Goal: Answer question/provide support: Share knowledge or assist other users

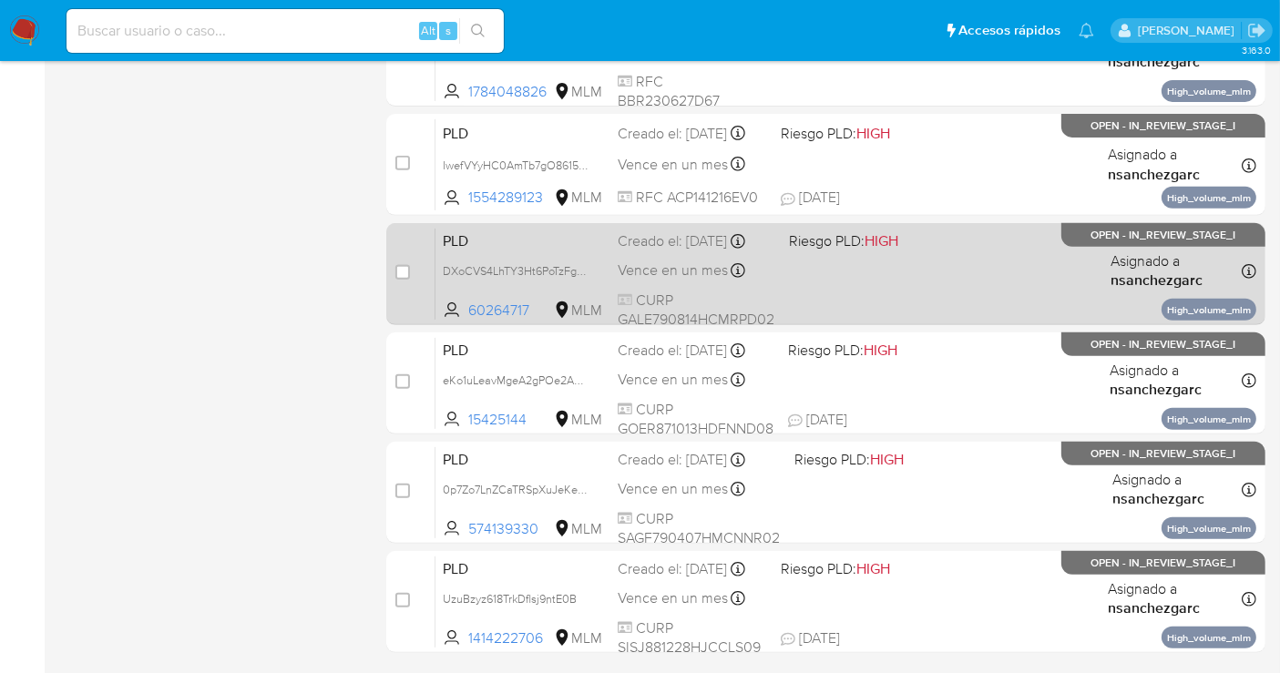
scroll to position [809, 0]
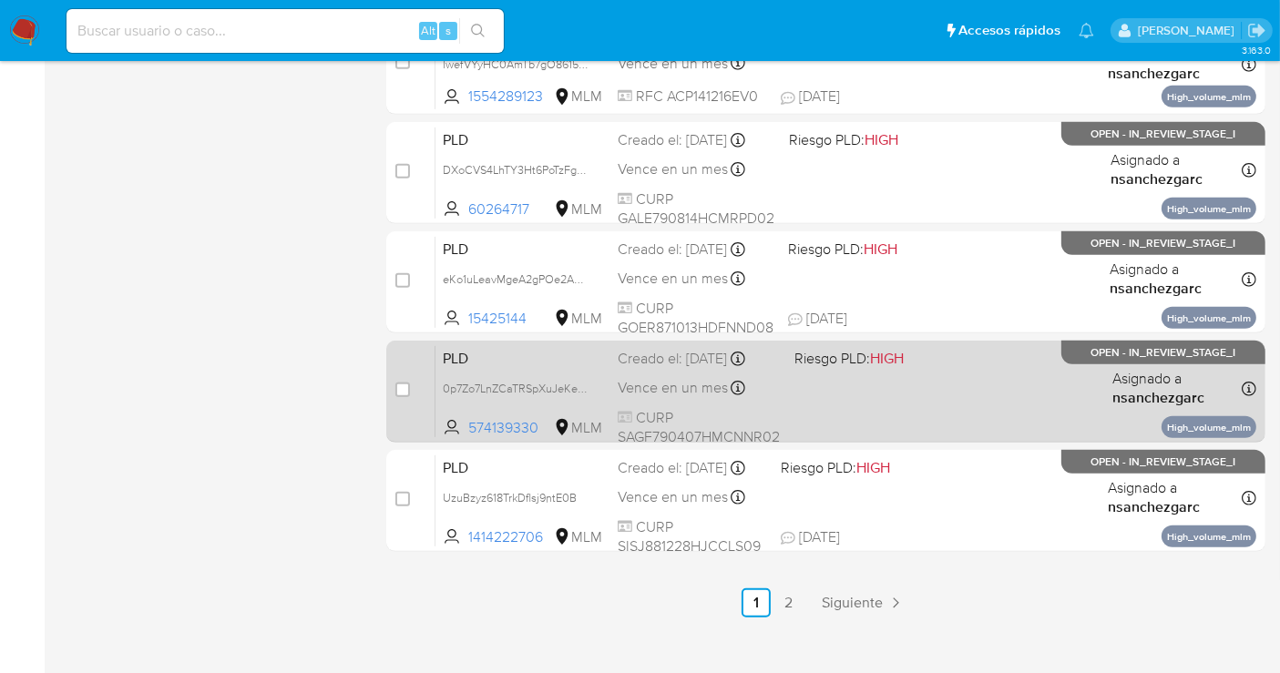
click at [634, 389] on span "Vence en un mes" at bounding box center [672, 388] width 110 height 20
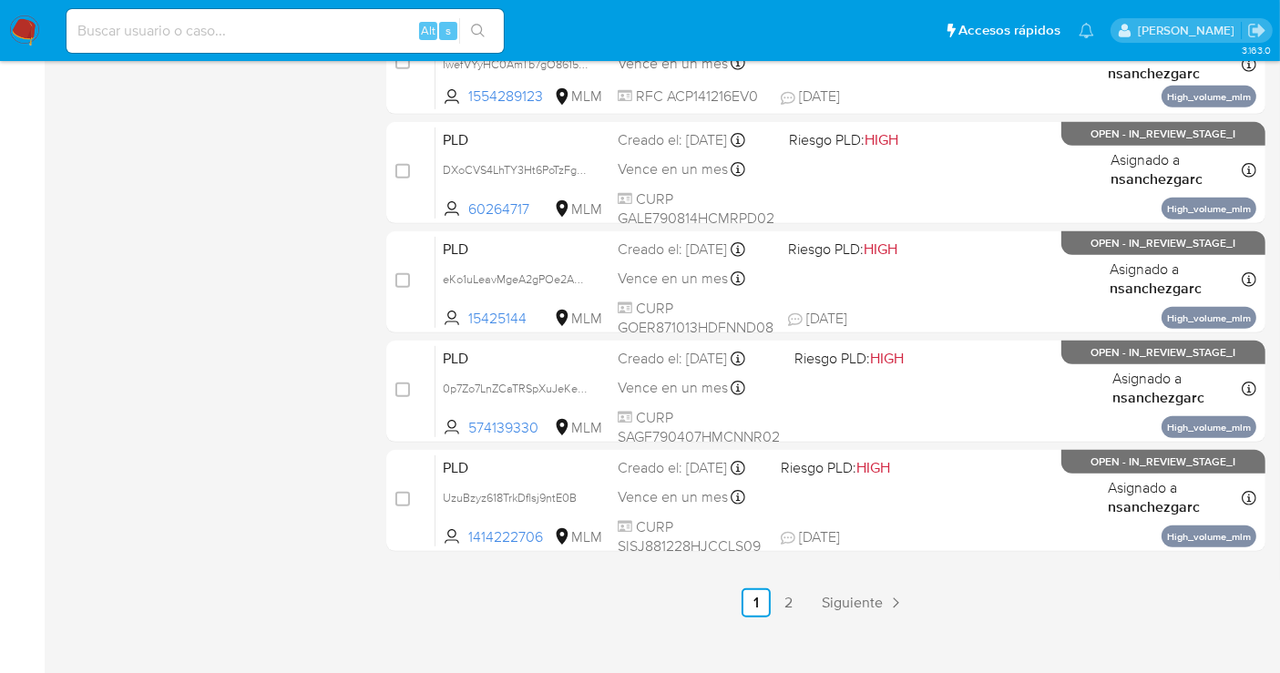
click at [25, 27] on img at bounding box center [24, 30] width 31 height 31
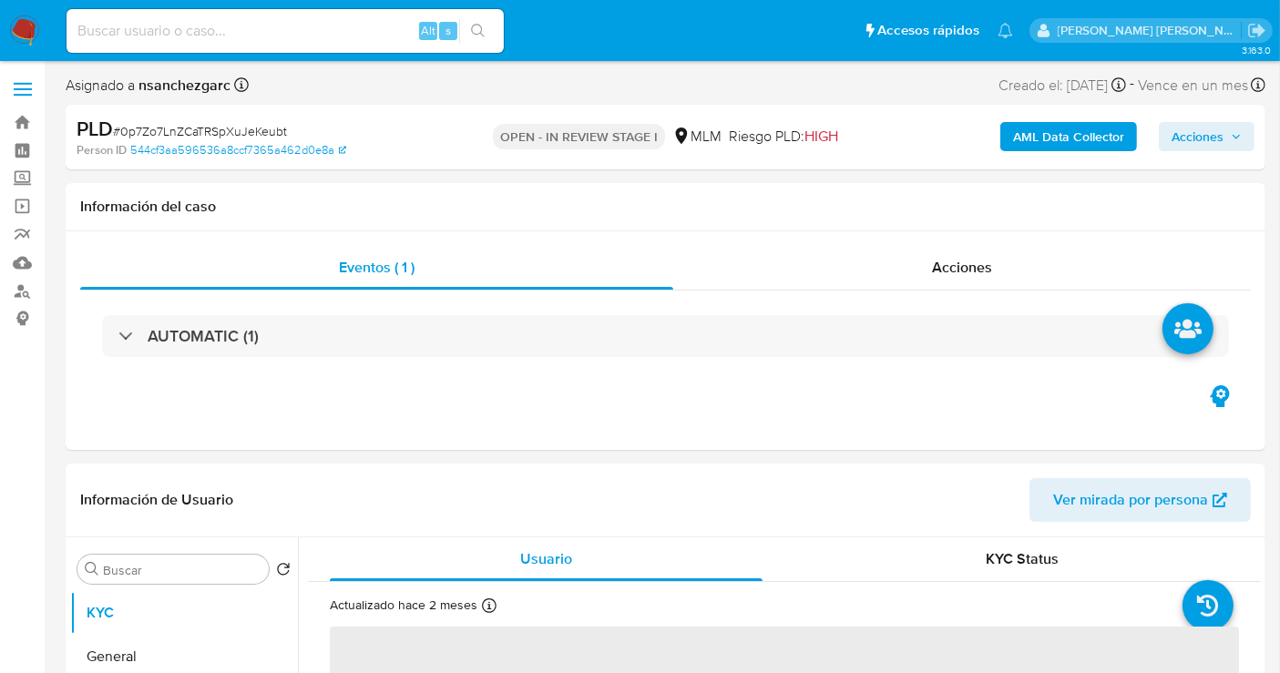
select select "10"
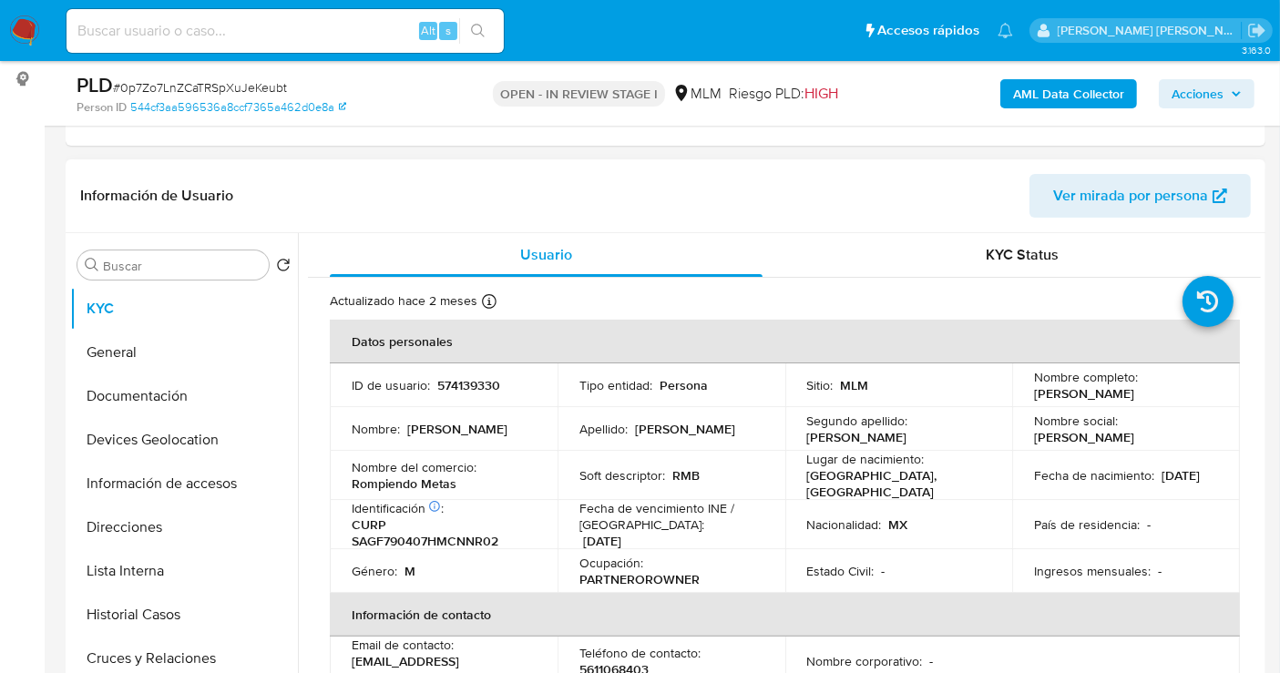
scroll to position [404, 0]
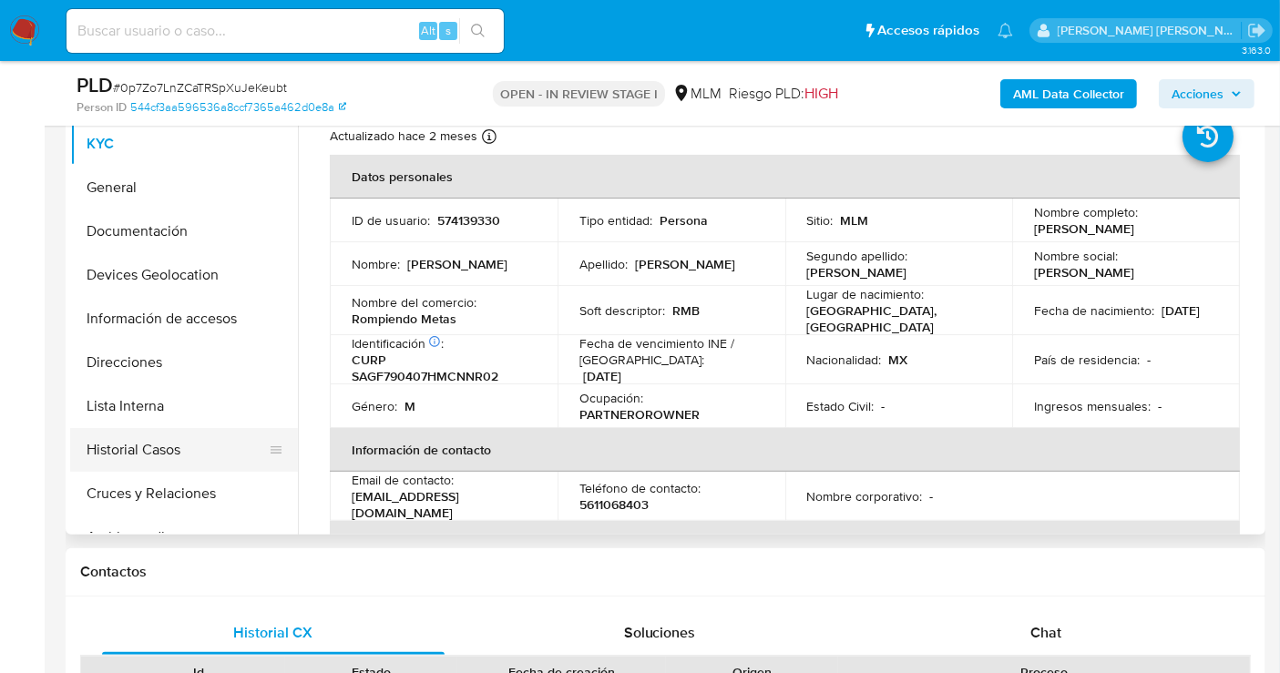
click at [122, 453] on button "Historial Casos" at bounding box center [176, 450] width 213 height 44
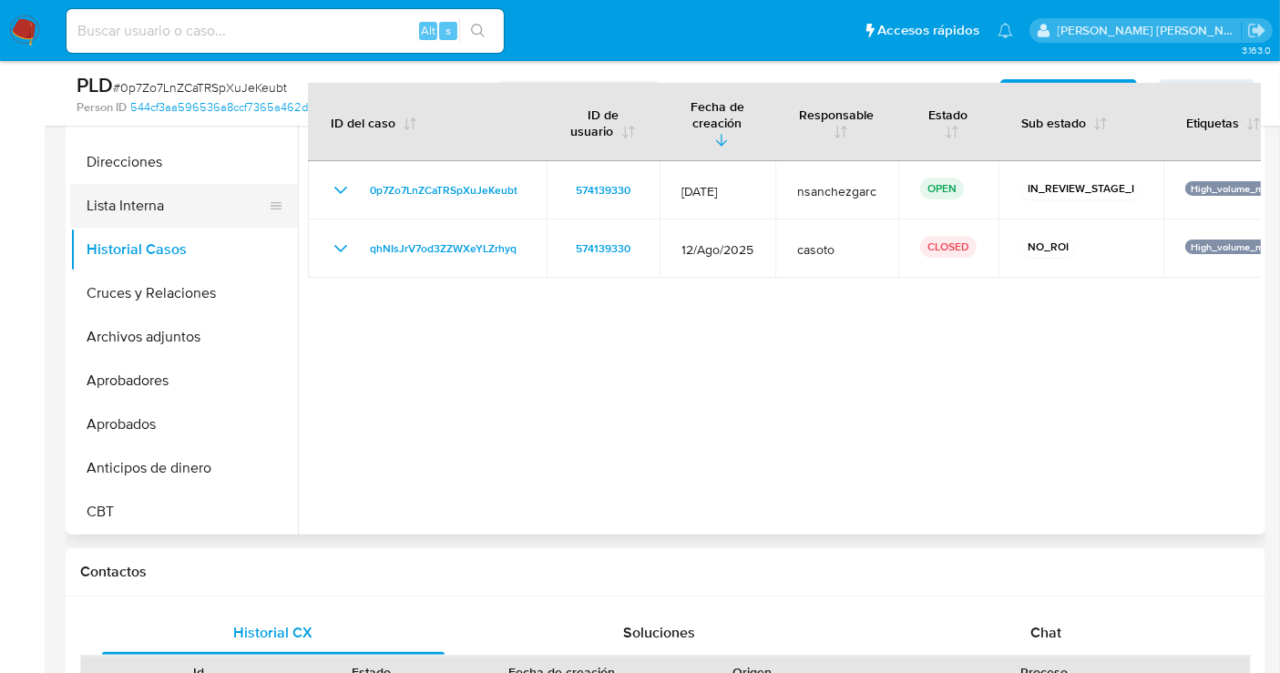
scroll to position [202, 0]
click at [159, 334] on button "Archivos adjuntos" at bounding box center [176, 335] width 213 height 44
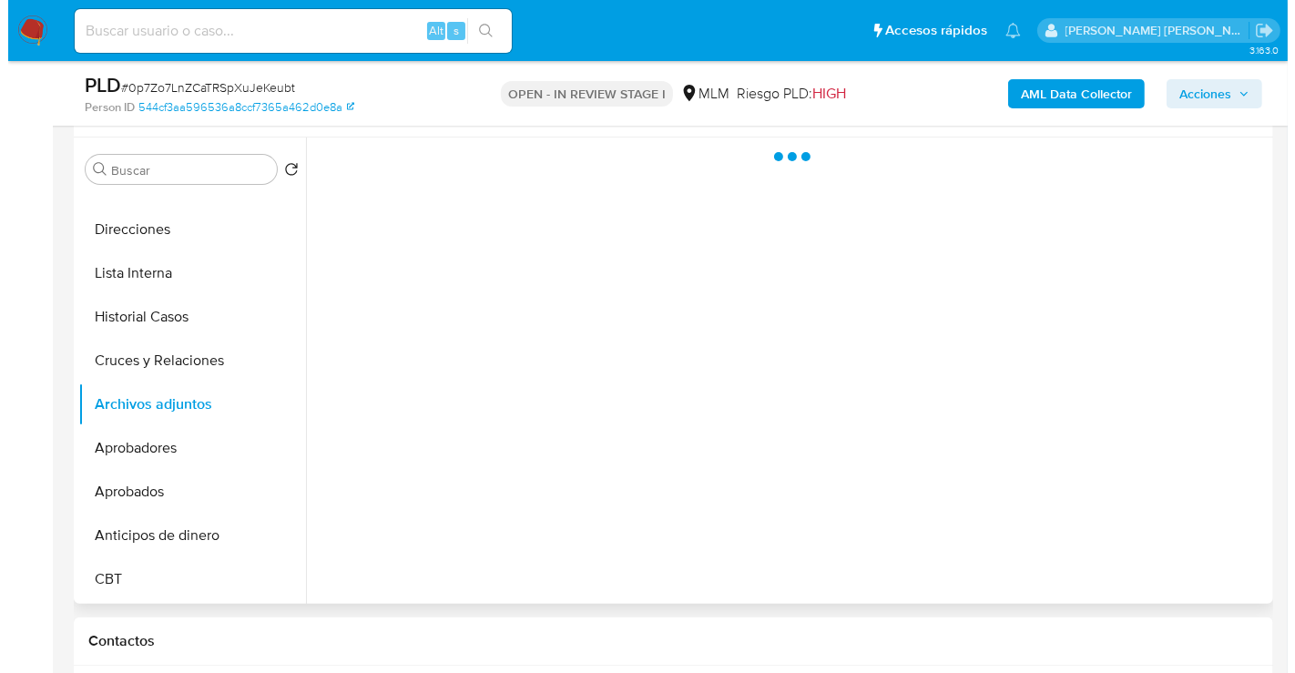
scroll to position [303, 0]
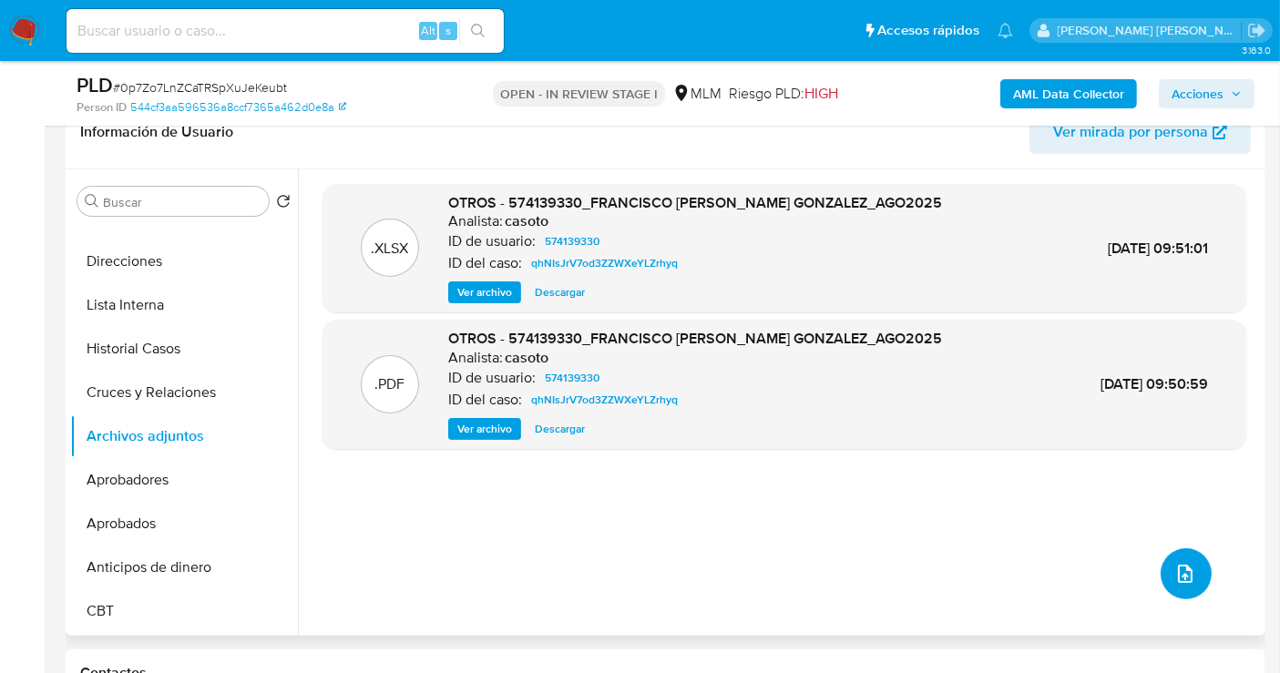
click at [1199, 570] on button "upload-file" at bounding box center [1185, 573] width 51 height 51
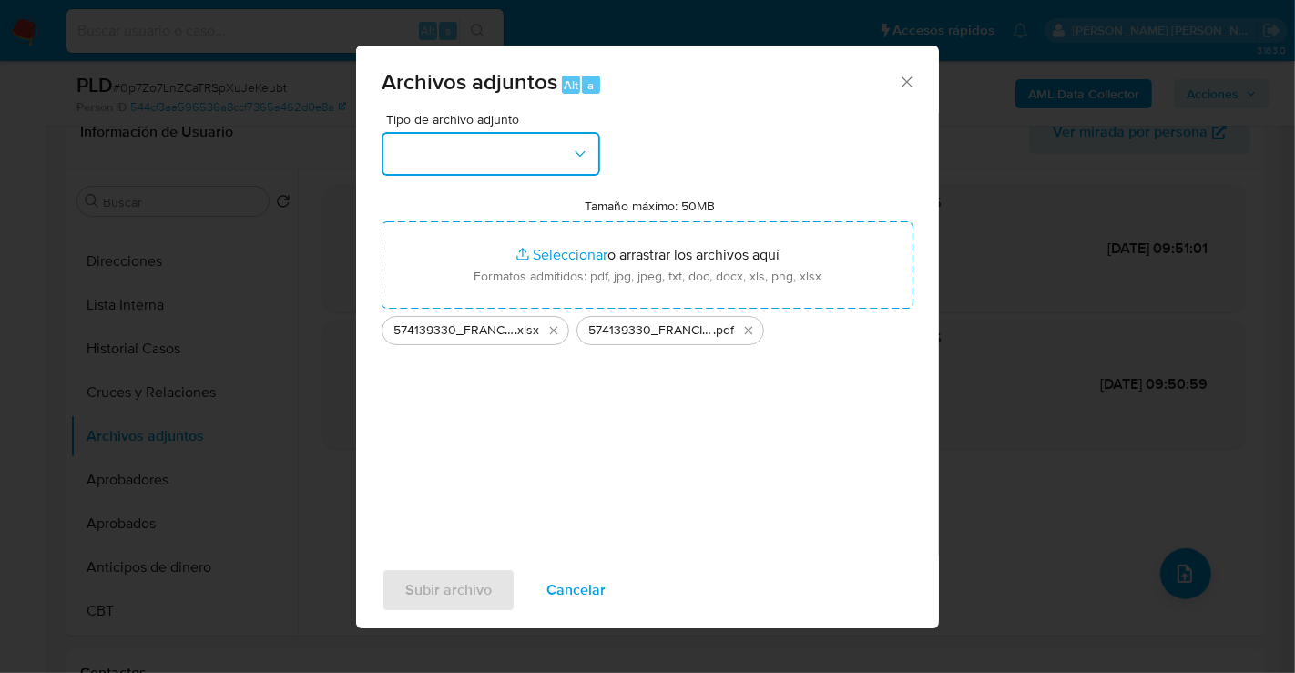
click at [501, 154] on button "button" at bounding box center [491, 154] width 219 height 44
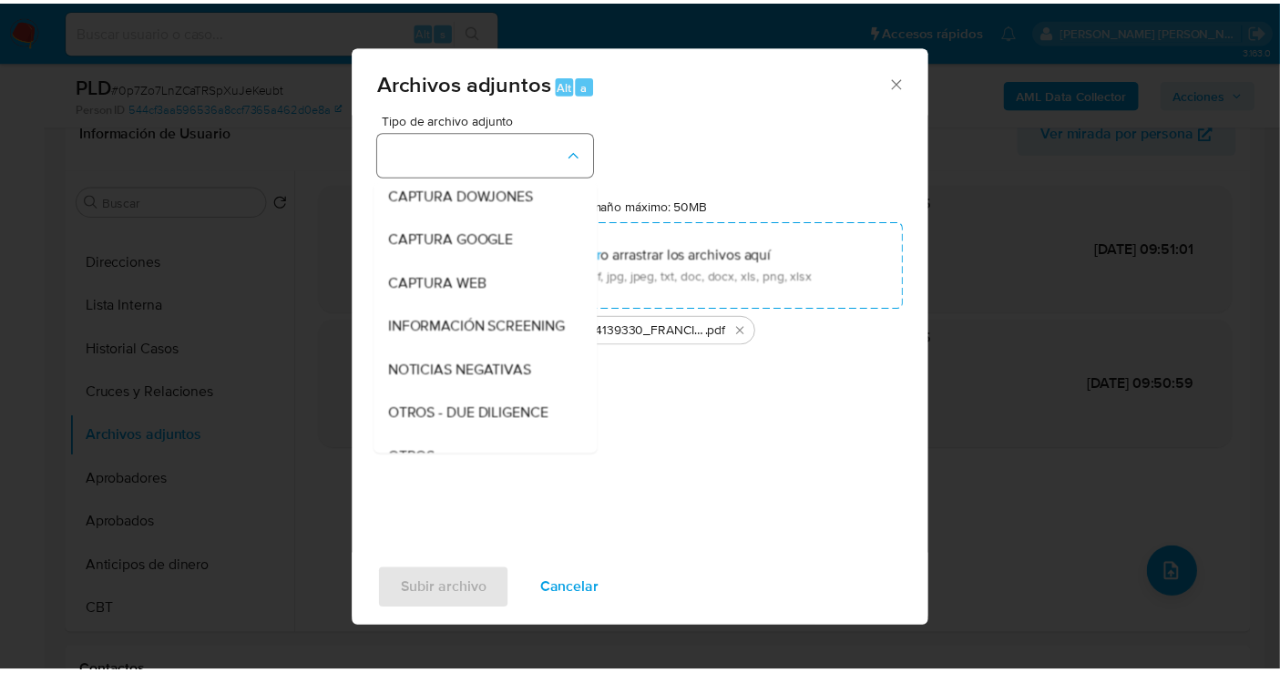
scroll to position [94, 0]
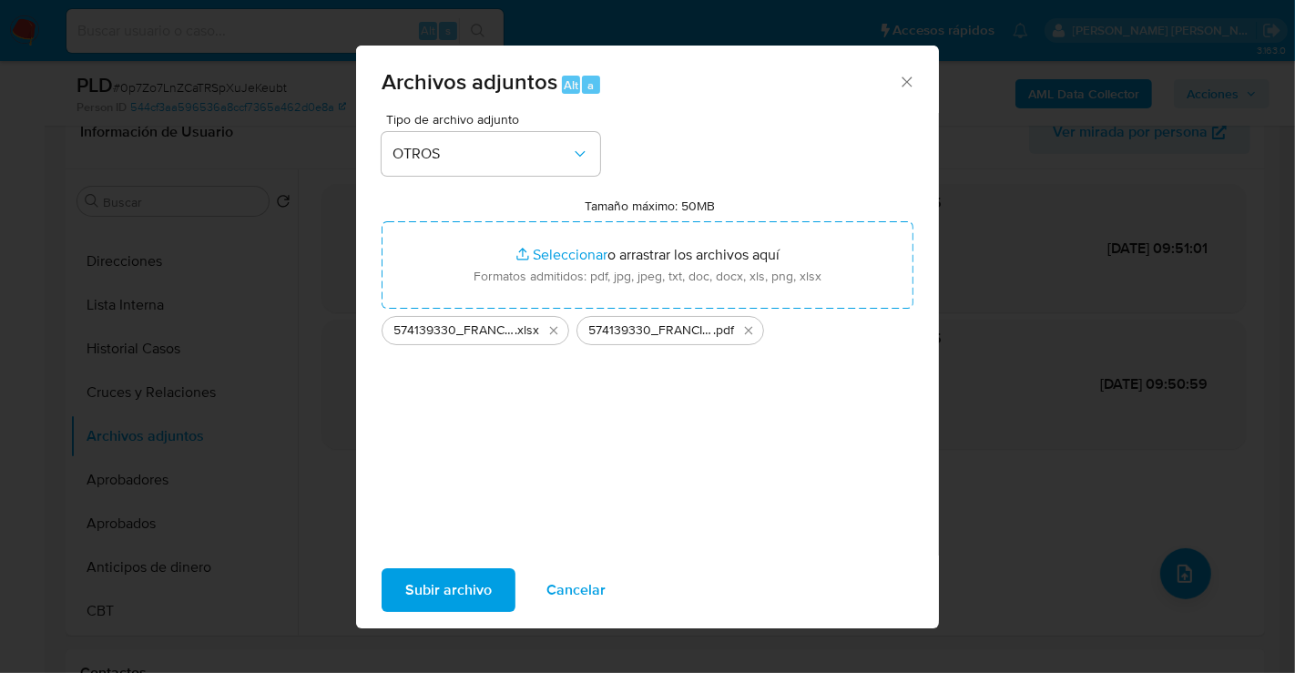
click at [460, 590] on span "Subir archivo" at bounding box center [448, 590] width 87 height 40
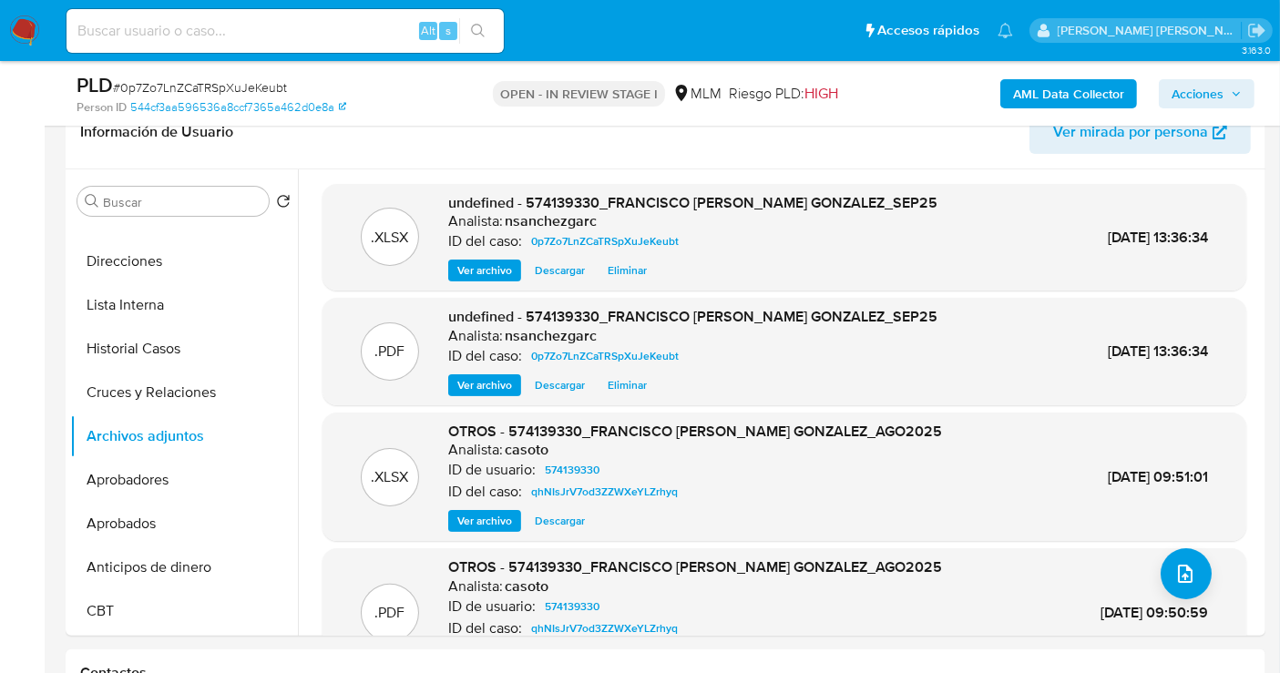
click at [1192, 95] on span "Acciones" at bounding box center [1197, 93] width 52 height 29
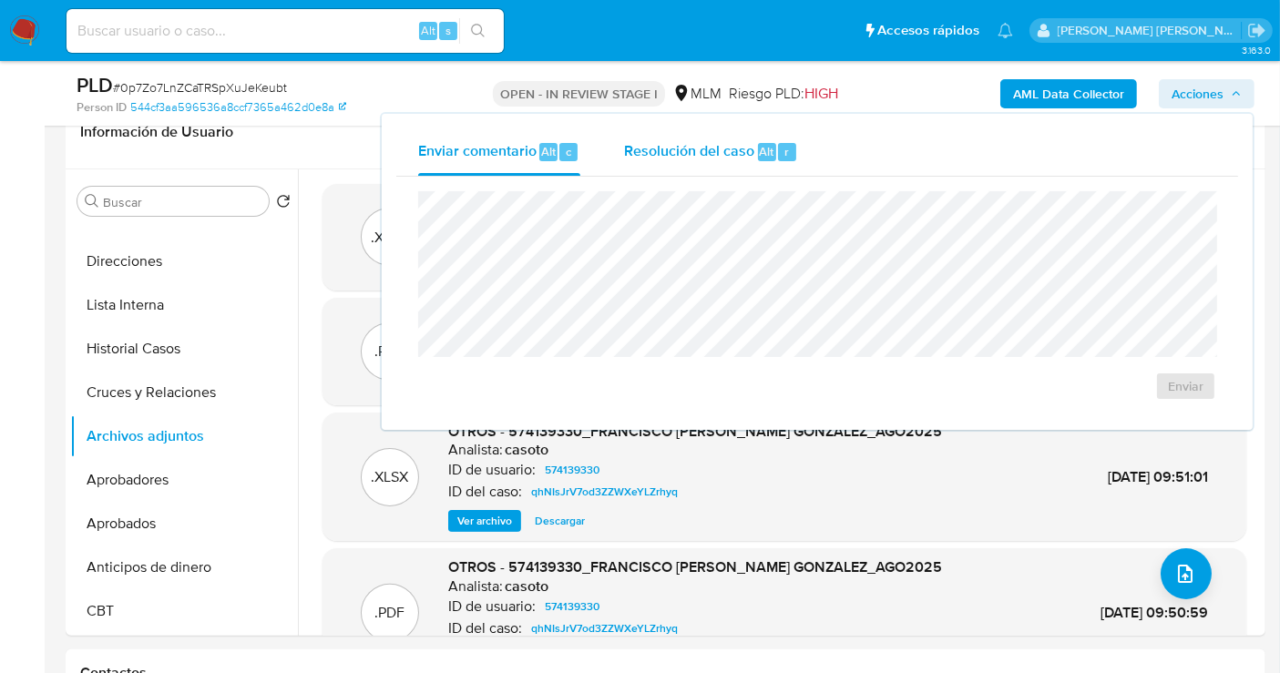
click at [696, 155] on span "Resolución del caso" at bounding box center [689, 150] width 130 height 21
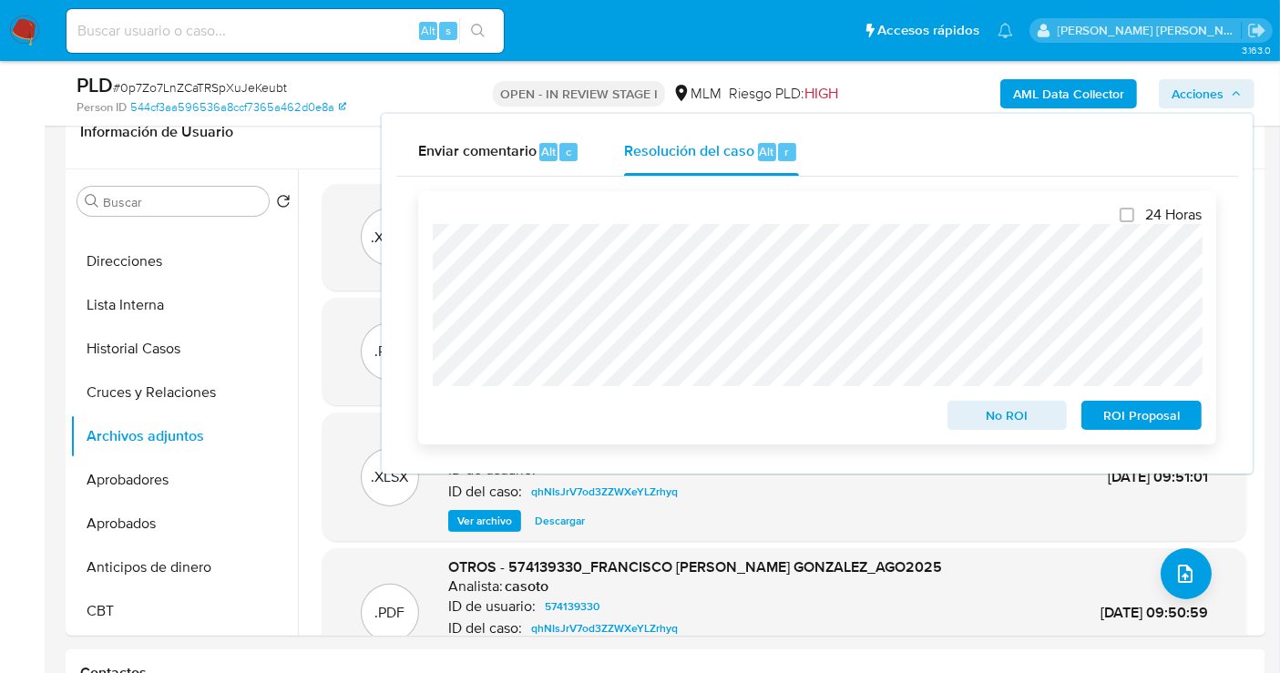
click at [1015, 417] on span "No ROI" at bounding box center [1007, 416] width 95 height 26
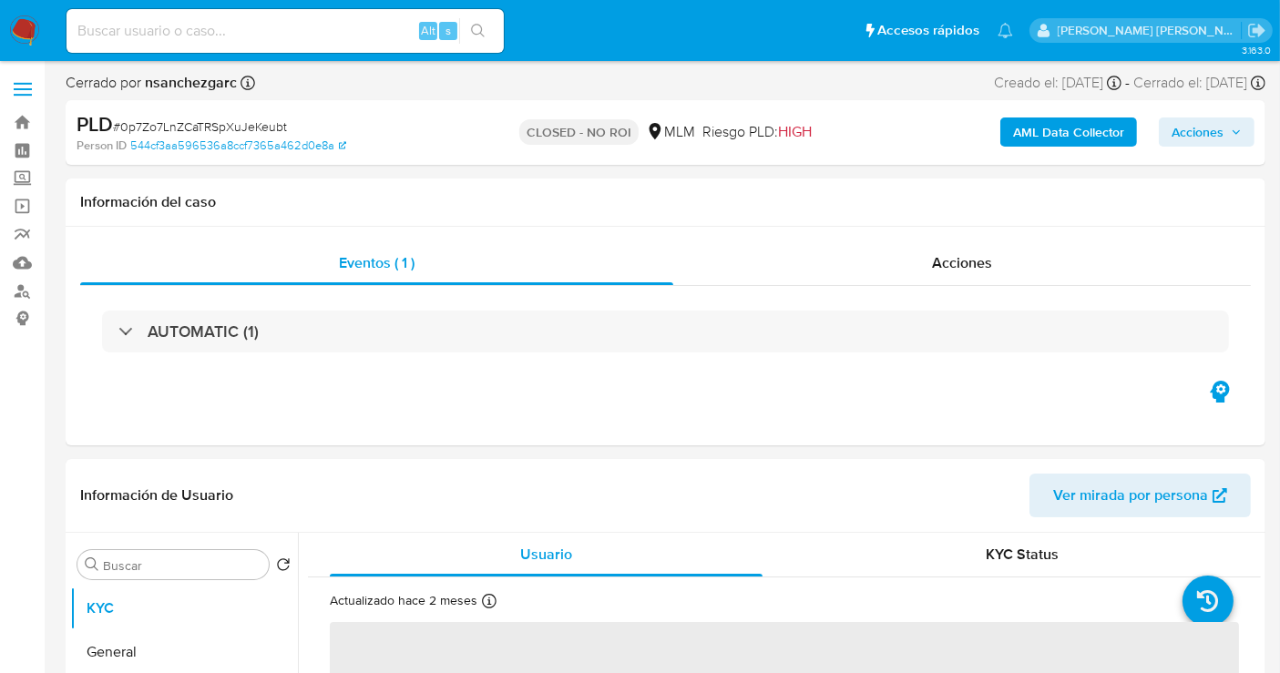
select select "10"
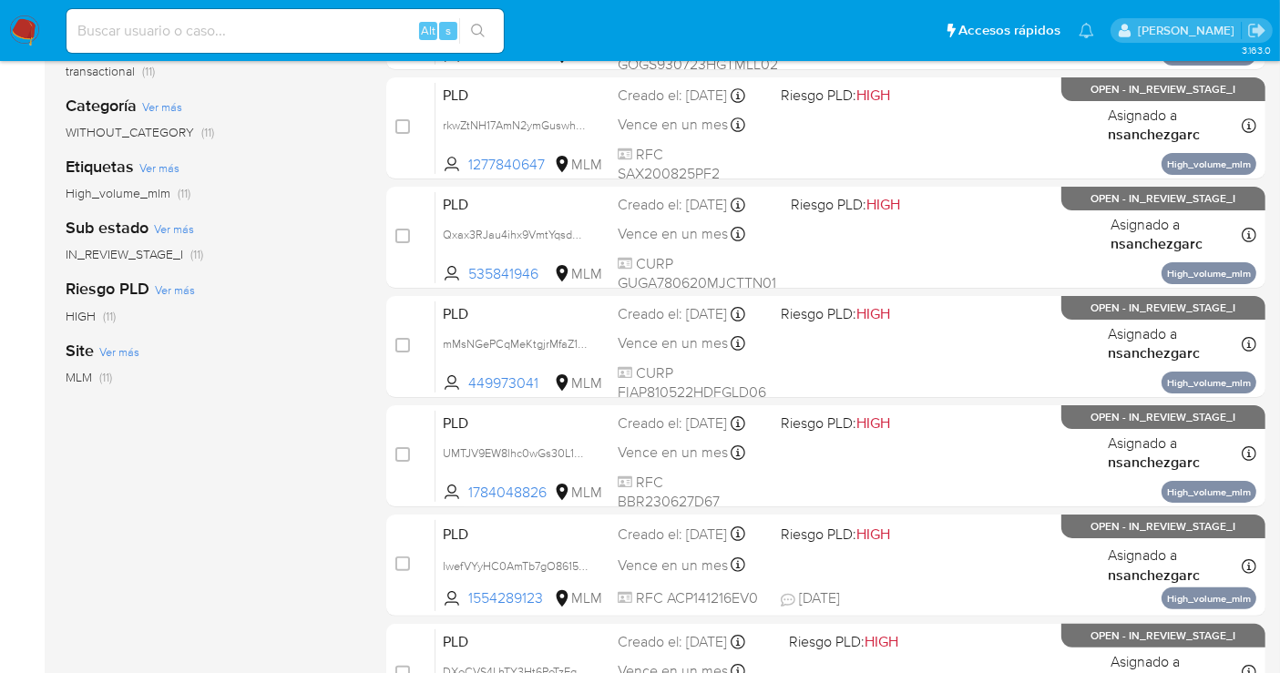
scroll to position [505, 0]
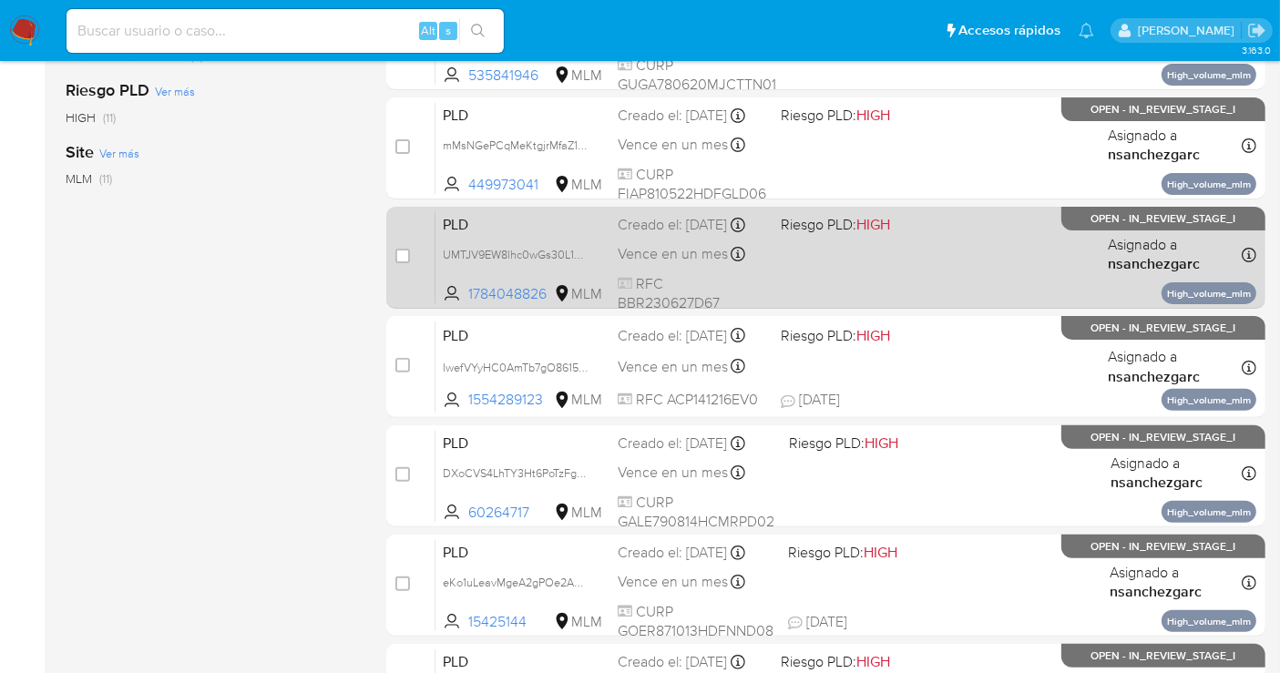
click at [648, 252] on div "PLD UMTJV9EW8lhc0wGs30L1YQjy 1784048826 MLM Riesgo PLD: HIGH Creado el: 12/09/2…" at bounding box center [845, 257] width 821 height 92
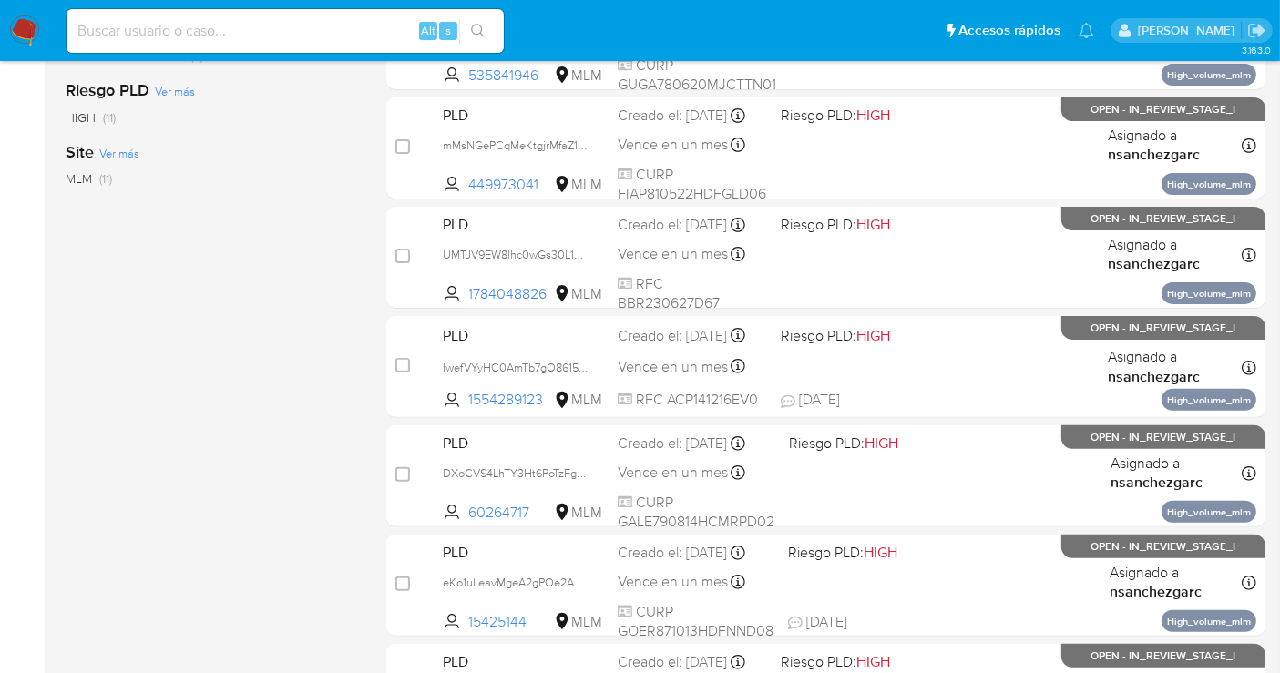
click at [28, 25] on img at bounding box center [24, 30] width 31 height 31
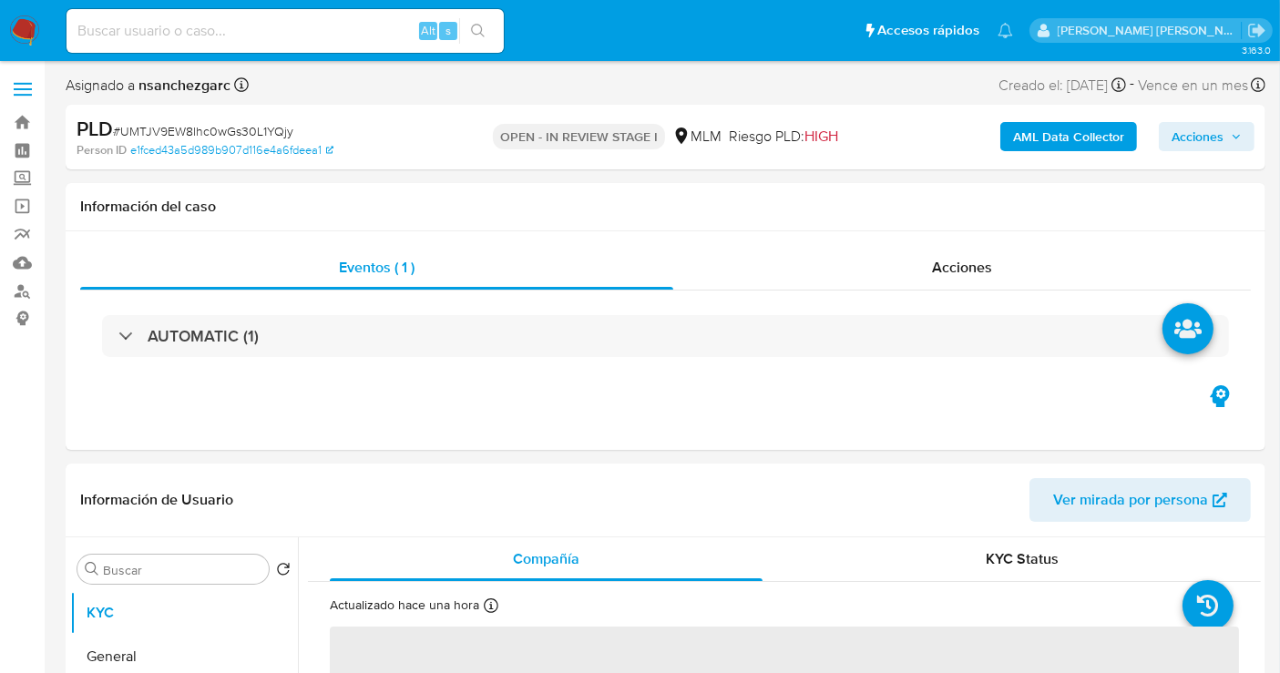
select select "10"
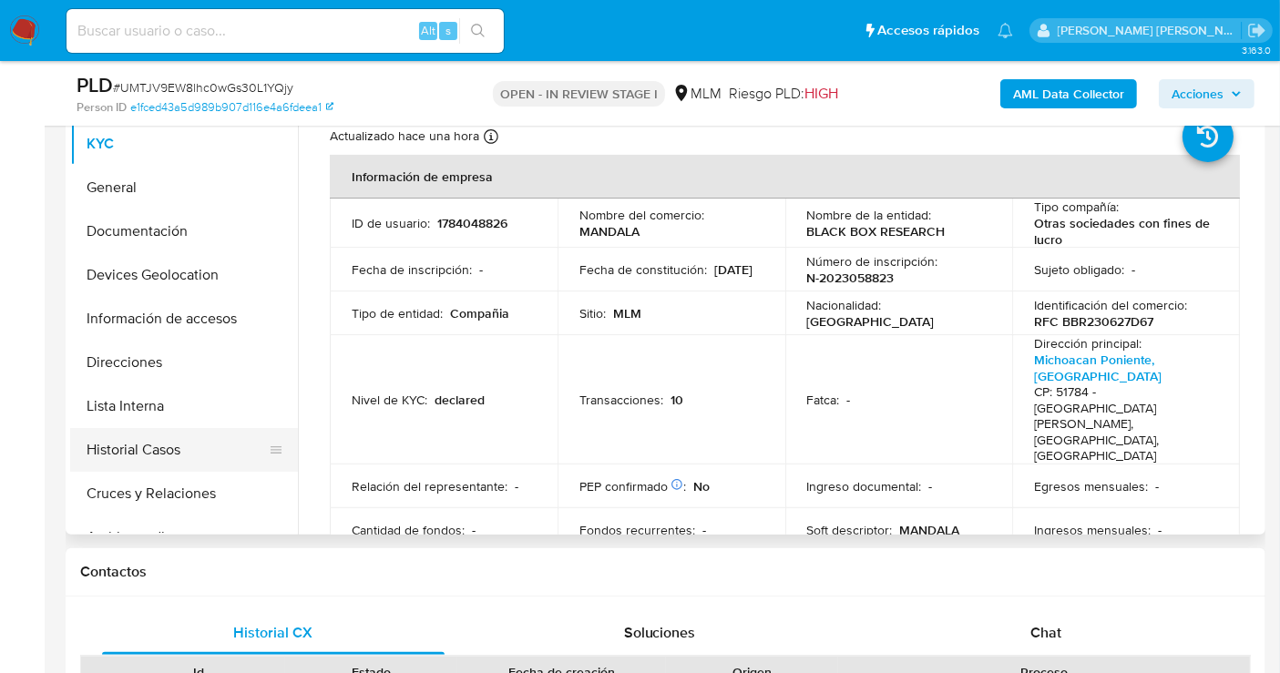
scroll to position [101, 0]
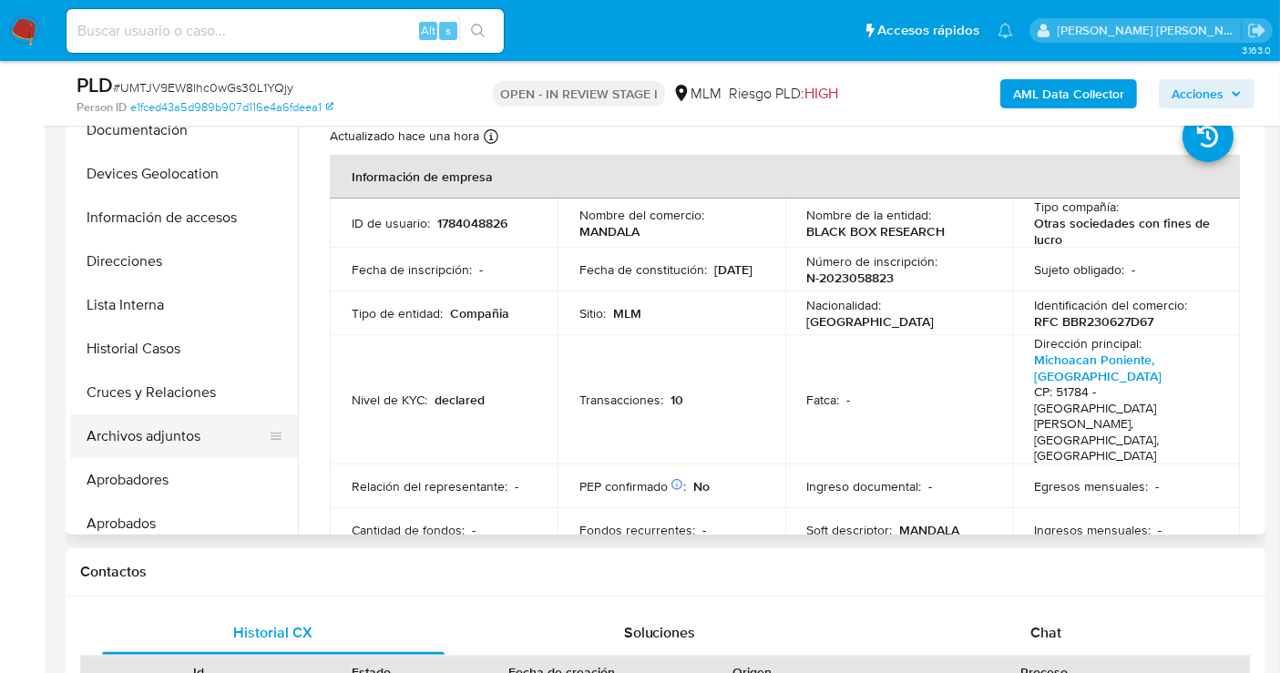
click at [156, 436] on button "Archivos adjuntos" at bounding box center [176, 436] width 213 height 44
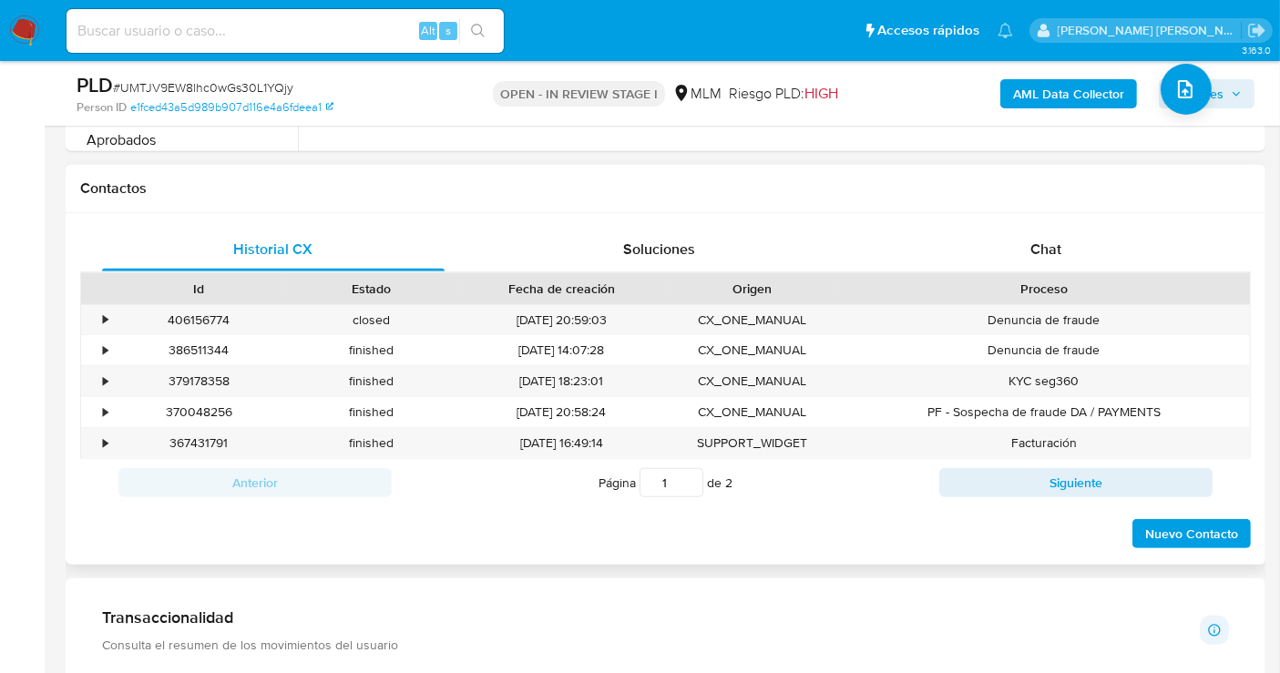
scroll to position [708, 0]
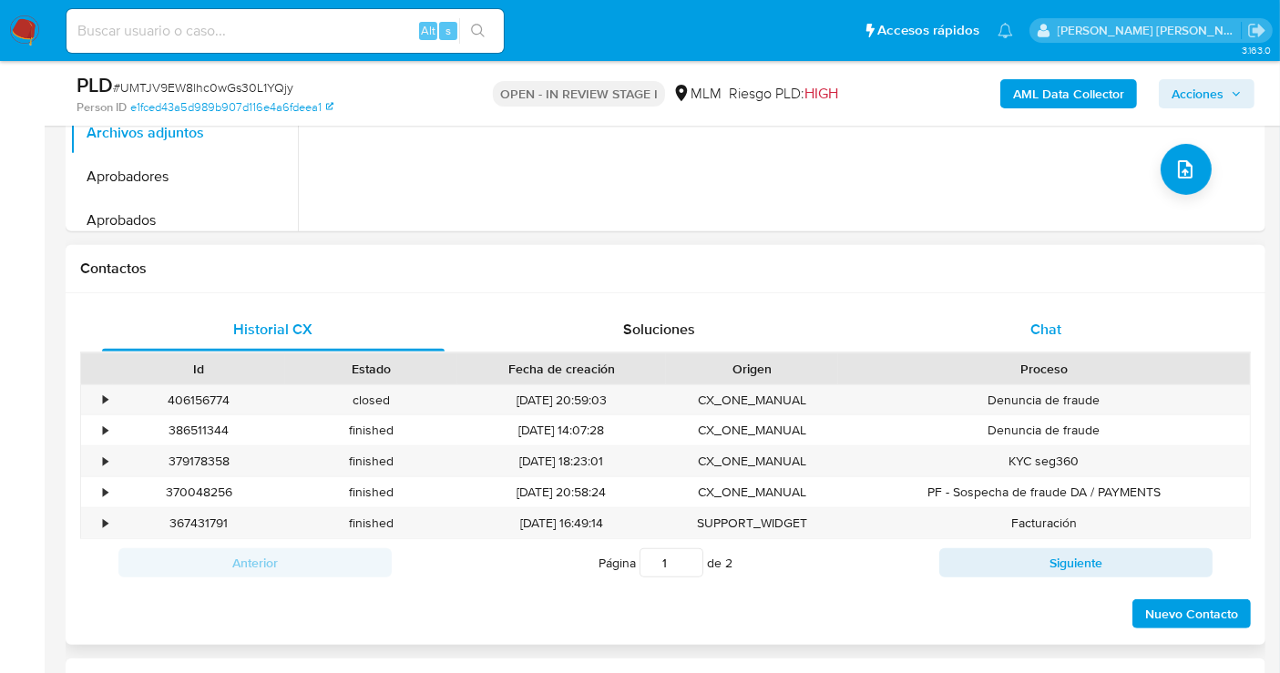
click at [1037, 320] on span "Chat" at bounding box center [1045, 329] width 31 height 21
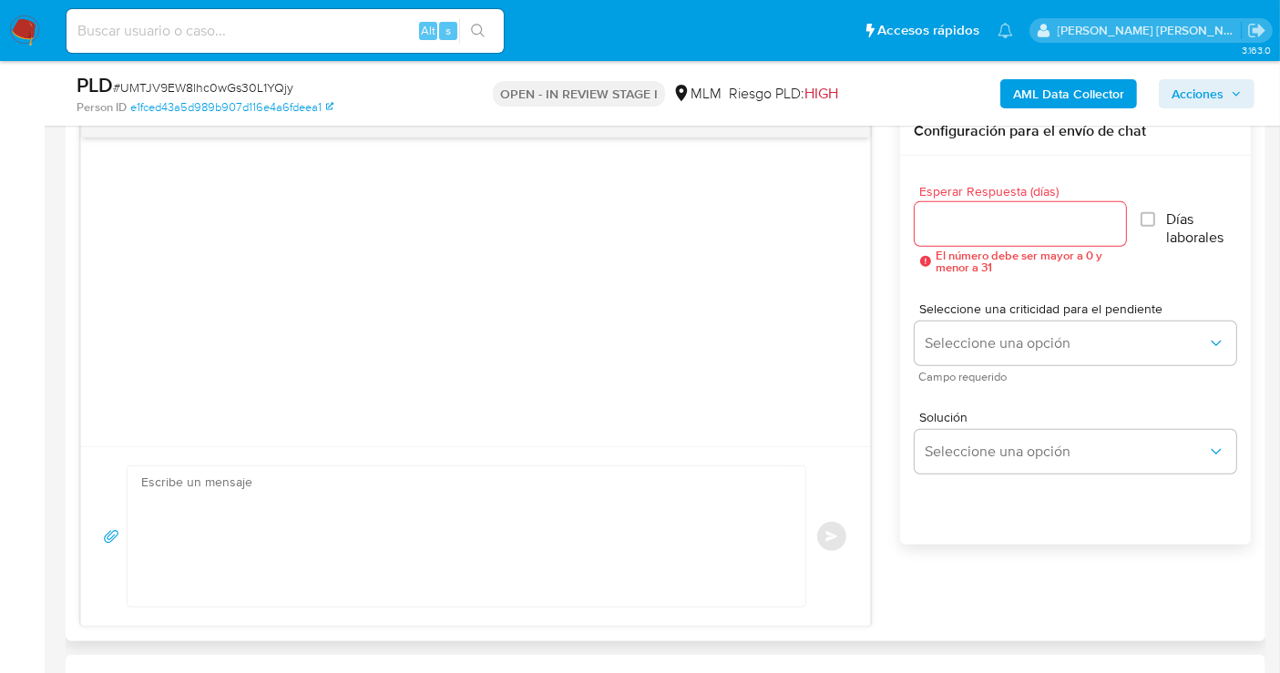
scroll to position [1012, 0]
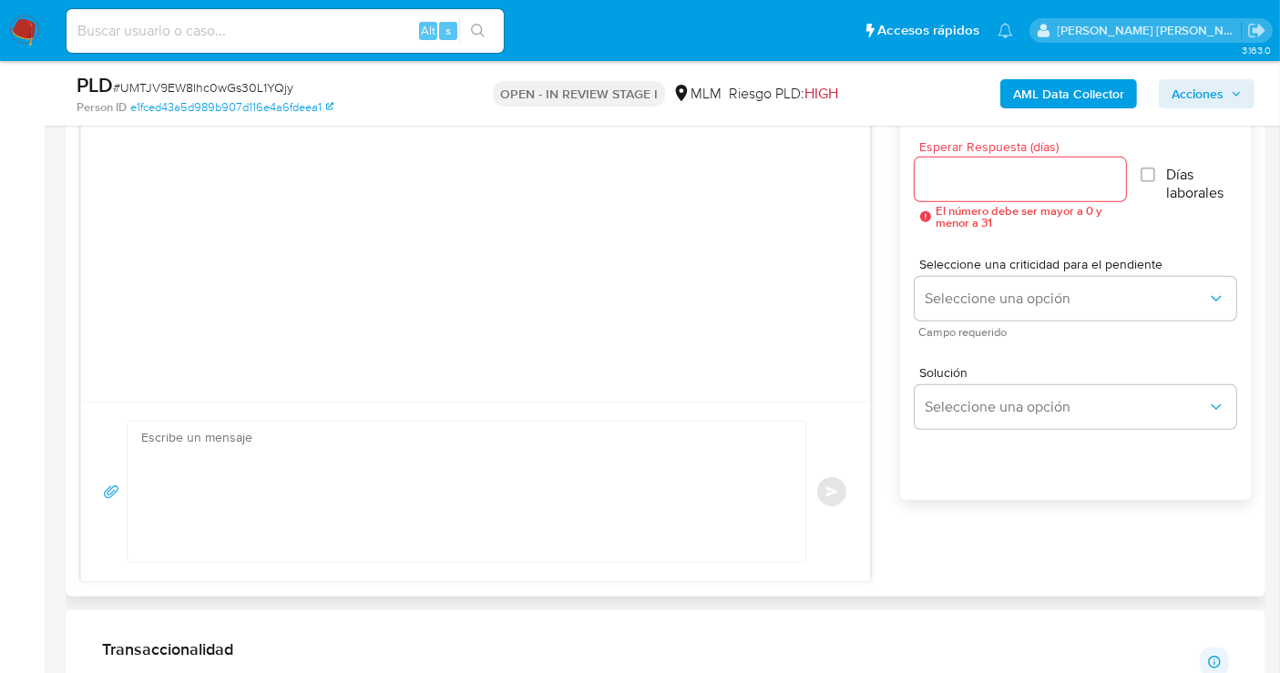
click at [945, 189] on input "Esperar Respuesta (días)" at bounding box center [1020, 180] width 212 height 24
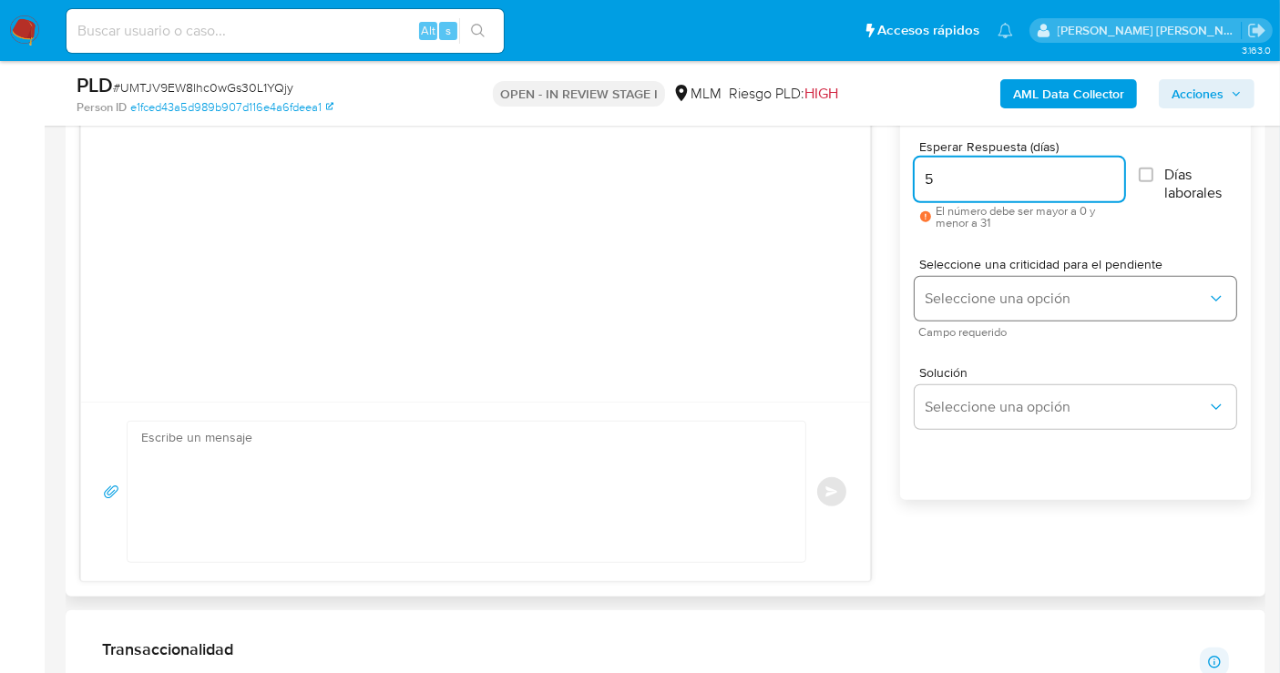
type input "5"
click at [963, 298] on span "Seleccione una opción" at bounding box center [1065, 299] width 281 height 18
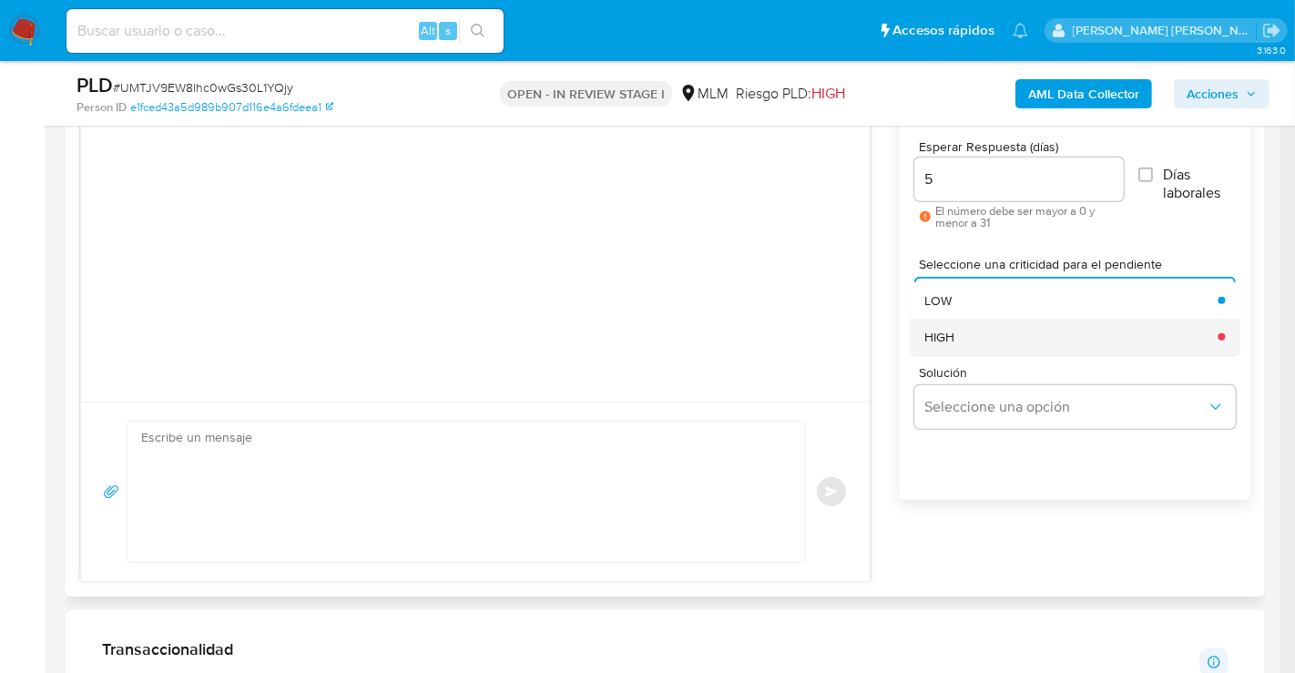
click at [950, 342] on span "HIGH" at bounding box center [939, 337] width 30 height 16
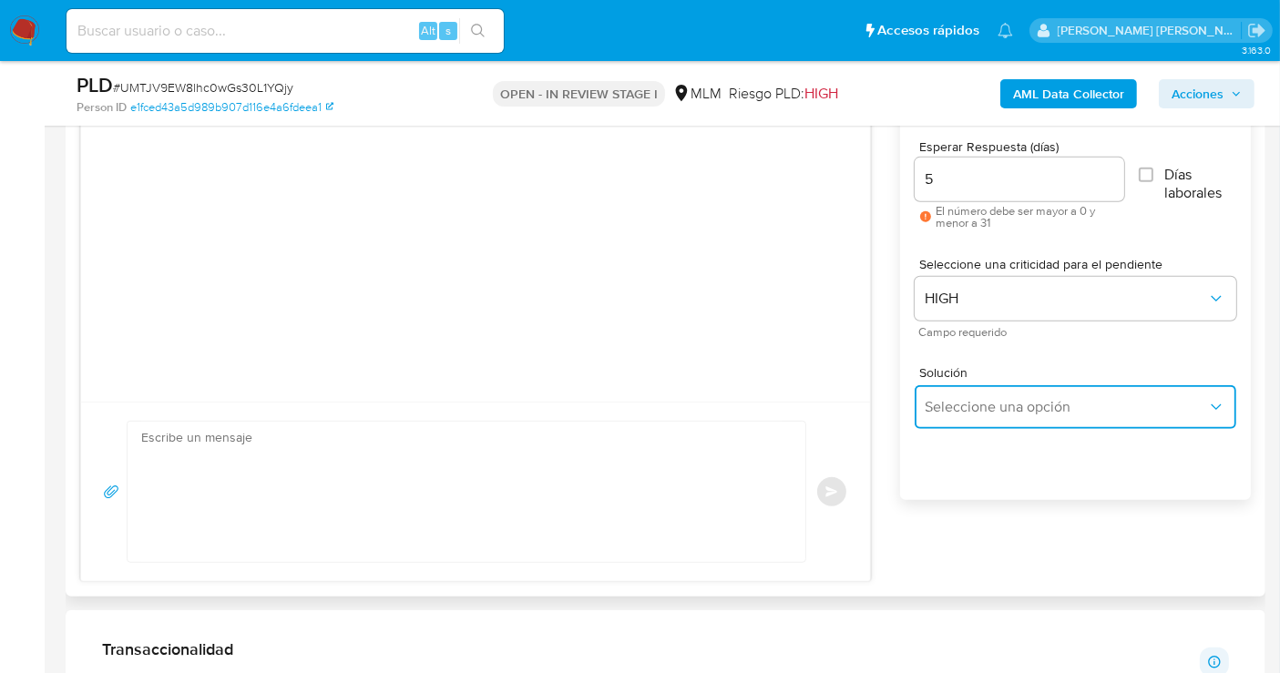
click at [966, 403] on span "Seleccione una opción" at bounding box center [1065, 407] width 281 height 18
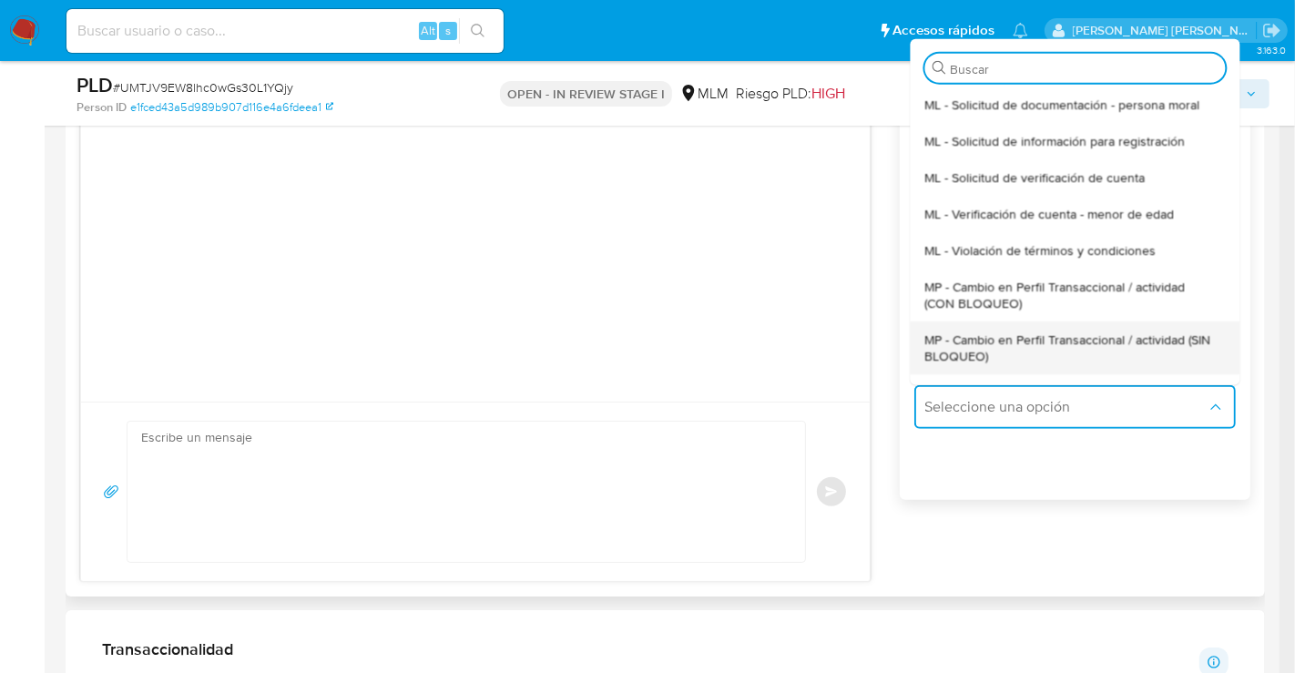
click at [961, 333] on span "MP - Cambio en Perfil Transaccional / actividad (SIN BLOQUEO)" at bounding box center [1069, 347] width 290 height 33
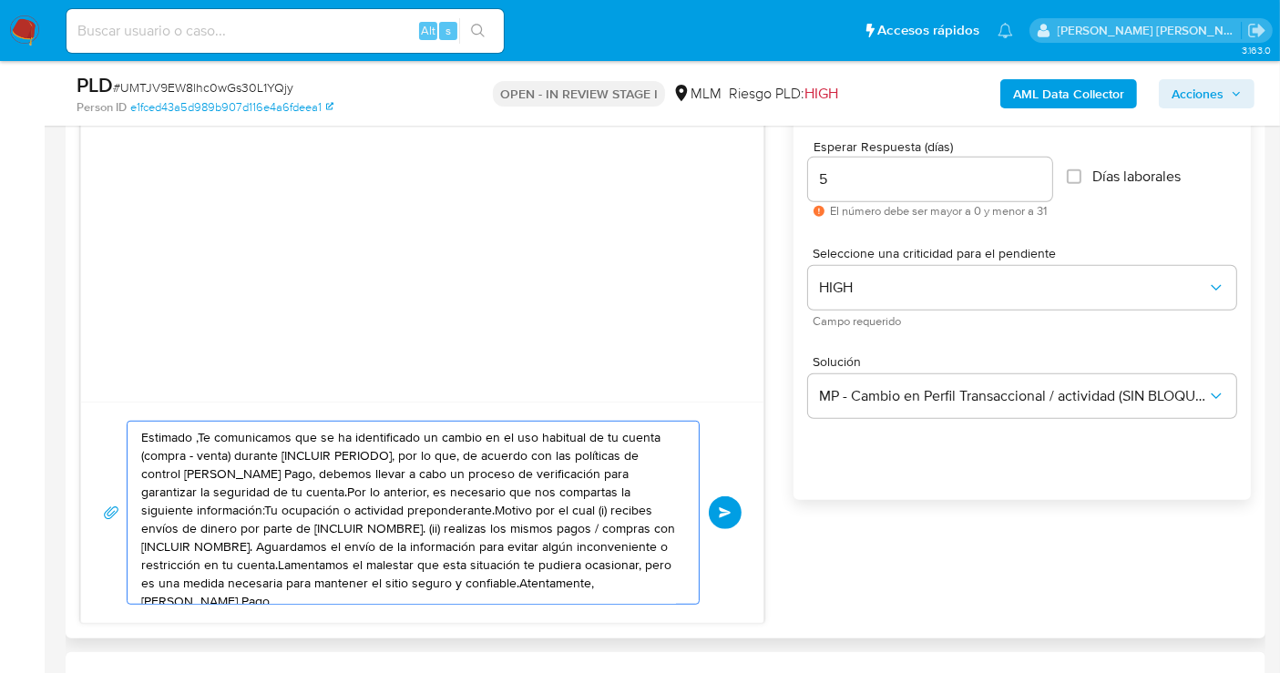
click at [402, 495] on textarea "Estimado ,Te comunicamos que se ha identificado un cambio en el uso habitual de…" at bounding box center [408, 513] width 535 height 182
paste textarea "cliente se ha identificado un cambio en el uso habitual de tu cuenta para garan…"
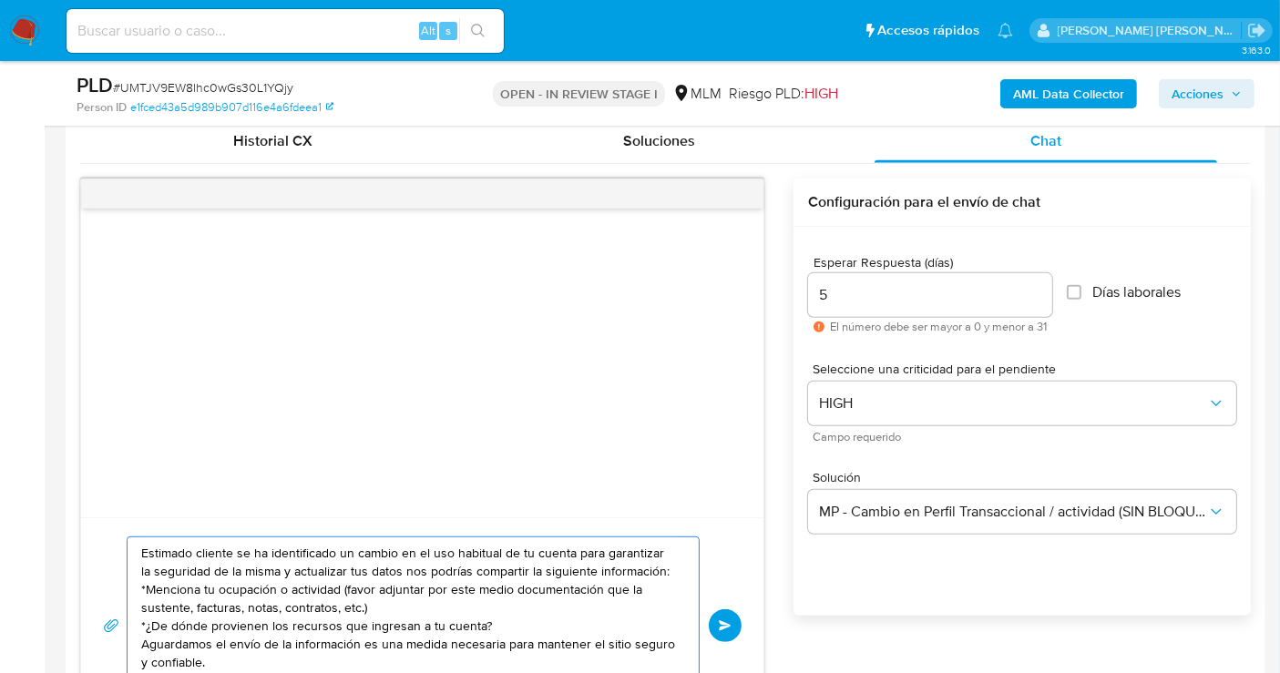
scroll to position [1113, 0]
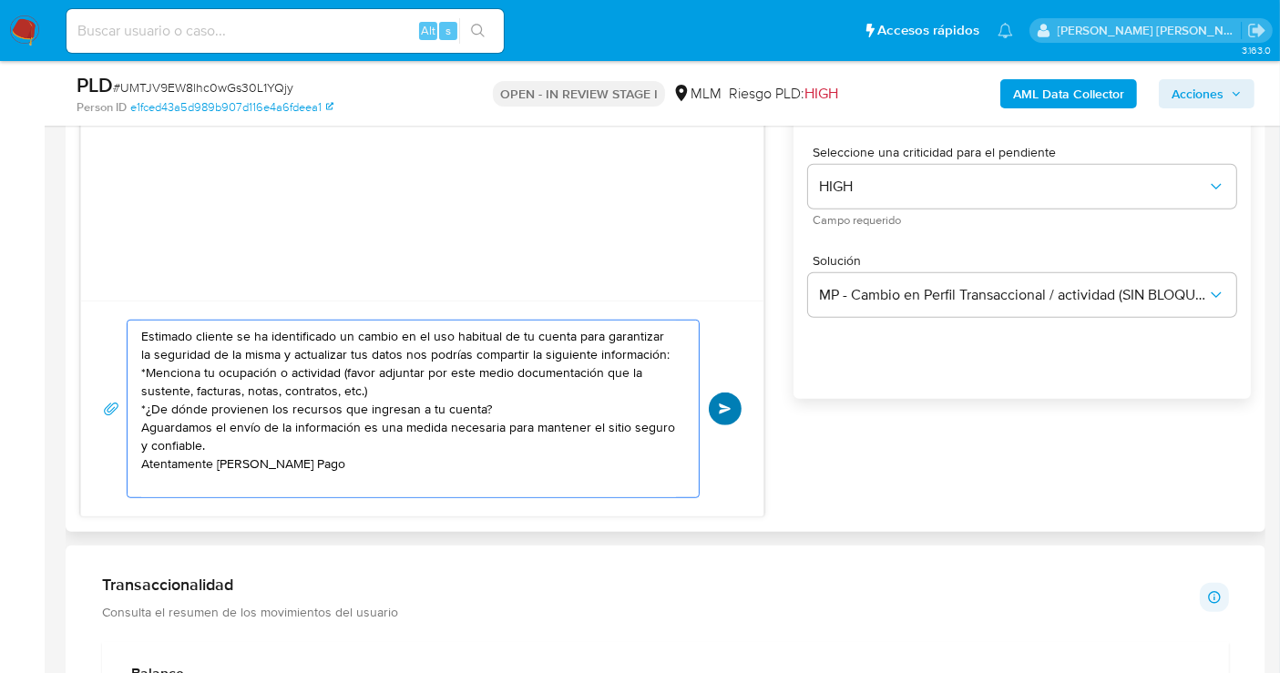
type textarea "Estimado cliente se ha identificado un cambio en el uso habitual de tu cuenta p…"
click at [729, 410] on span "Enviar" at bounding box center [725, 408] width 13 height 11
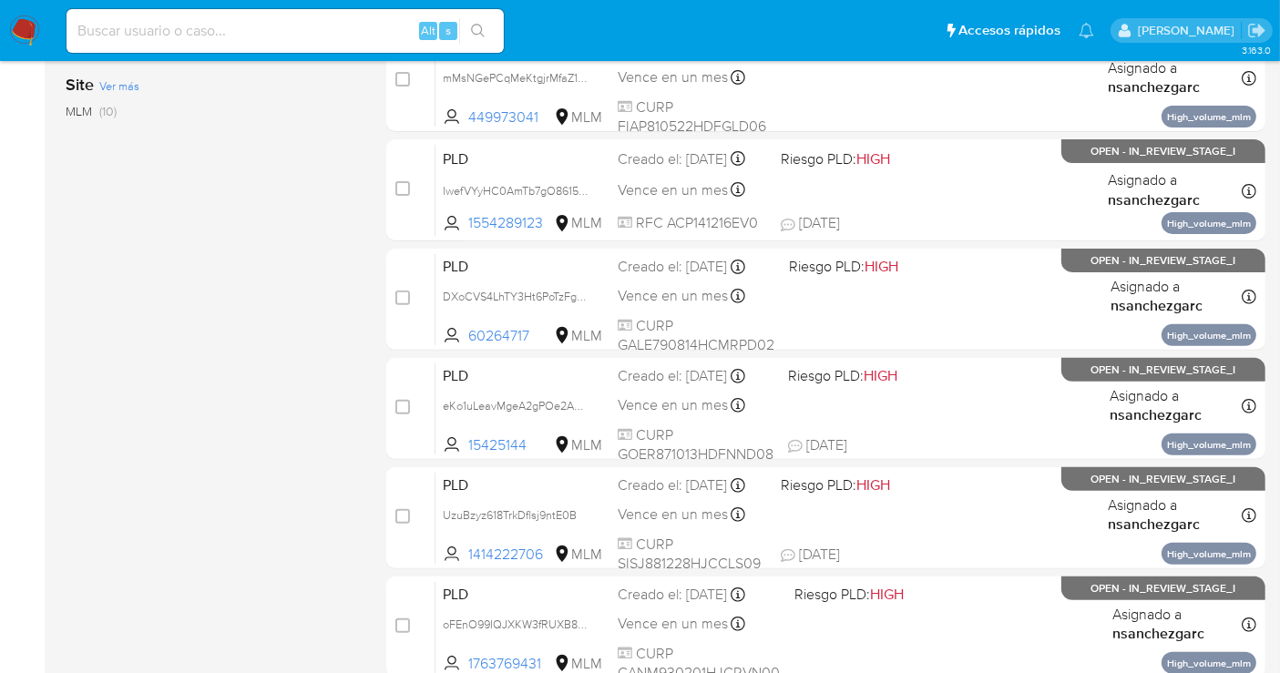
scroll to position [607, 0]
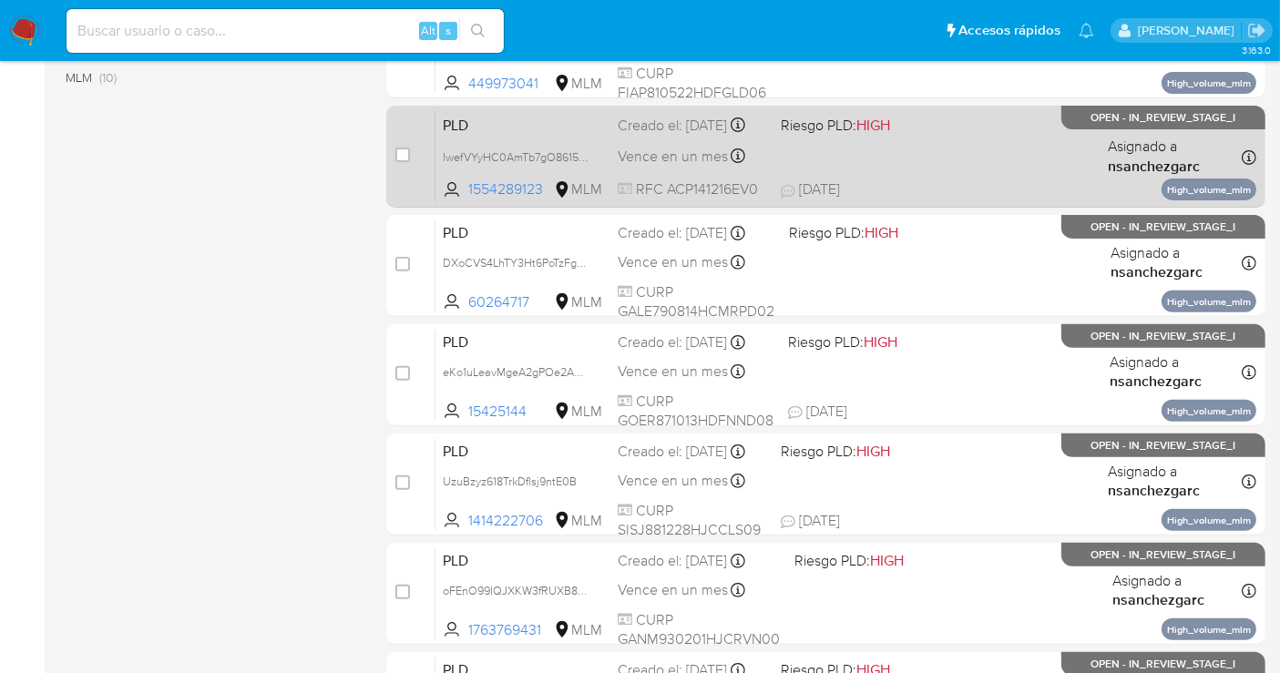
click at [719, 134] on div "Creado el: [DATE] Creado el: [DATE] 02:09:20" at bounding box center [691, 126] width 148 height 20
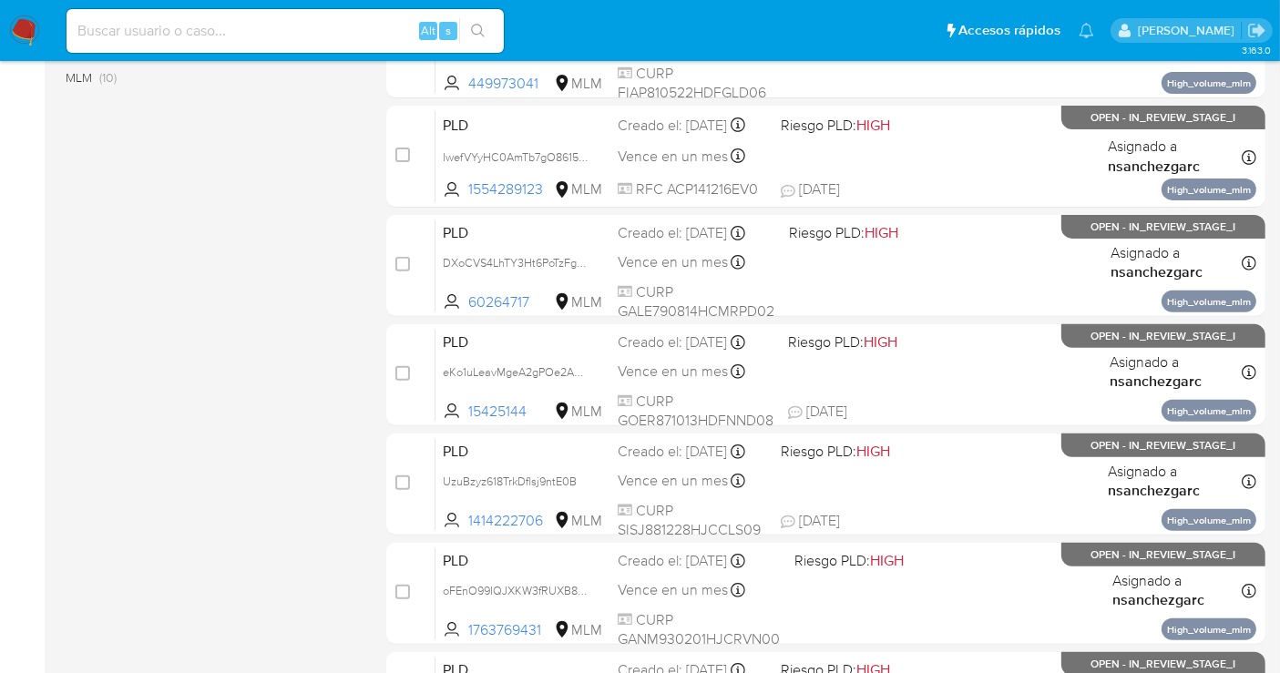
click at [31, 27] on img at bounding box center [24, 30] width 31 height 31
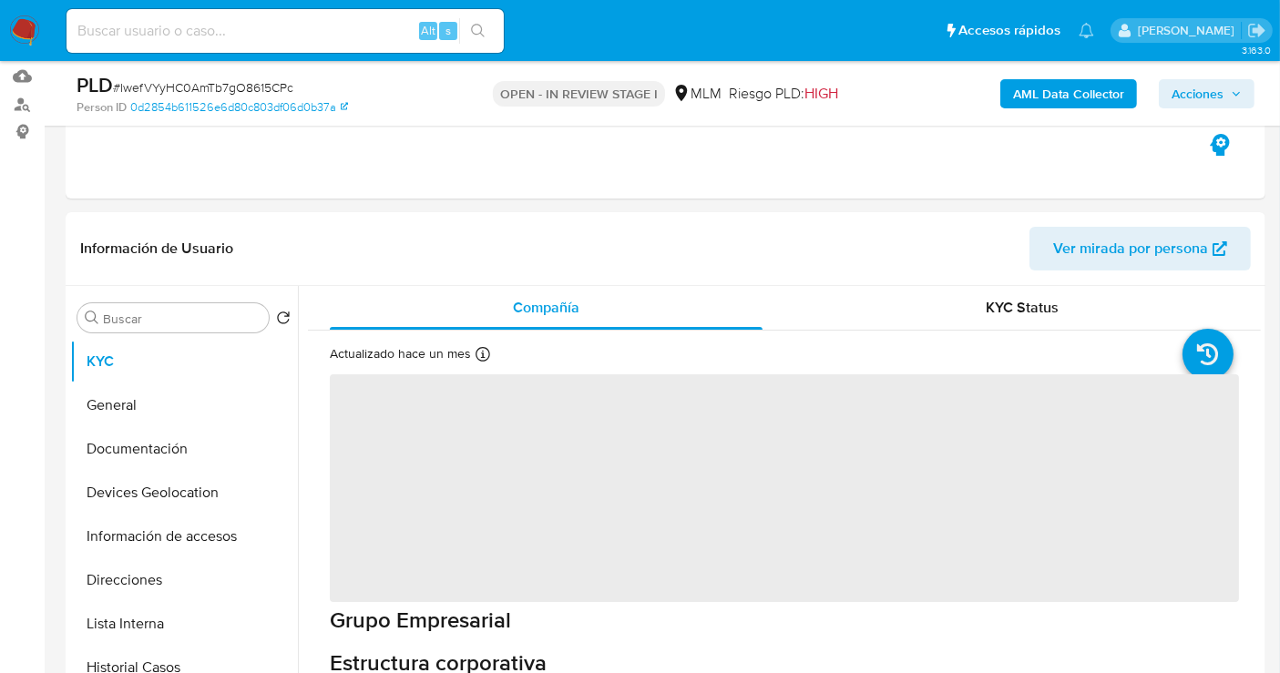
scroll to position [303, 0]
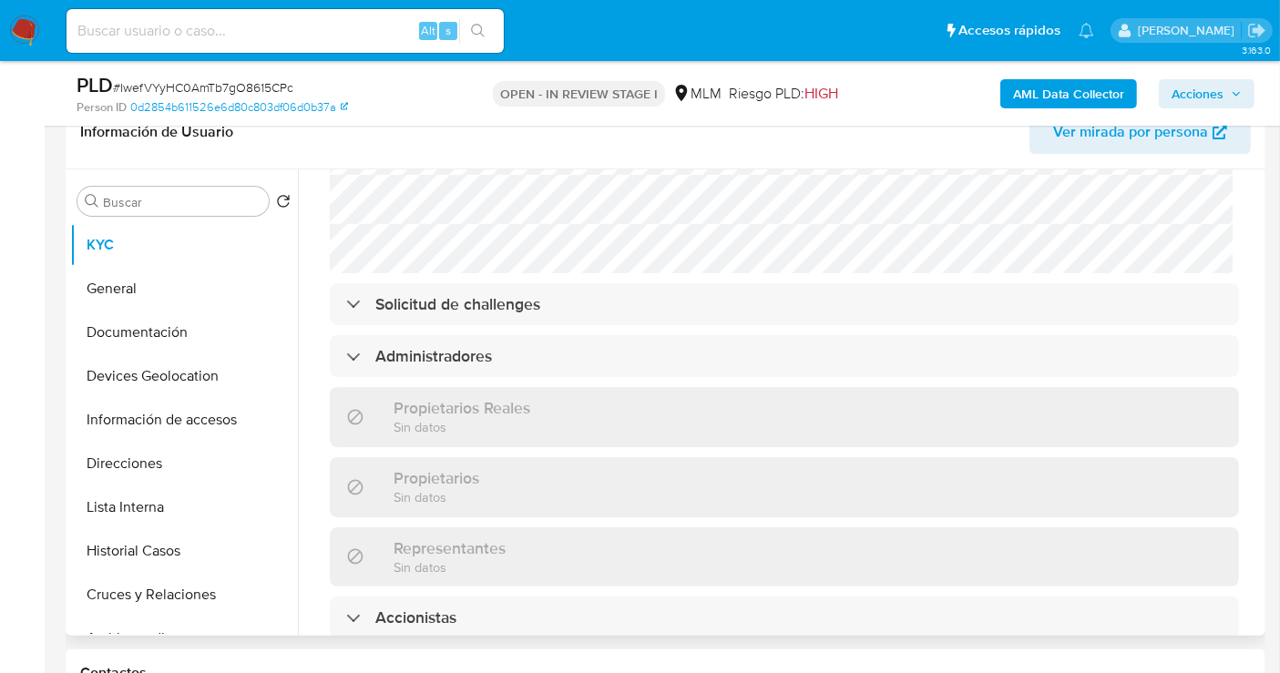
select select "10"
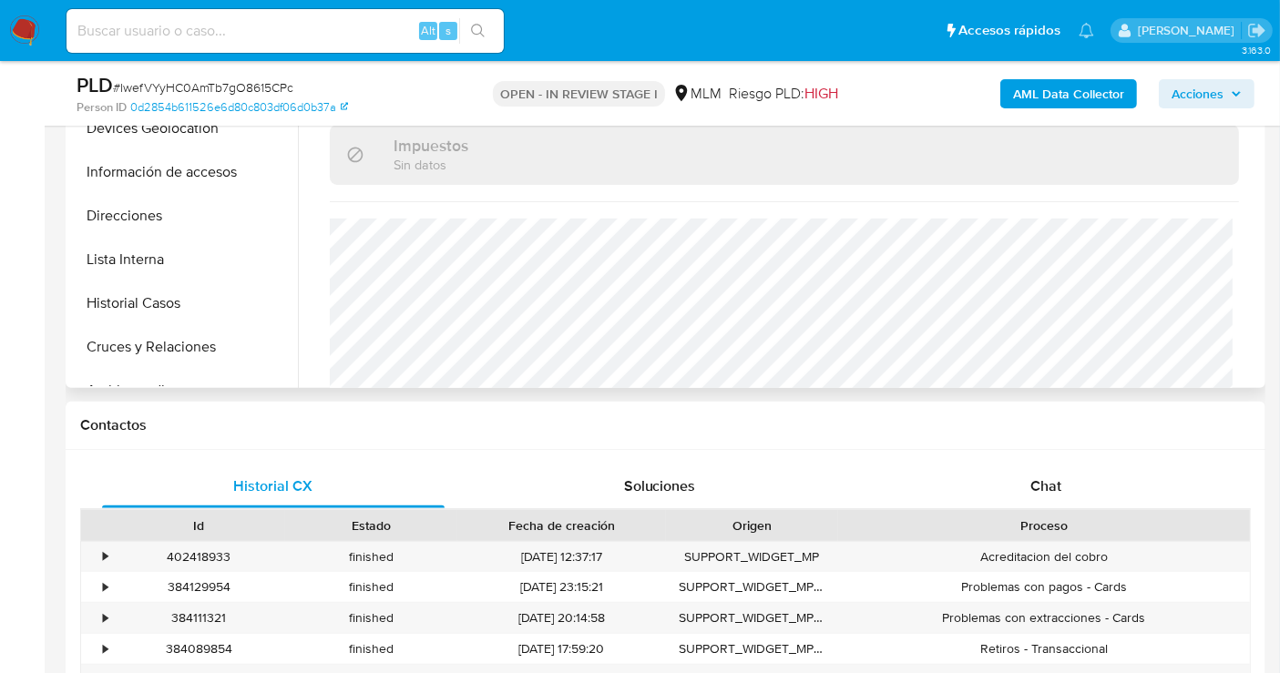
scroll to position [708, 0]
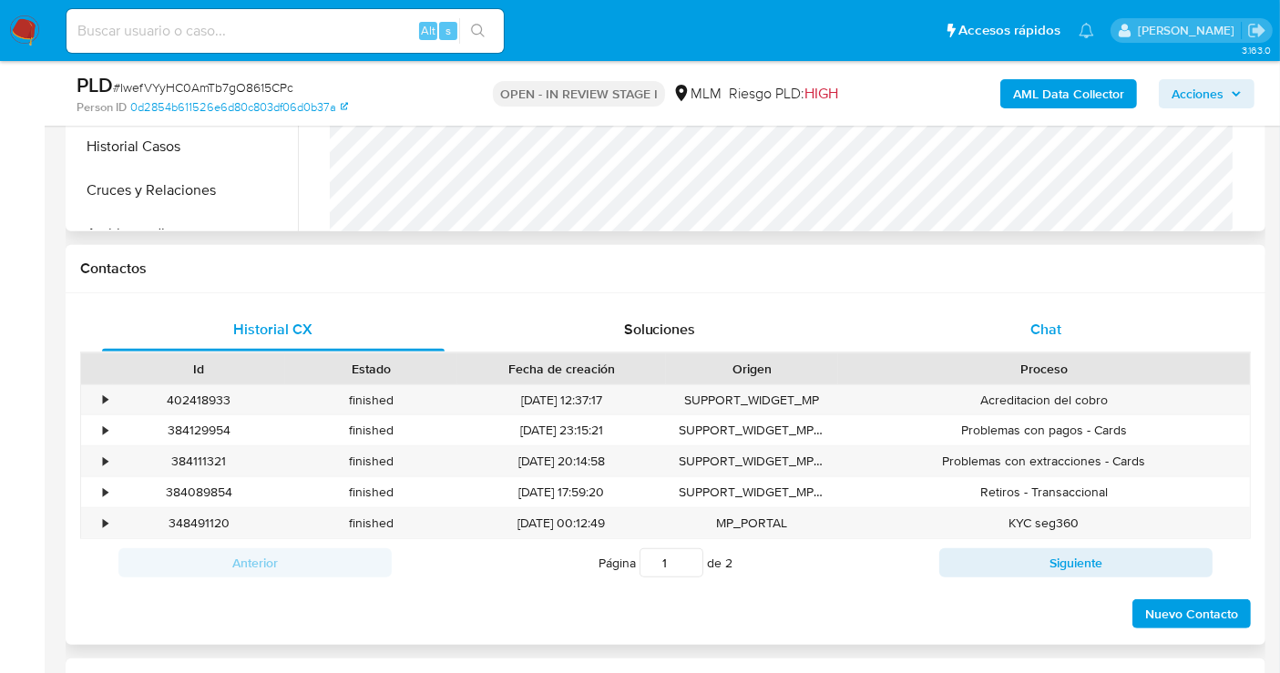
click at [1065, 341] on div "Chat" at bounding box center [1045, 330] width 342 height 44
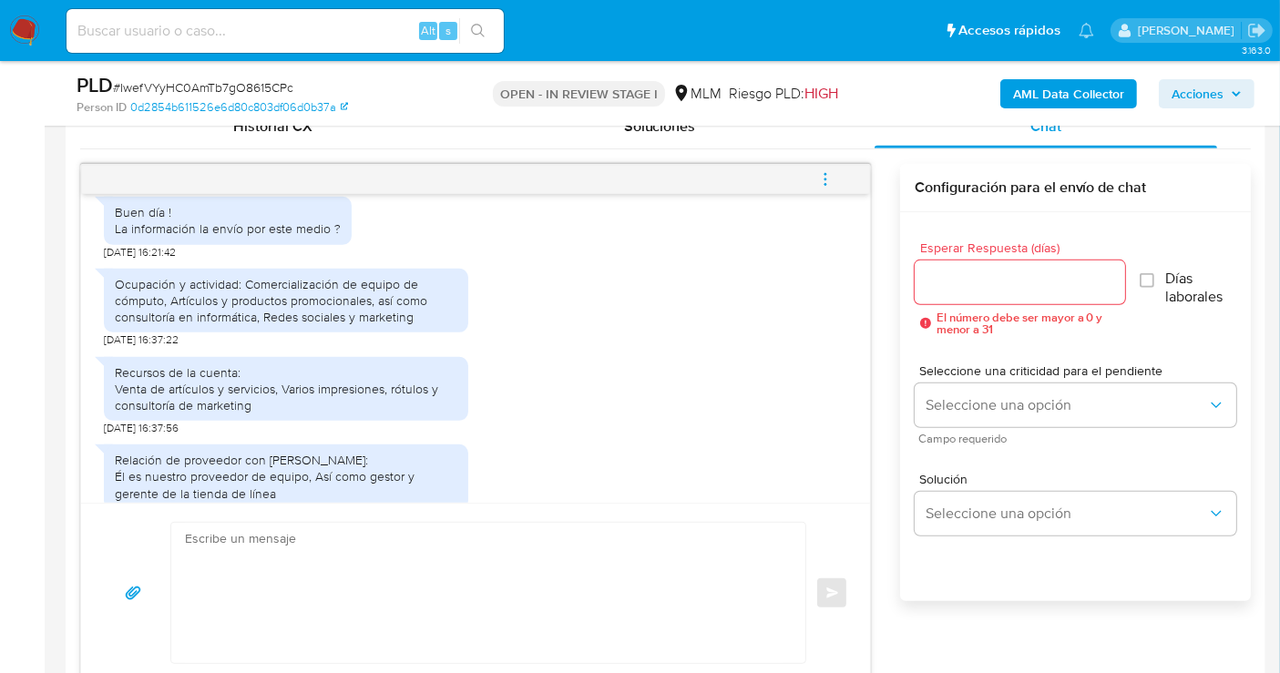
scroll to position [384, 0]
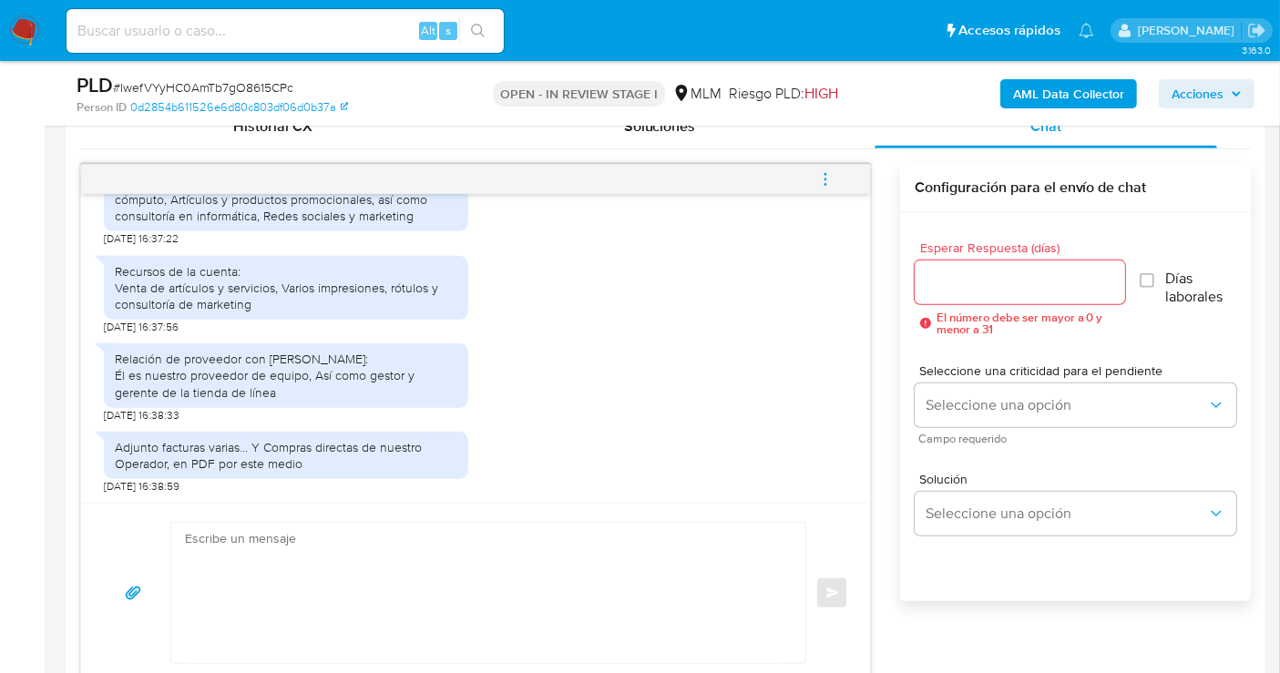
click at [960, 277] on input "Esperar Respuesta (días)" at bounding box center [1019, 282] width 210 height 24
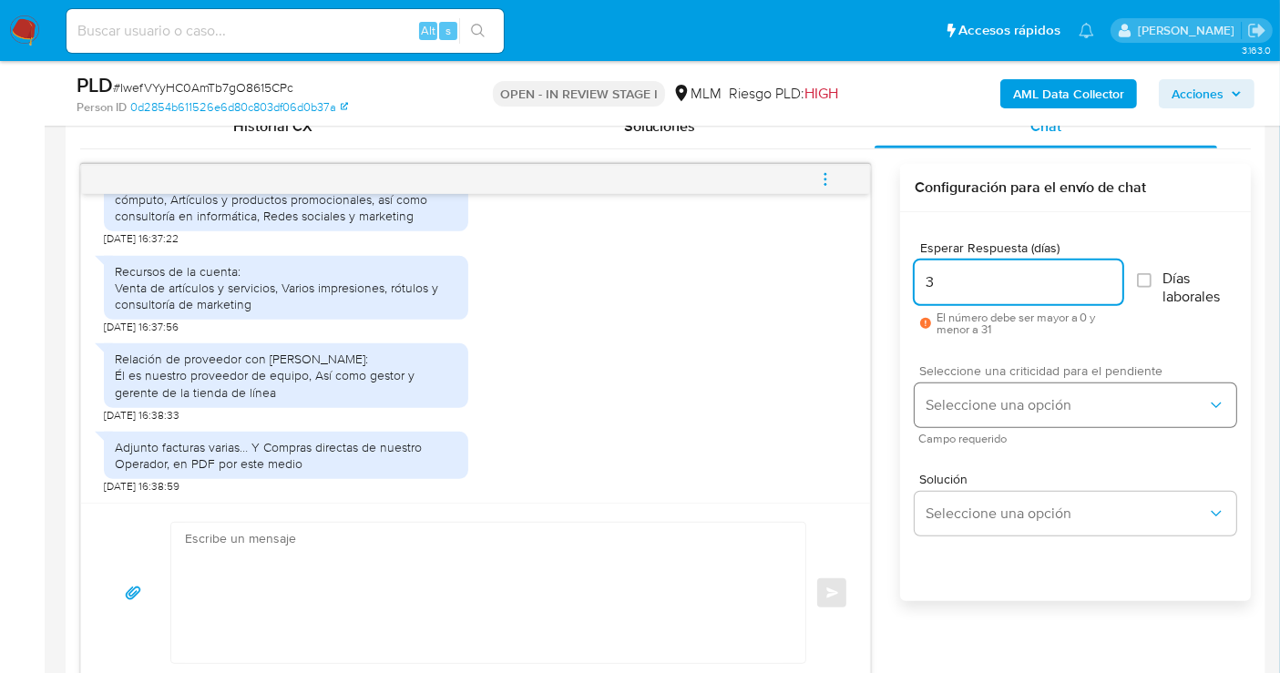
type input "3"
click at [994, 396] on span "Seleccione una opción" at bounding box center [1065, 405] width 281 height 18
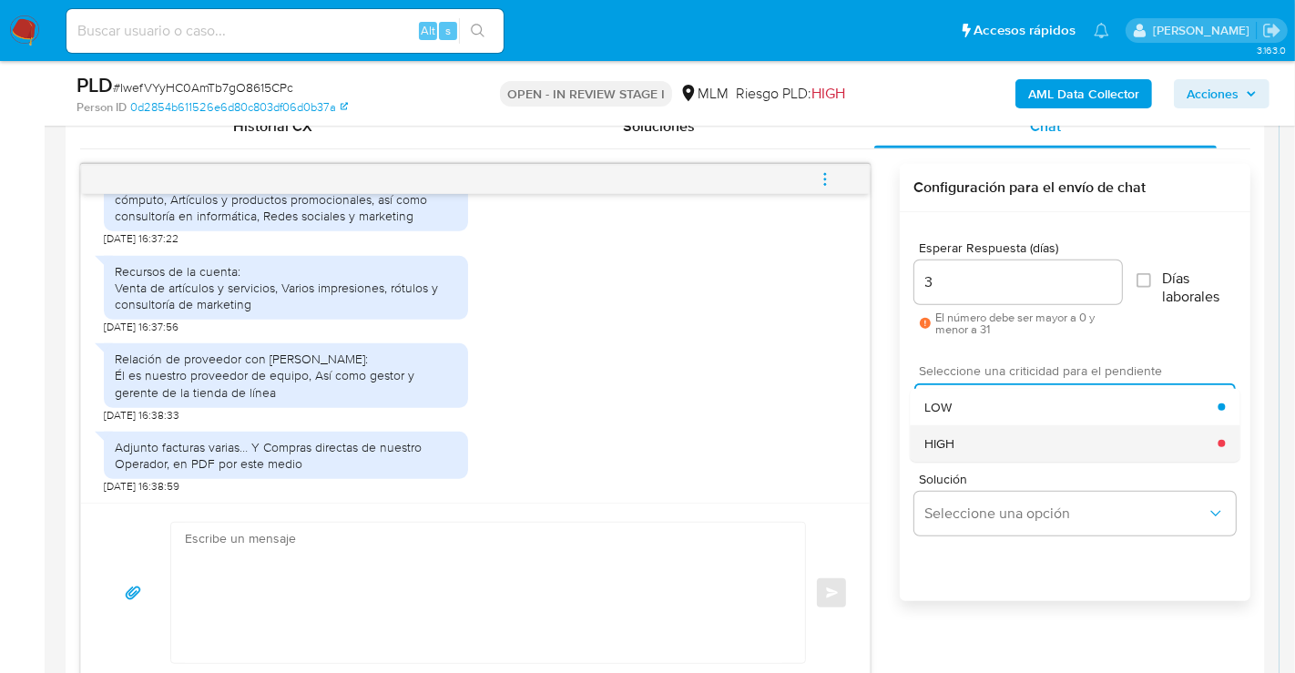
click at [952, 438] on span "HIGH" at bounding box center [939, 443] width 30 height 16
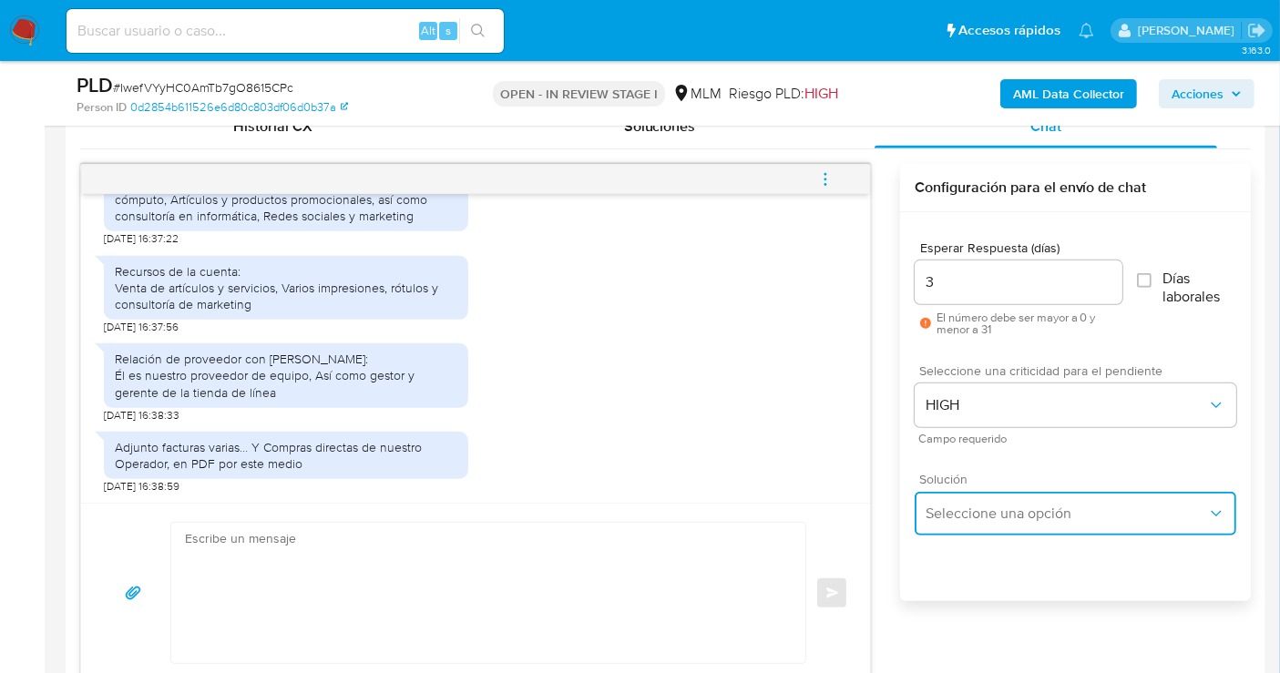
click at [981, 520] on span "Seleccione una opción" at bounding box center [1065, 514] width 281 height 18
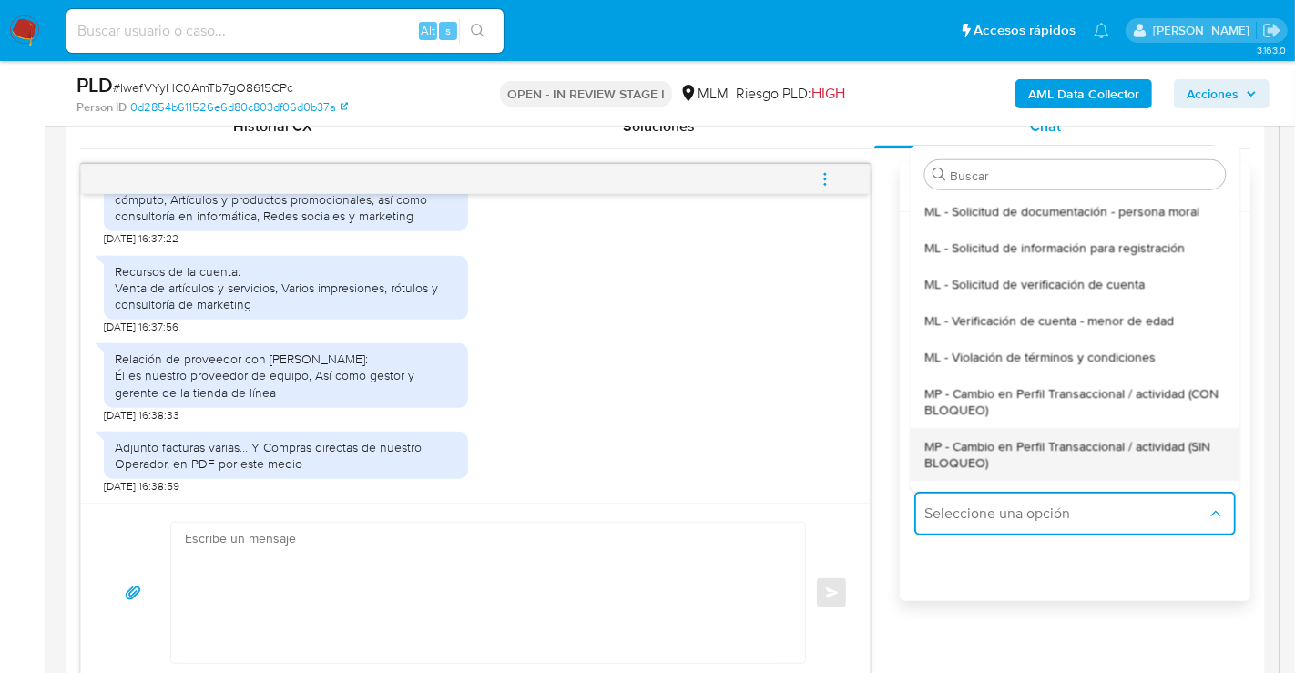
click at [967, 460] on span "MP - Cambio en Perfil Transaccional / actividad (SIN BLOQUEO)" at bounding box center [1074, 453] width 301 height 33
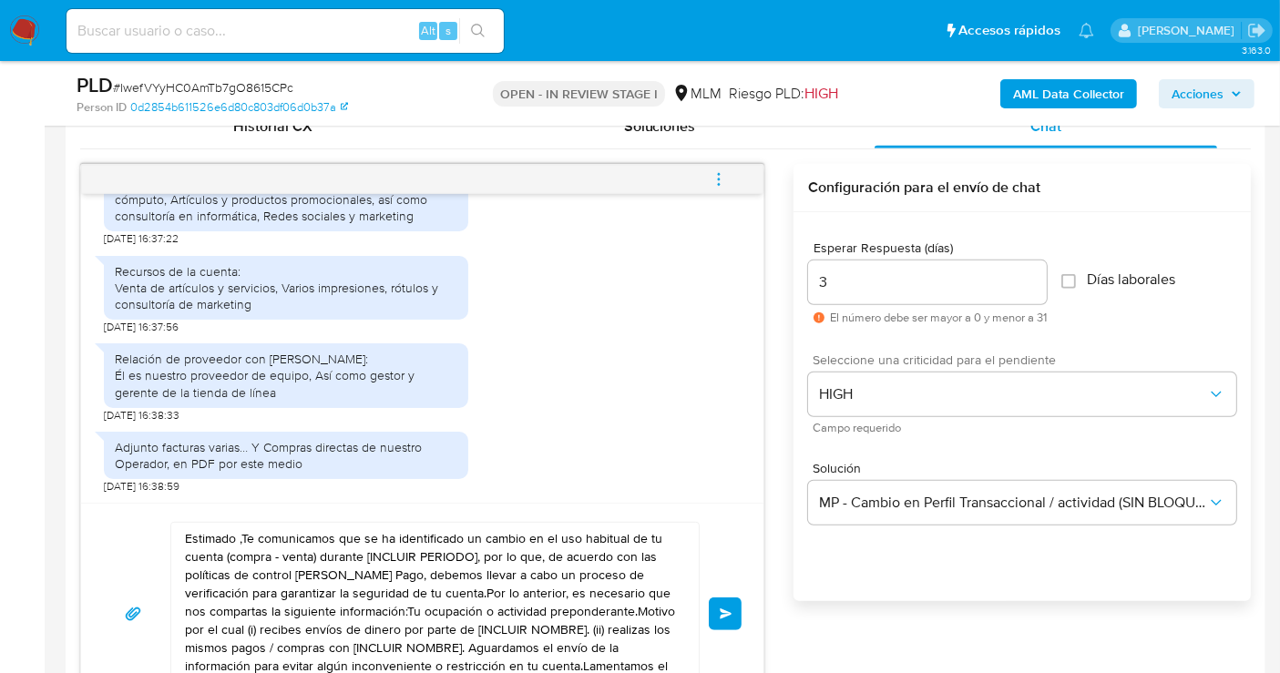
click at [304, 569] on textarea "Estimado ,Te comunicamos que se ha identificado un cambio en el uso habitual de…" at bounding box center [430, 614] width 491 height 182
paste textarea "Cliente, agradecemos tu pronta respuesta. Lamentamos cualquier malestar ocasion…"
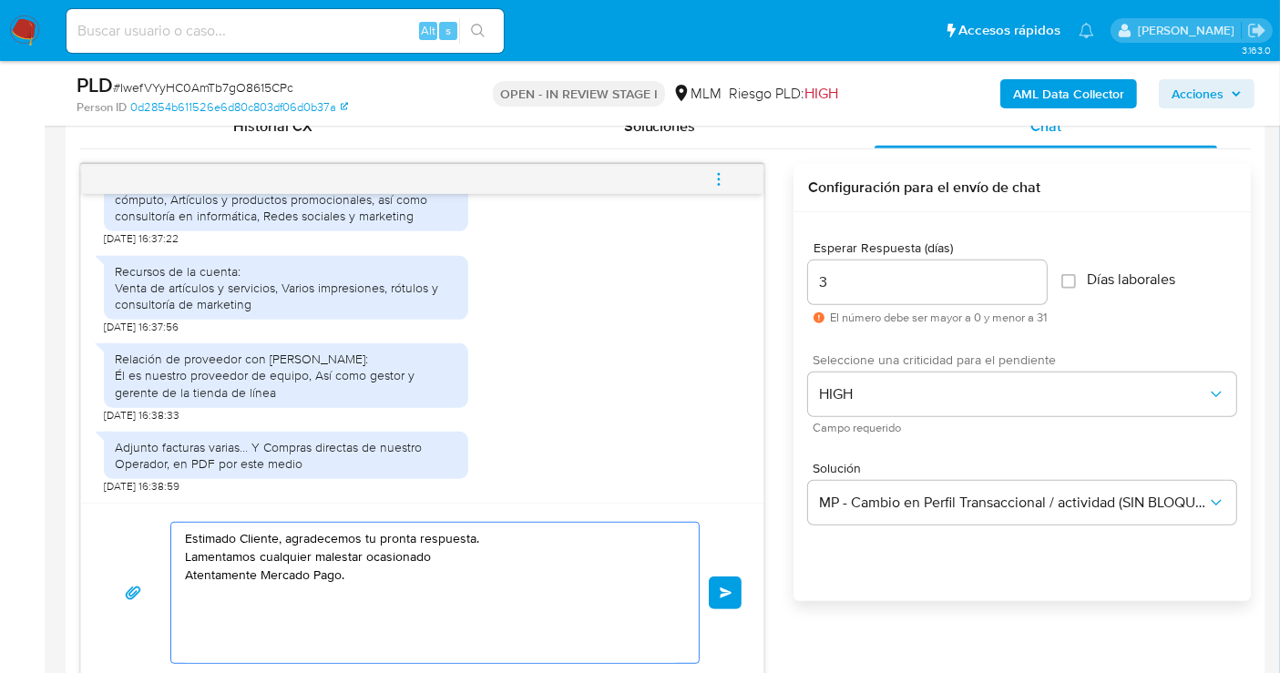
drag, startPoint x: 424, startPoint y: 556, endPoint x: 190, endPoint y: 554, distance: 234.1
click at [190, 554] on textarea "Estimado Cliente, agradecemos tu pronta respuesta. Lamentamos cualquier malesta…" at bounding box center [430, 593] width 491 height 140
drag, startPoint x: 424, startPoint y: 554, endPoint x: 186, endPoint y: 556, distance: 238.6
click at [186, 556] on textarea "Estimado Cliente, agradecemos tu pronta respuesta. Lamentamos cualquier malesta…" at bounding box center [430, 593] width 491 height 140
click at [297, 553] on textarea "Estimado Cliente, agradecemos tu pronta respuesta. Agradecemos envías facturas …" at bounding box center [430, 593] width 491 height 140
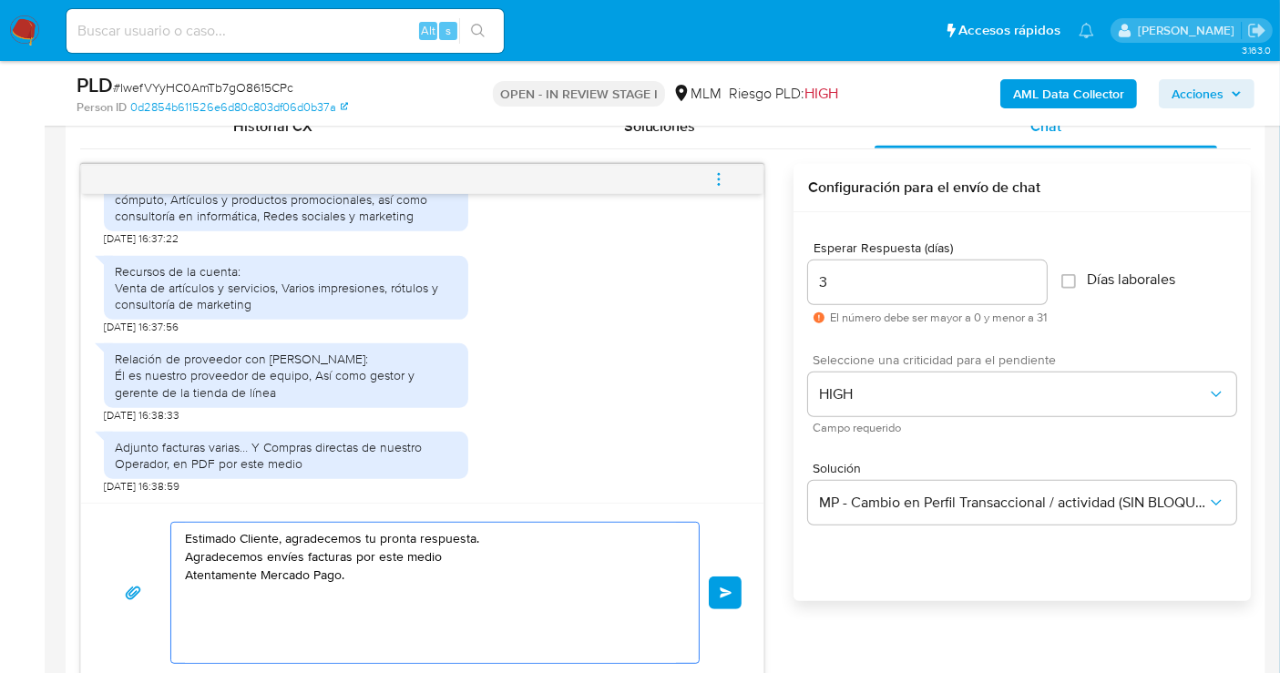
click at [309, 554] on textarea "Estimado Cliente, agradecemos tu pronta respuesta. Agradecemos envíes facturas …" at bounding box center [430, 593] width 491 height 140
click at [374, 557] on textarea "Estimado Cliente, agradecemos tu pronta respuesta. Agradecemos envíes las factu…" at bounding box center [430, 593] width 491 height 140
type textarea "Estimado Cliente, agradecemos tu pronta respuesta. Agradecemos envíes las factu…"
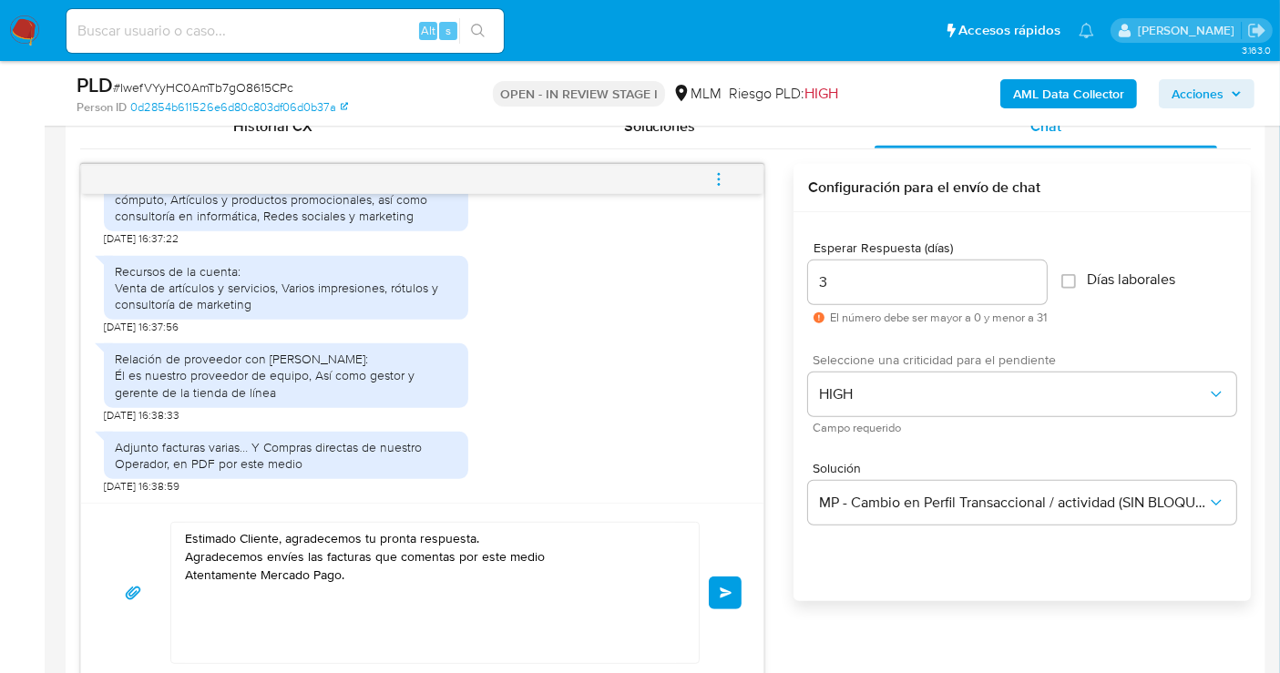
click at [733, 587] on button "Enviar" at bounding box center [725, 592] width 33 height 33
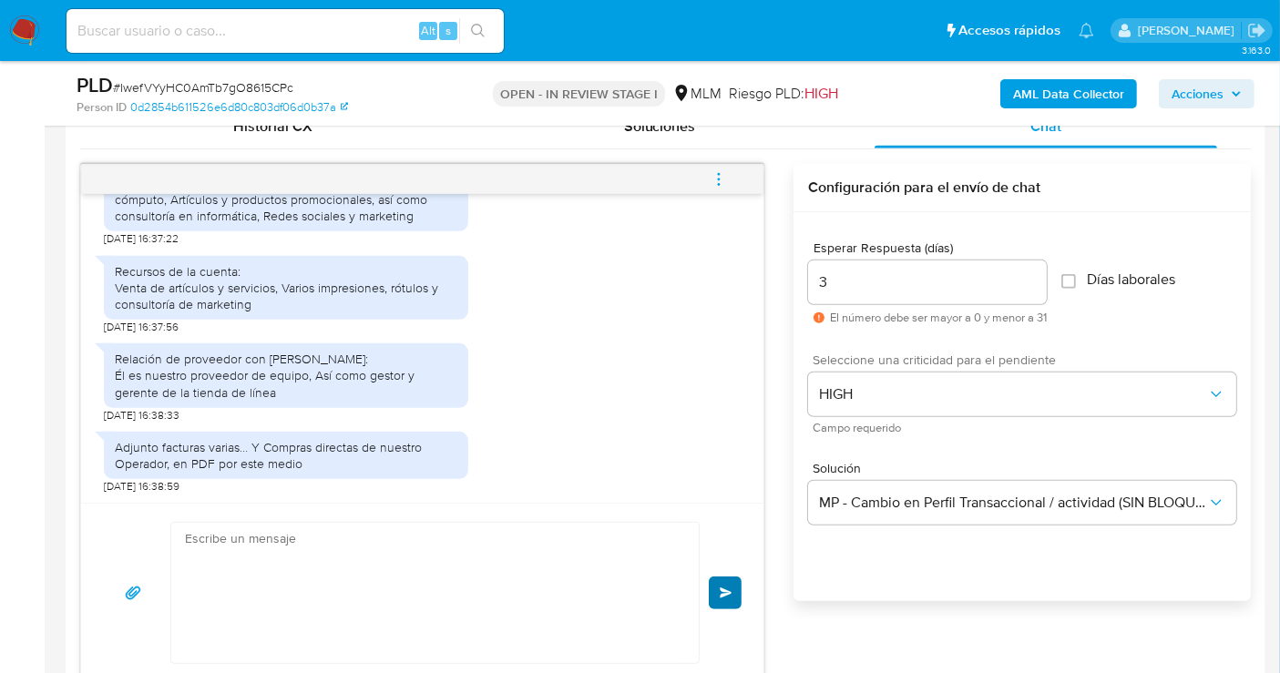
scroll to position [505, 0]
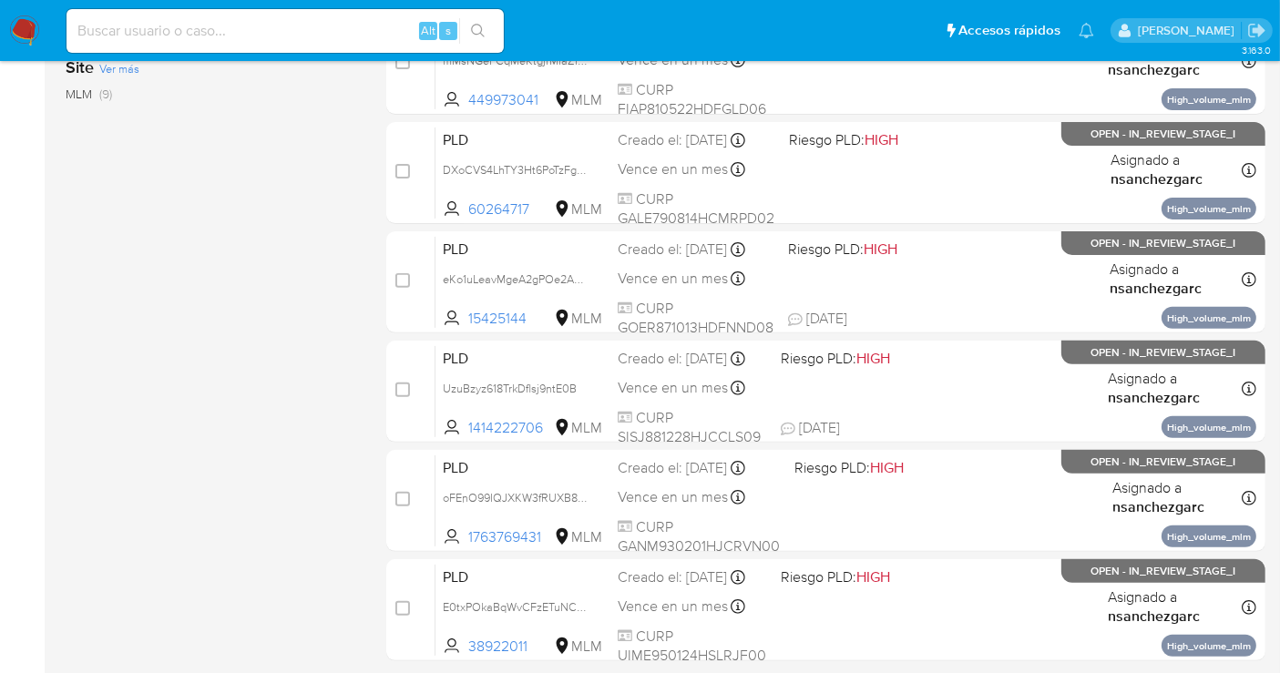
scroll to position [708, 0]
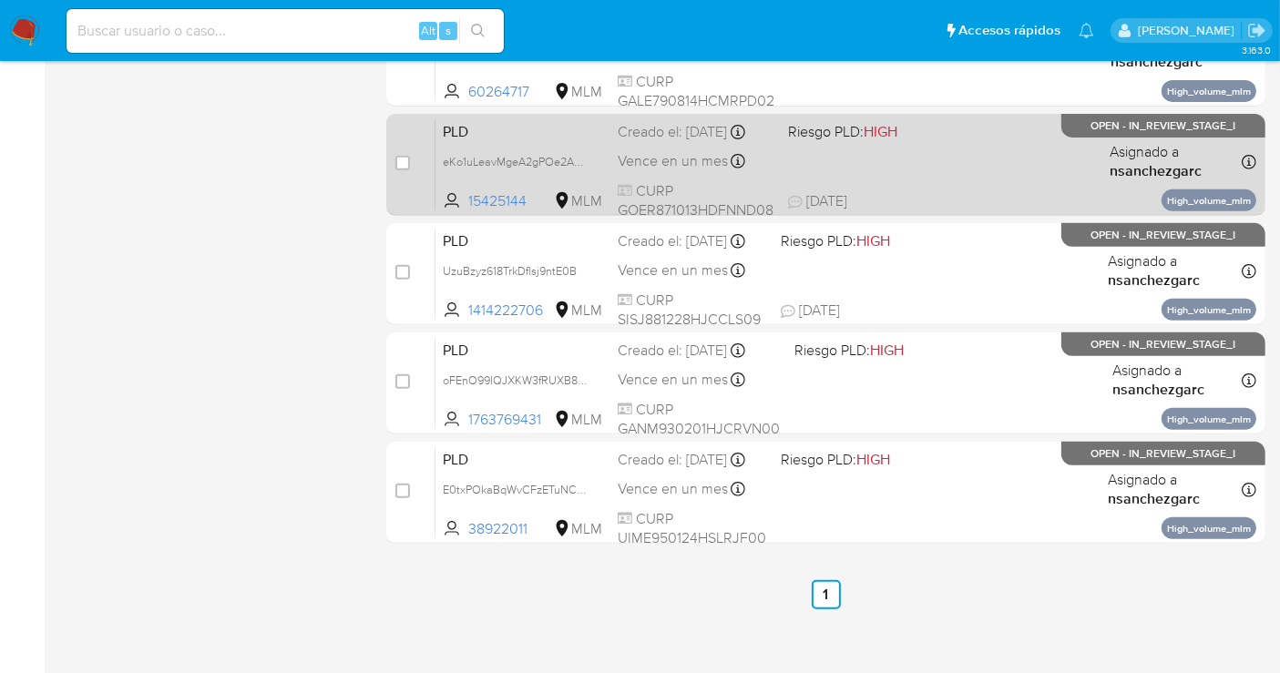
click at [663, 142] on div "Creado el: 12/09/2025 Creado el: 12/09/2025 02:06:23" at bounding box center [695, 132] width 156 height 20
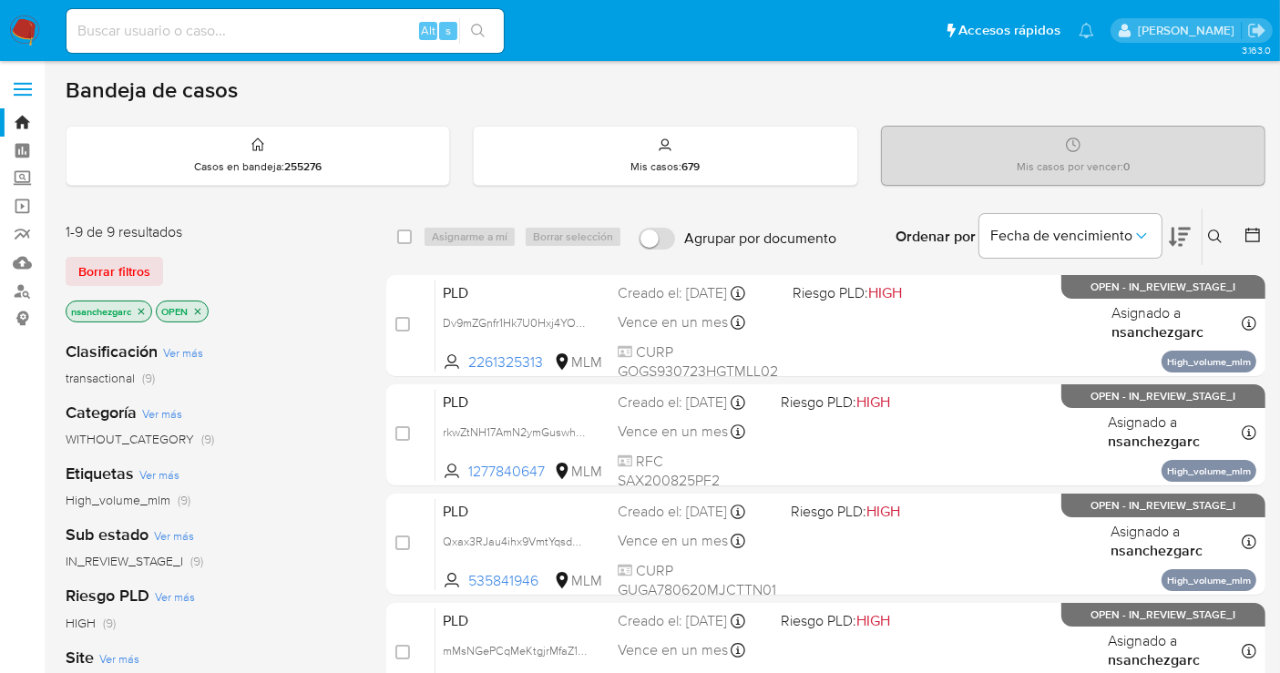
scroll to position [404, 0]
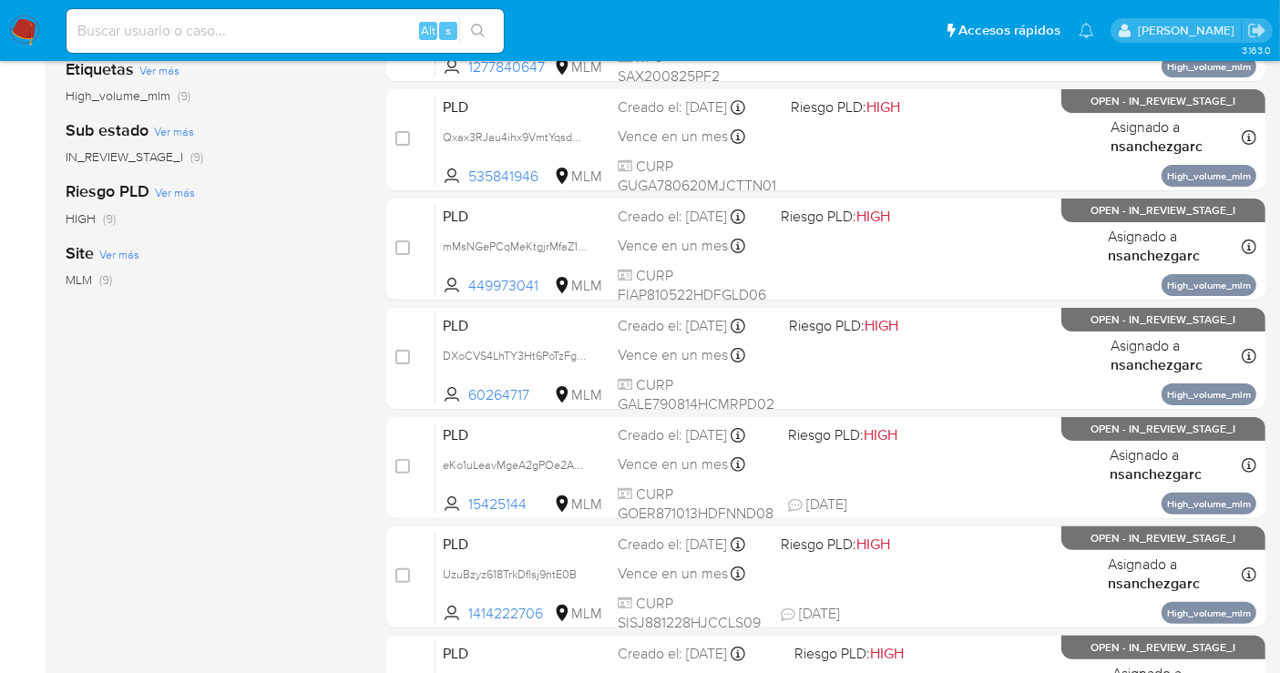
click at [30, 30] on img at bounding box center [24, 30] width 31 height 31
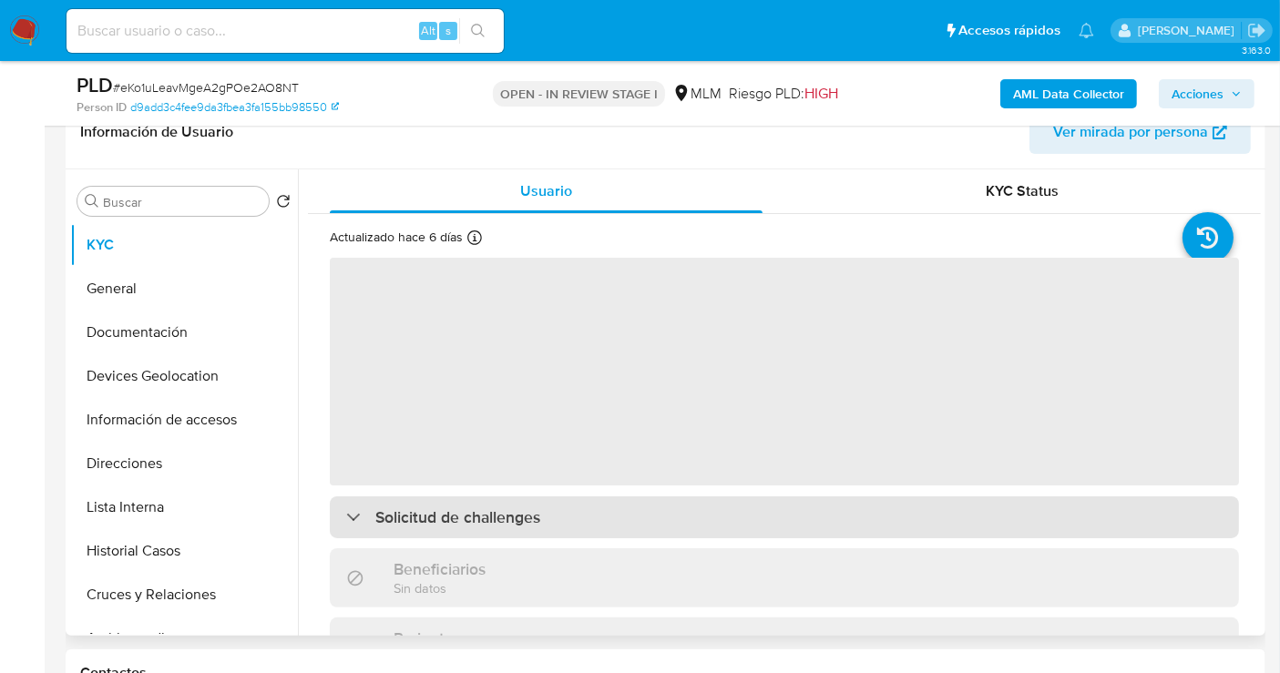
select select "10"
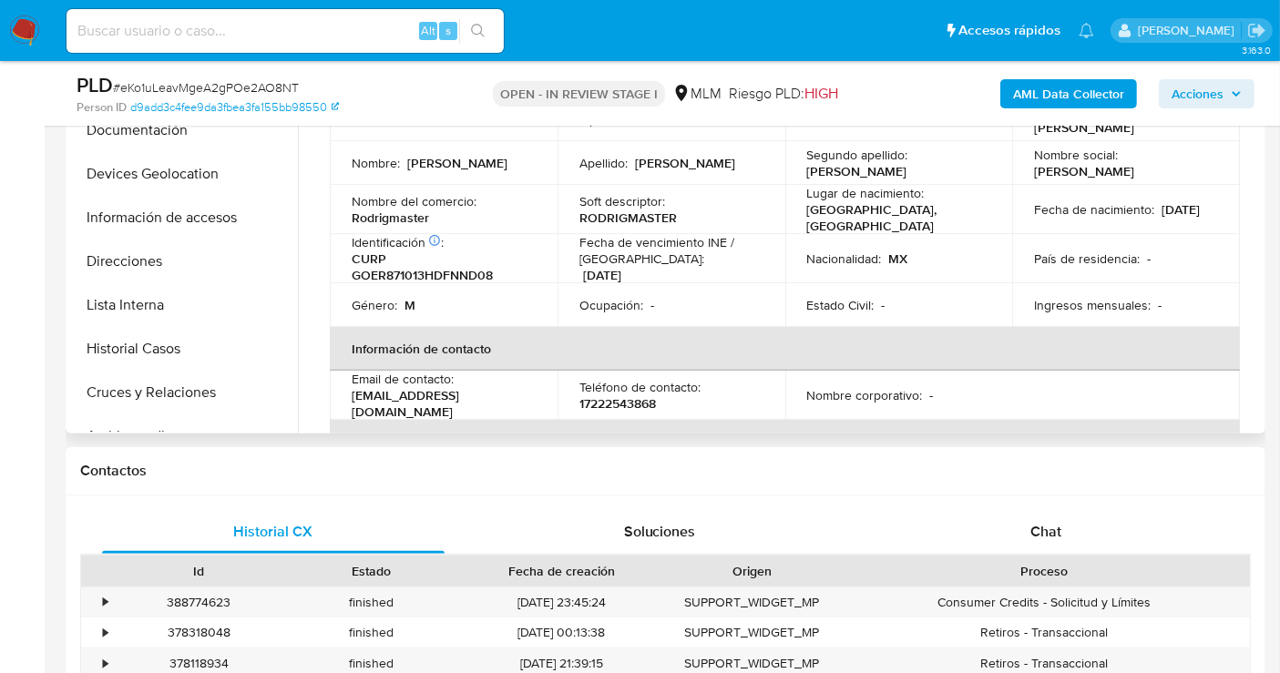
scroll to position [202, 0]
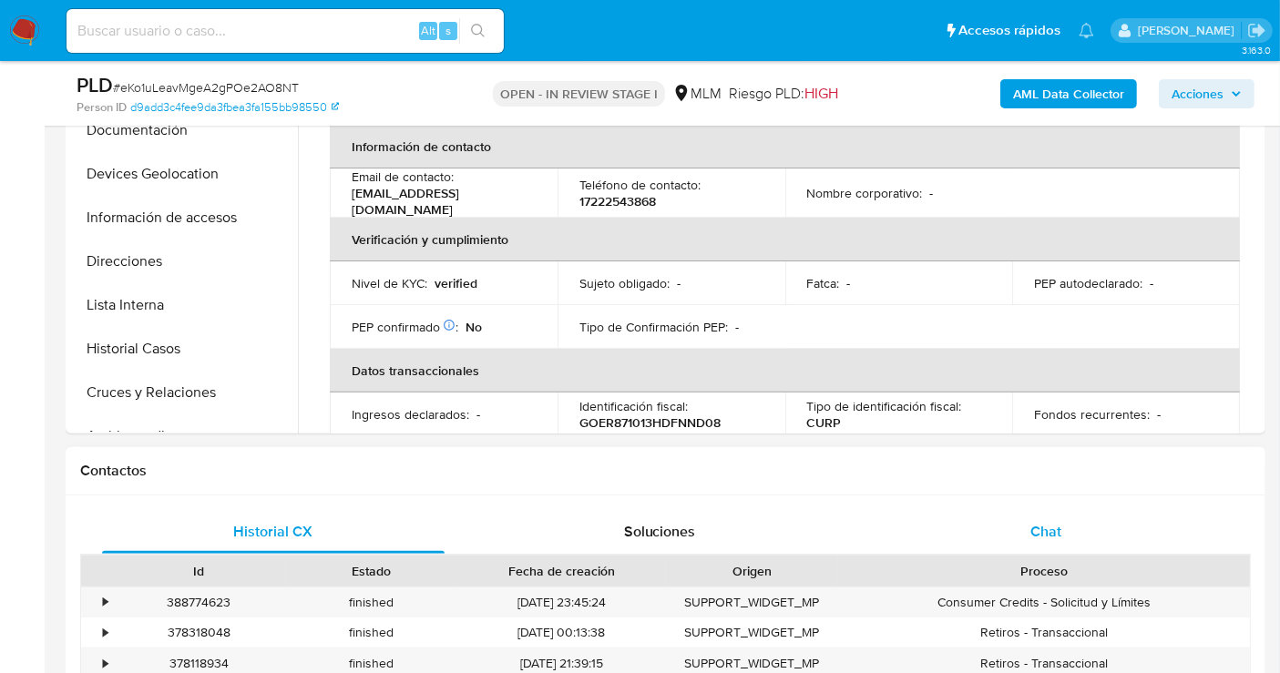
click at [1051, 535] on span "Chat" at bounding box center [1045, 531] width 31 height 21
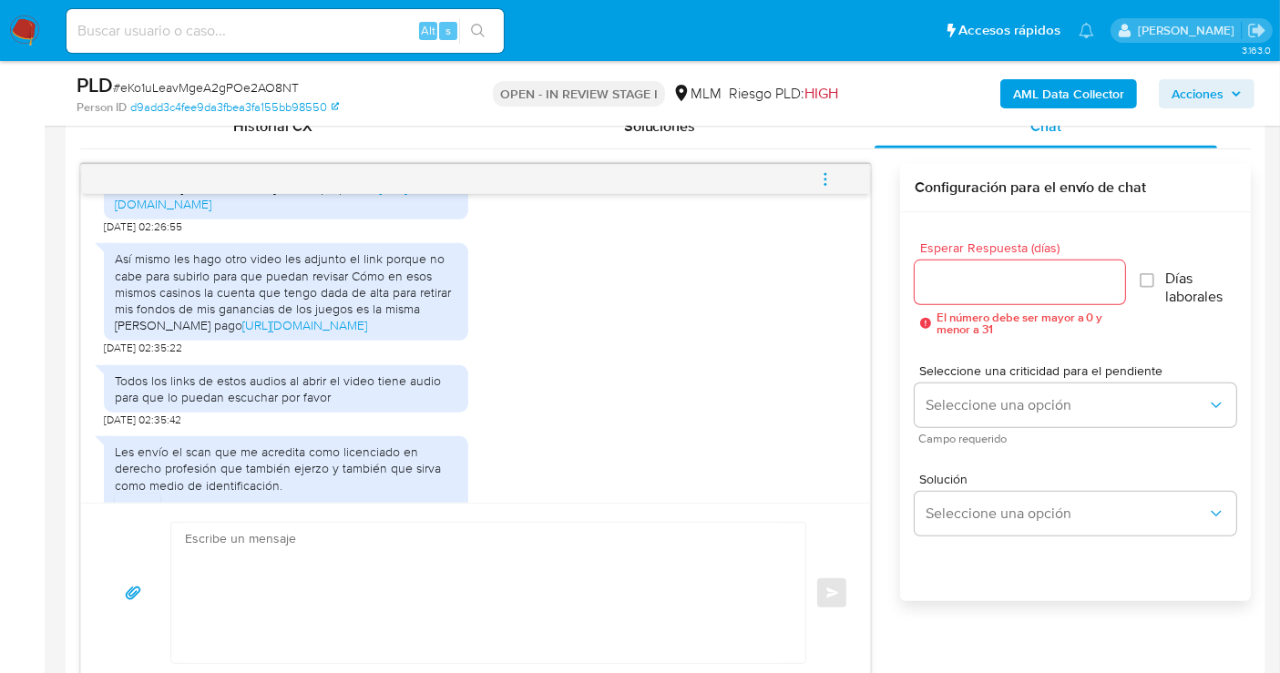
scroll to position [0, 0]
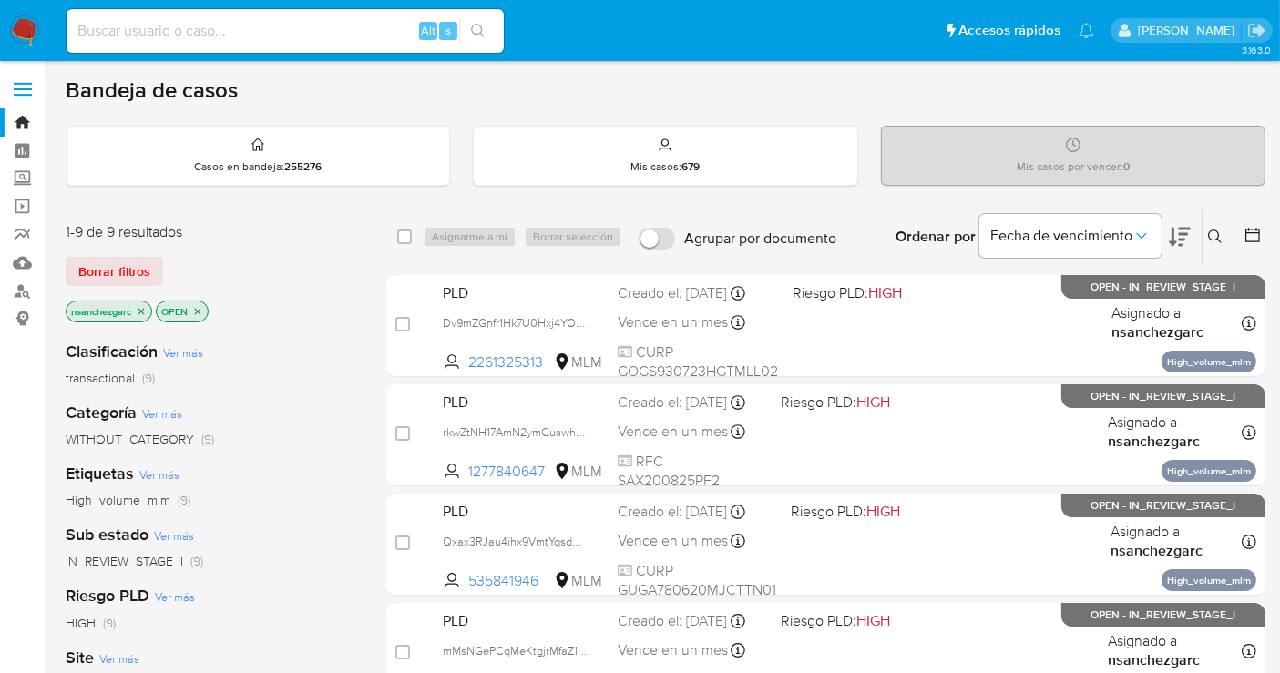
click at [1219, 232] on icon at bounding box center [1215, 237] width 15 height 15
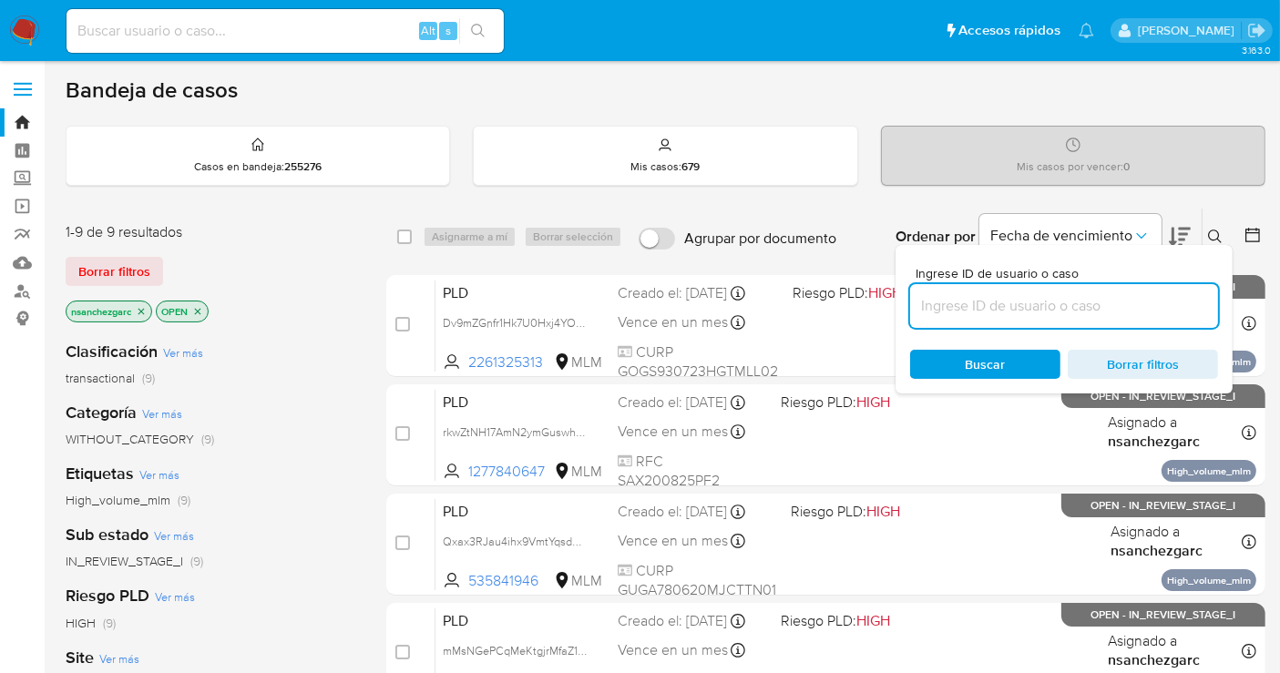
click at [969, 316] on input at bounding box center [1064, 306] width 308 height 24
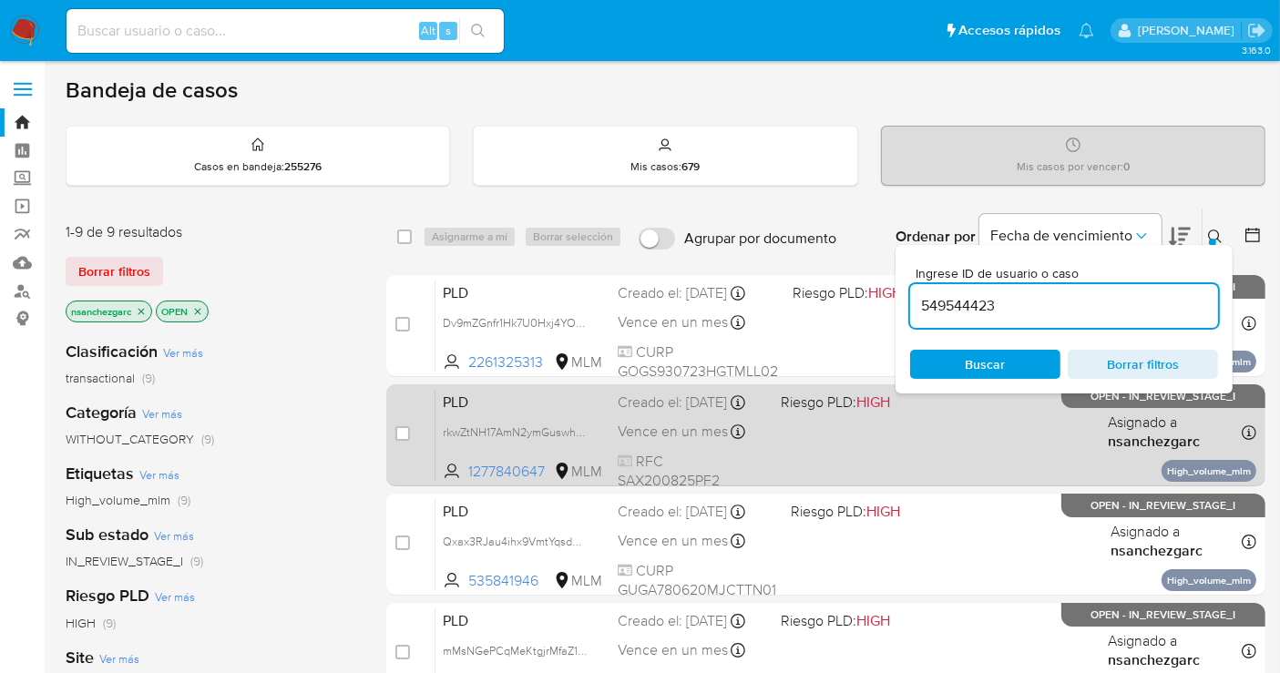
type input "549544423"
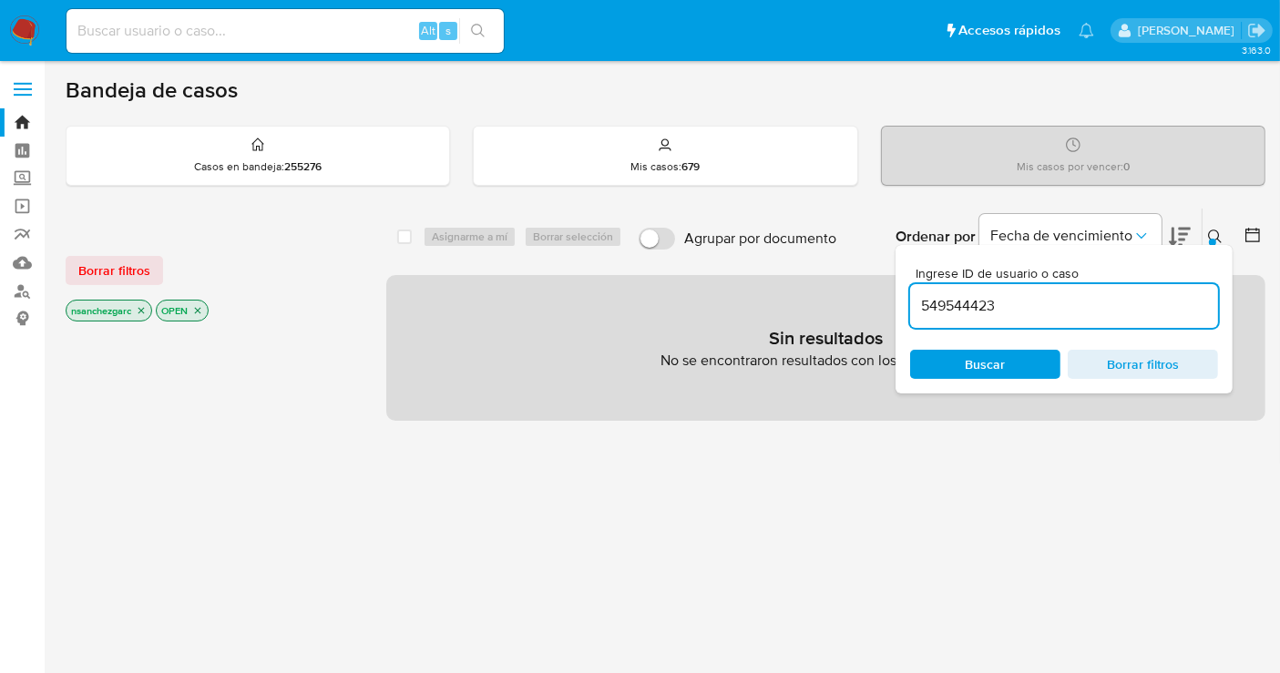
click at [140, 305] on icon "close-filter" at bounding box center [141, 310] width 11 height 11
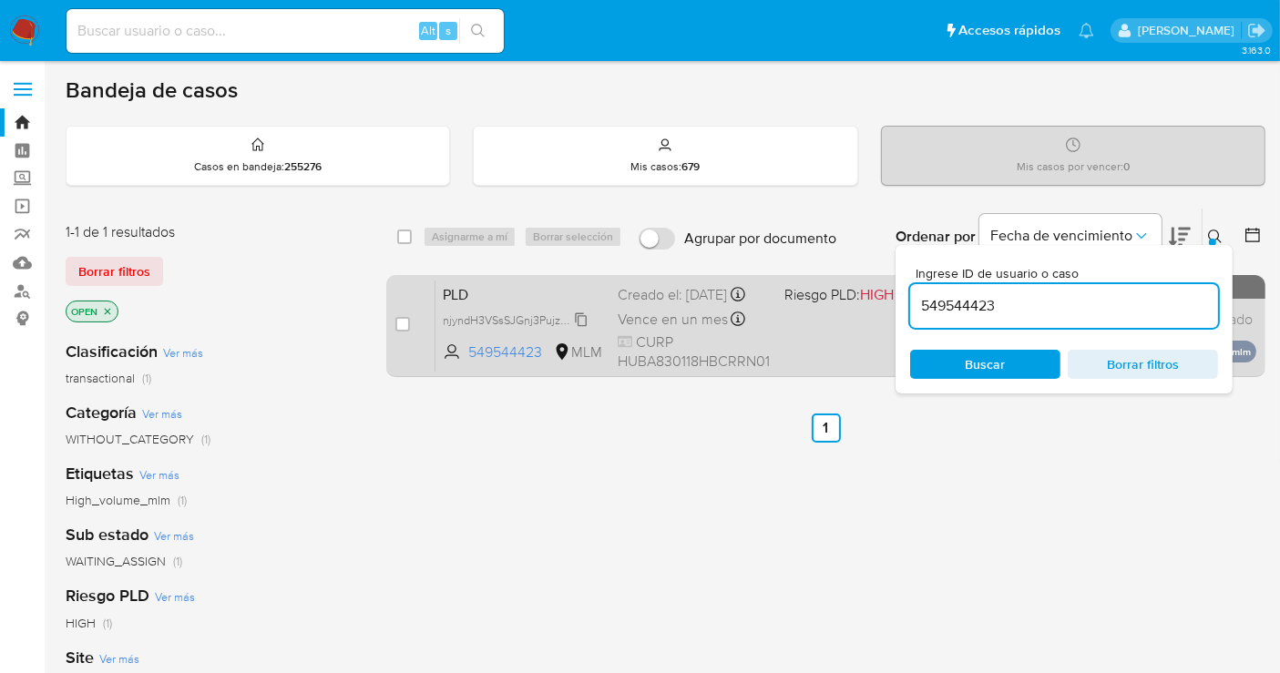
click at [579, 327] on span "njyndH3VSsSJGnj3Pujz51Zb" at bounding box center [513, 319] width 140 height 20
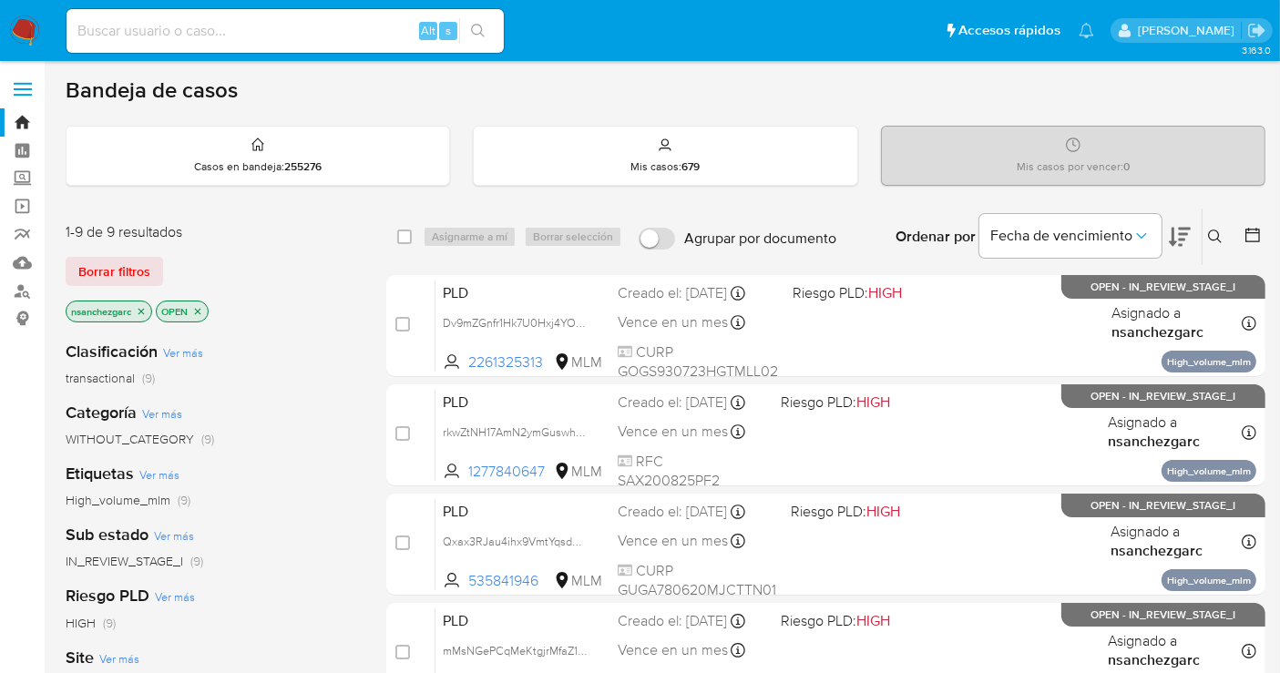
click at [1219, 230] on icon at bounding box center [1215, 237] width 15 height 15
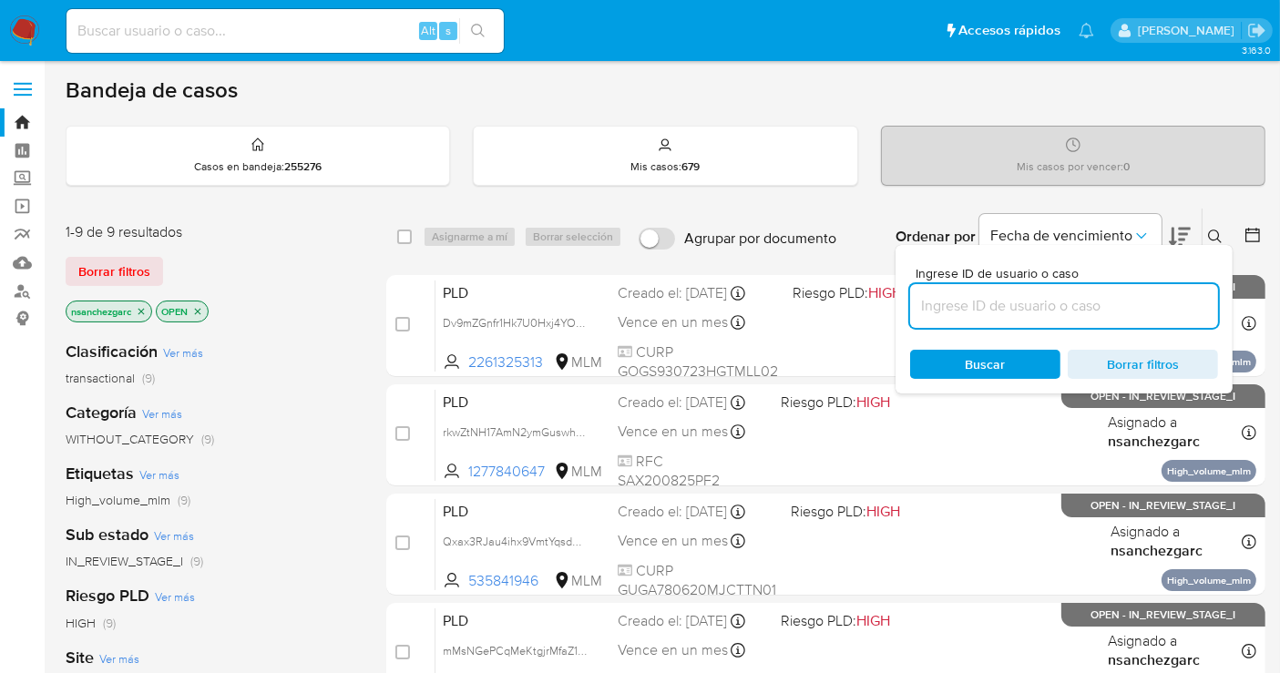
click at [947, 308] on input at bounding box center [1064, 306] width 308 height 24
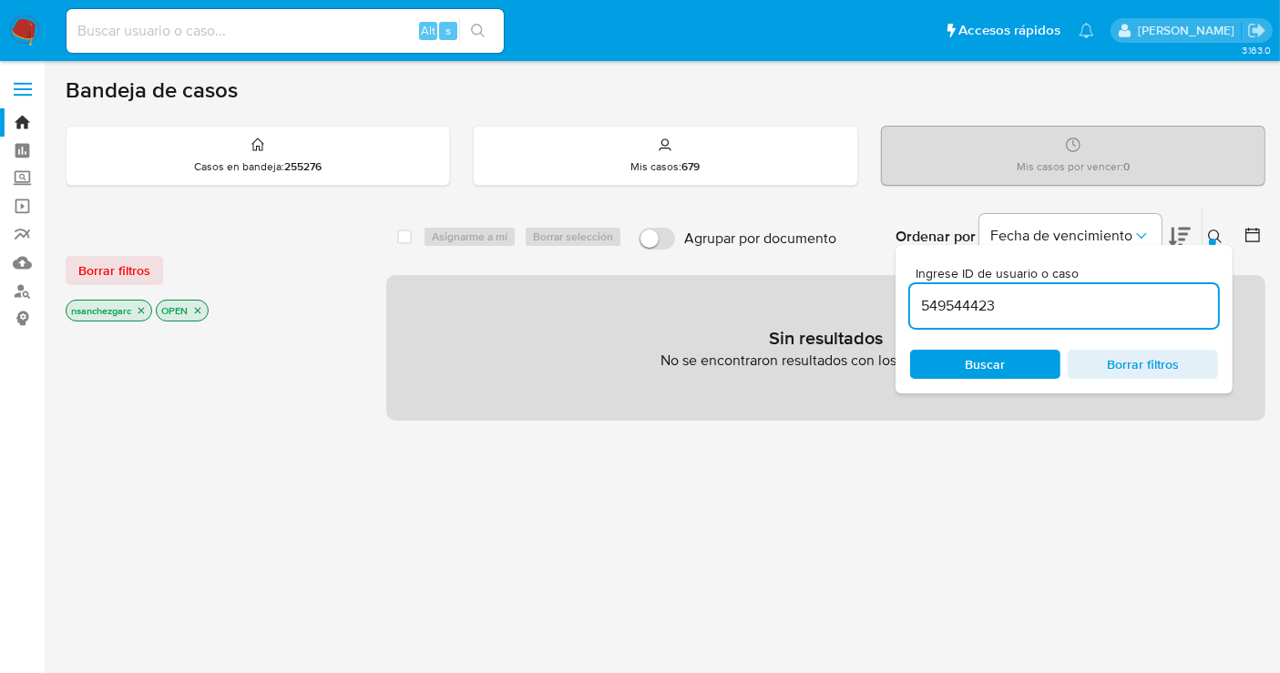
click at [142, 305] on icon "close-filter" at bounding box center [141, 310] width 11 height 11
click at [1006, 309] on input "549544423" at bounding box center [1064, 306] width 308 height 24
type input "549544423"
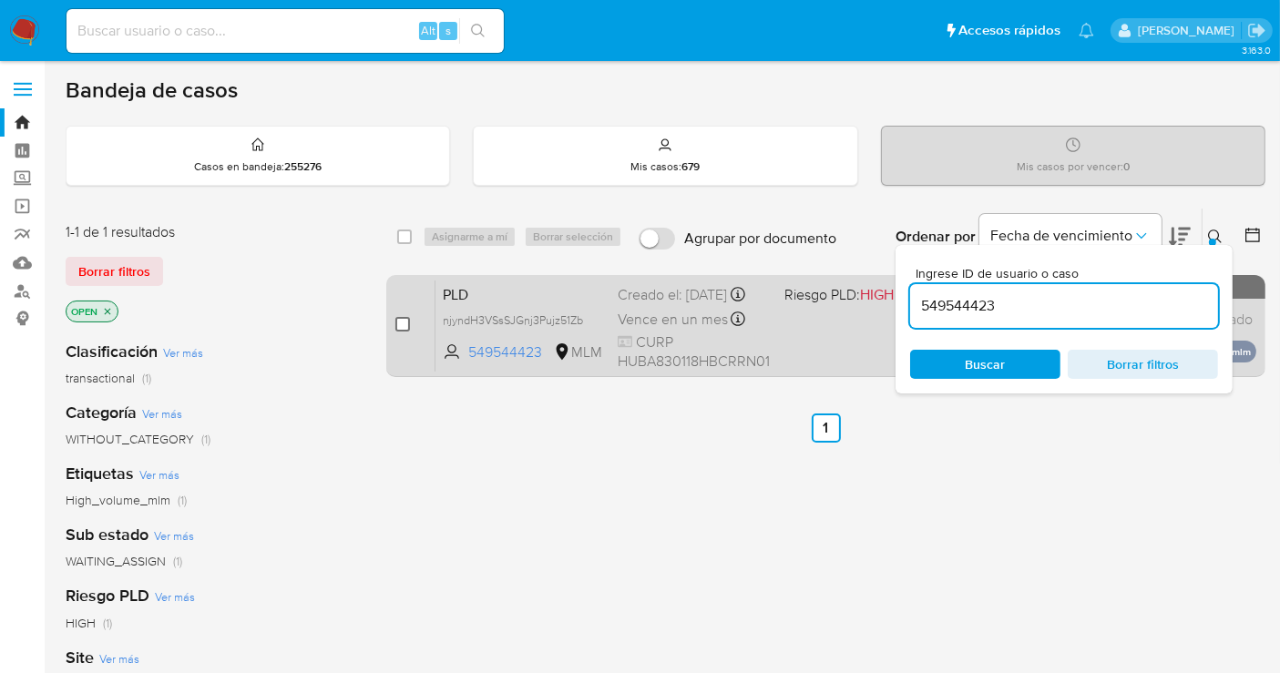
click at [402, 326] on input "checkbox" at bounding box center [402, 324] width 15 height 15
checkbox input "true"
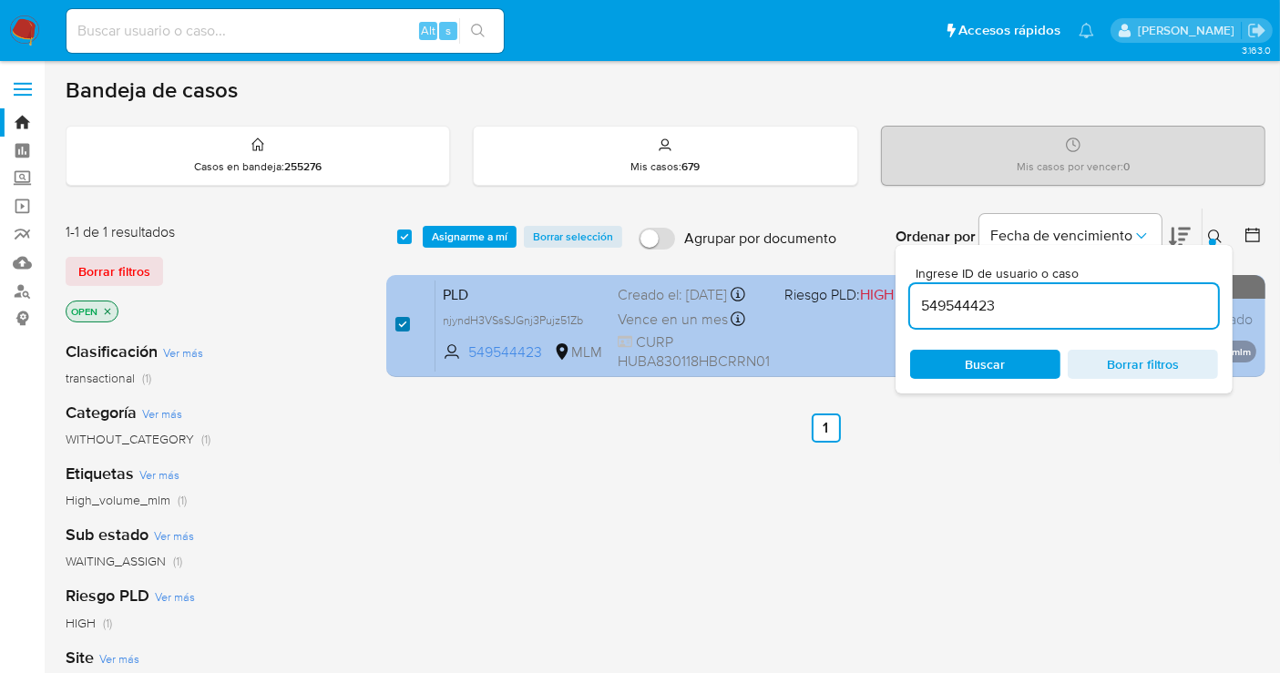
checkbox input "true"
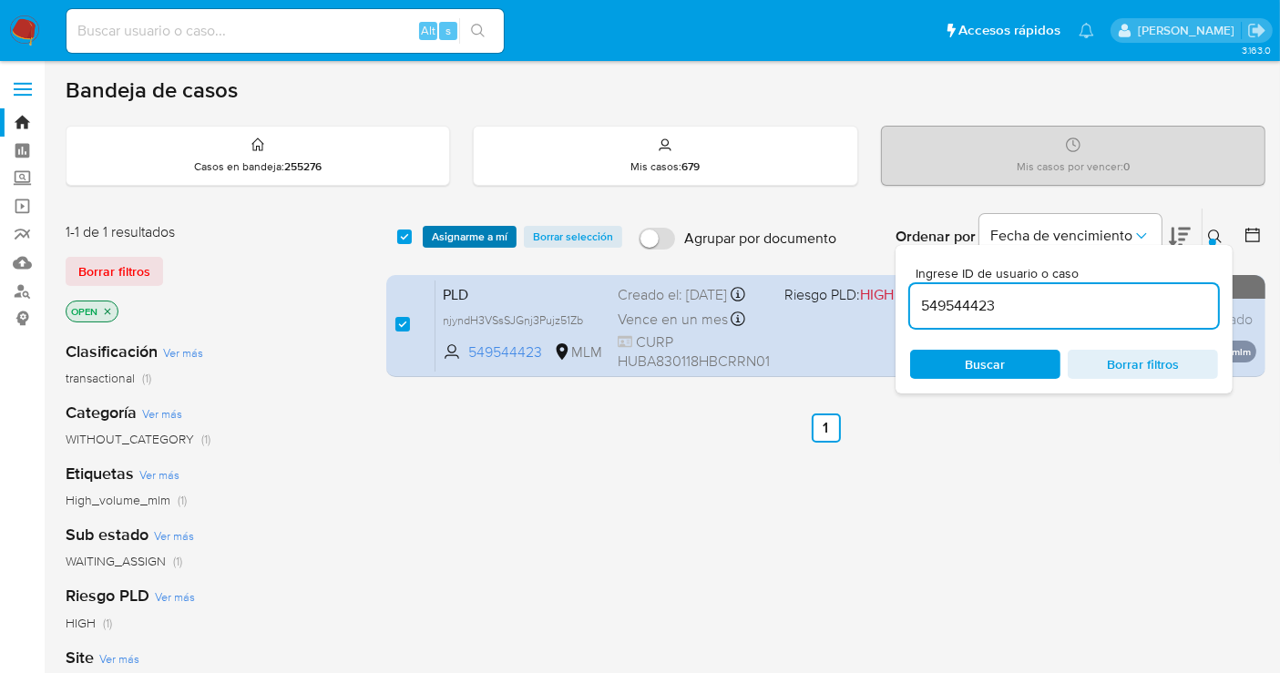
click at [461, 237] on span "Asignarme a mí" at bounding box center [470, 237] width 76 height 18
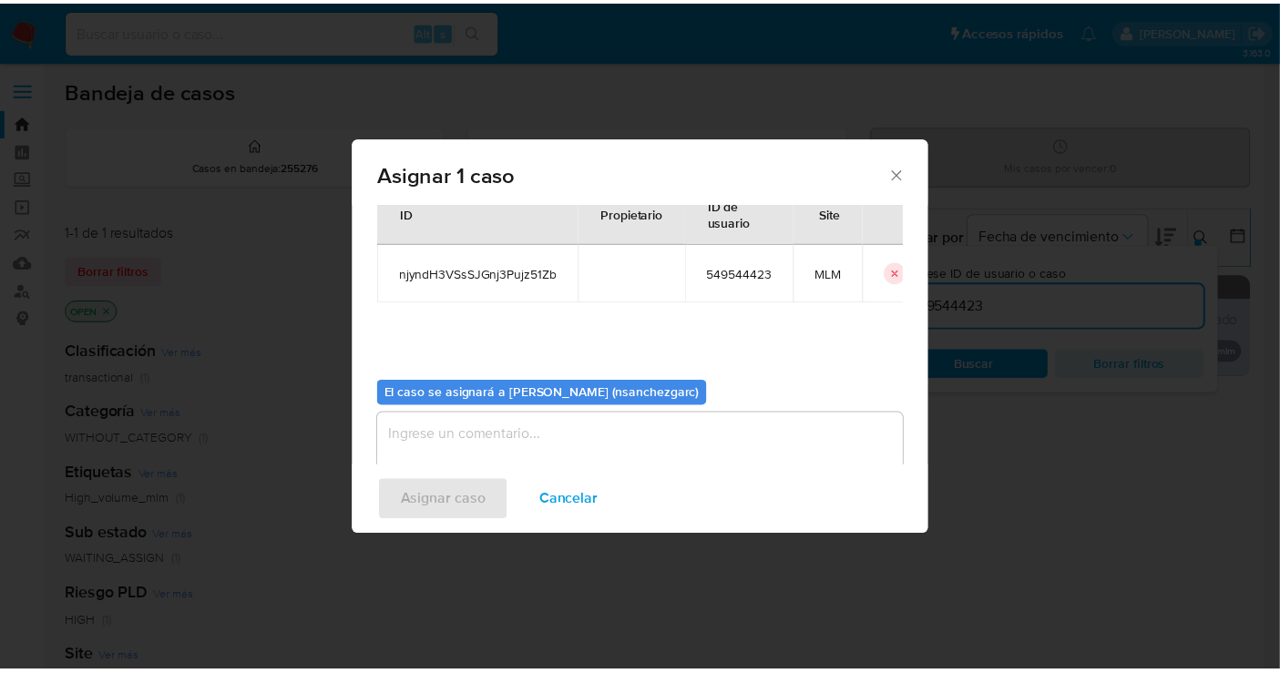
scroll to position [93, 0]
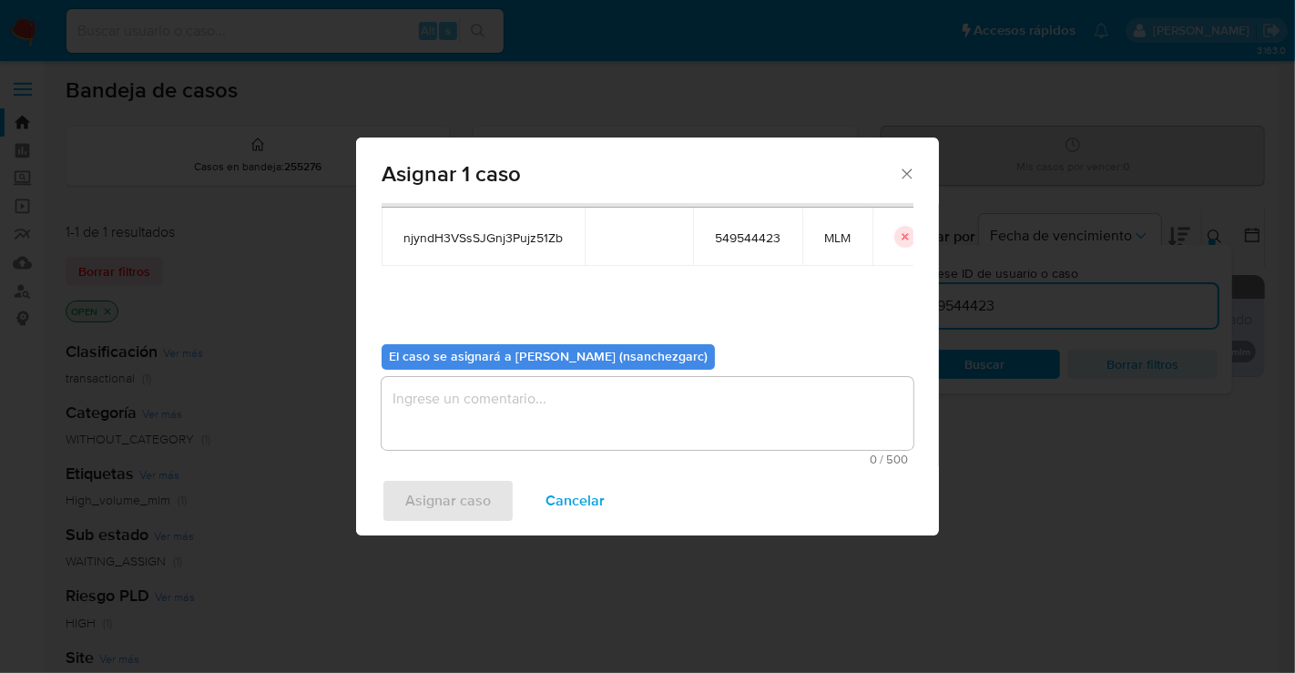
click at [439, 401] on textarea "assign-modal" at bounding box center [648, 413] width 532 height 73
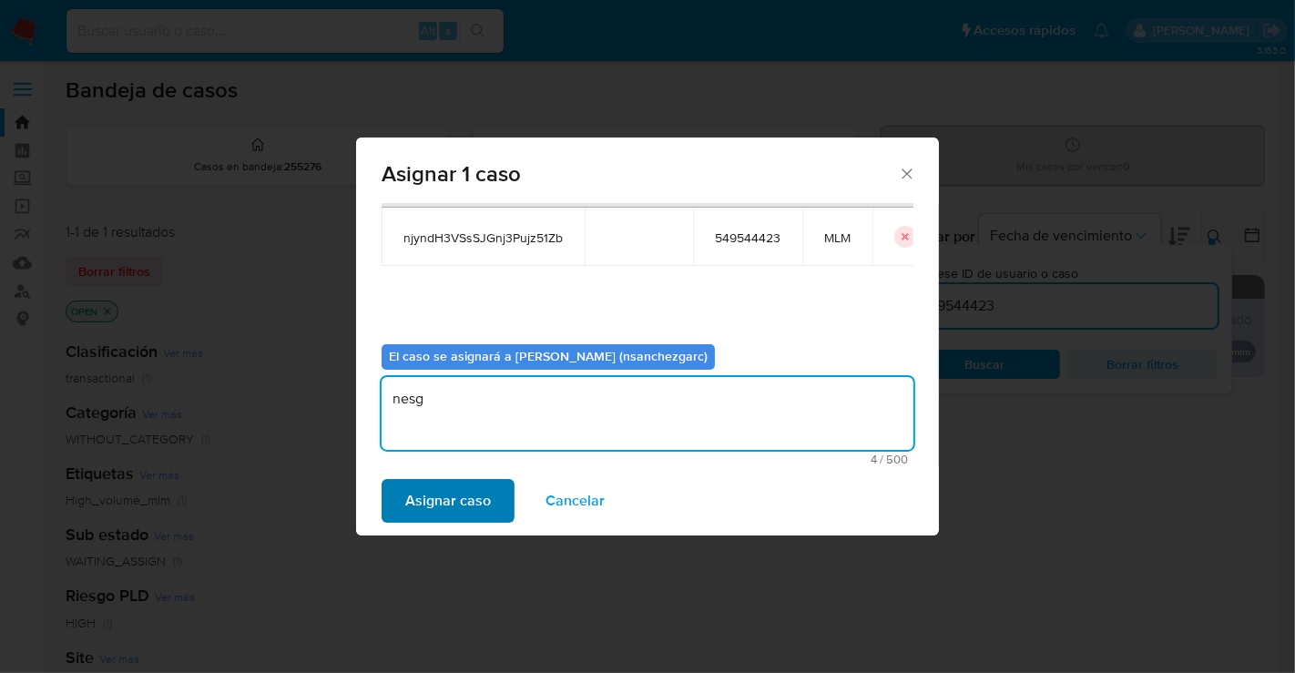
type textarea "nesg"
click at [442, 488] on span "Asignar caso" at bounding box center [448, 501] width 86 height 40
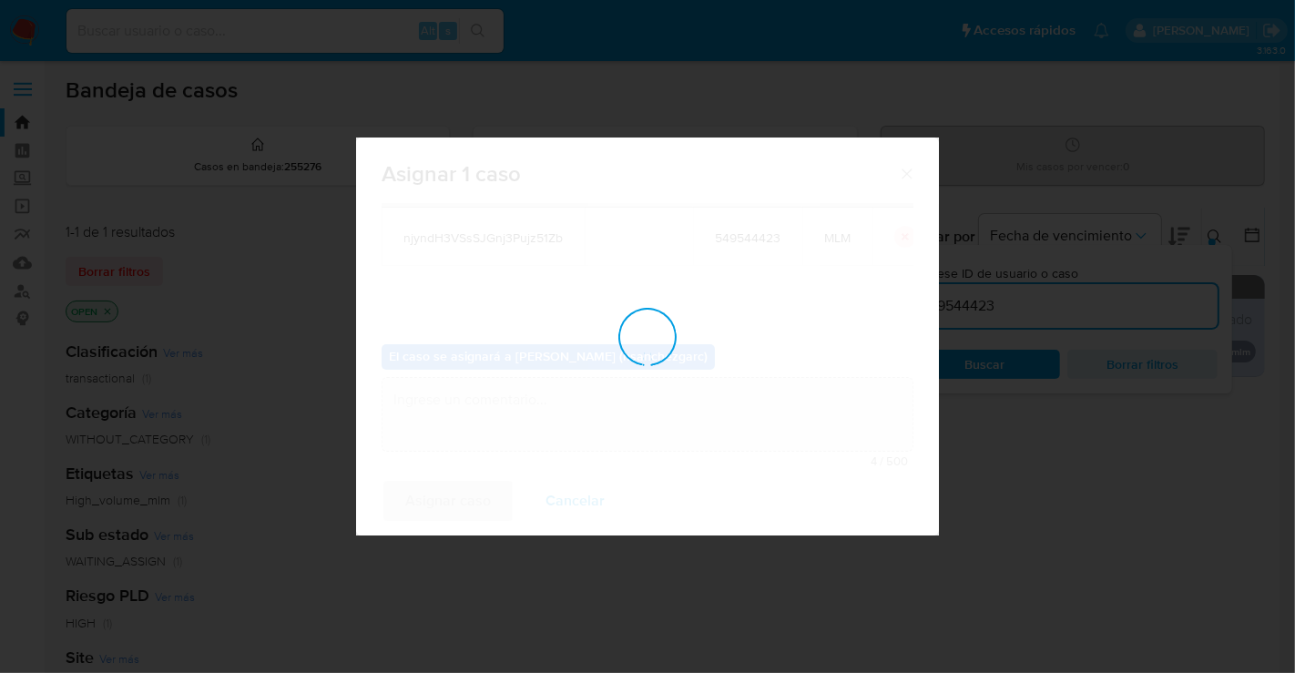
checkbox input "false"
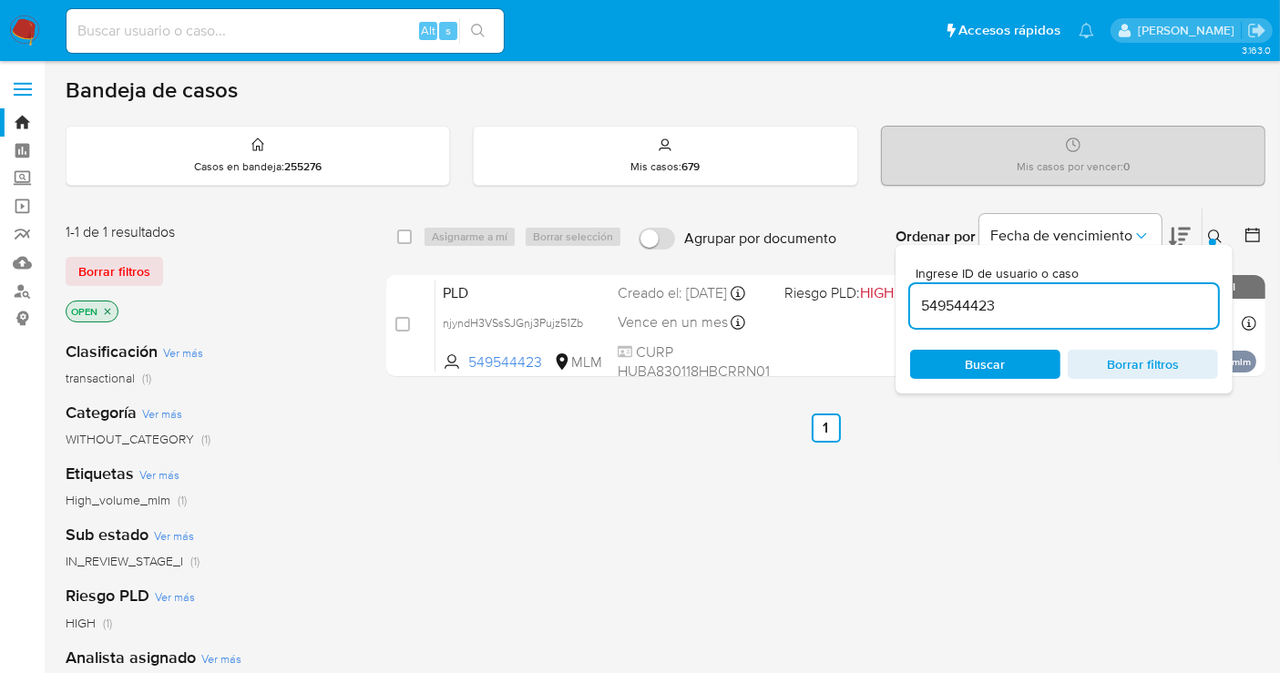
click at [1217, 231] on icon at bounding box center [1215, 237] width 15 height 15
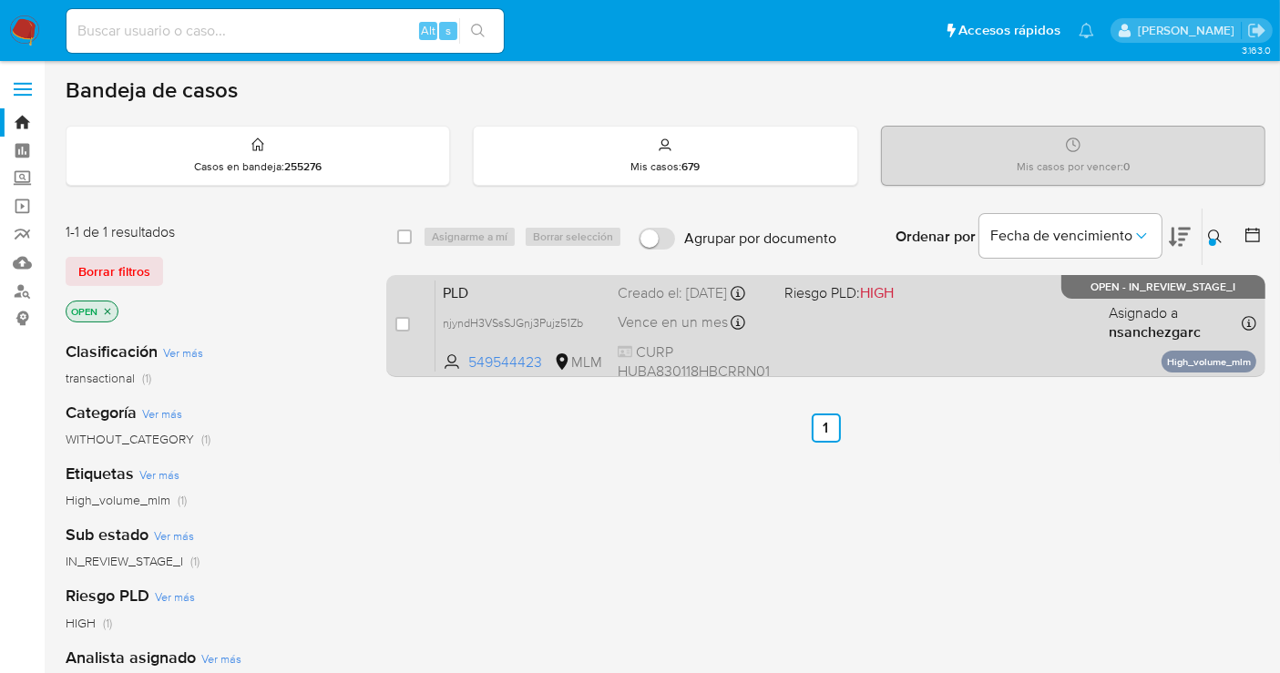
click at [656, 303] on div "Creado el: 12/09/2025 Creado el: 12/09/2025 02:08:56" at bounding box center [693, 293] width 152 height 20
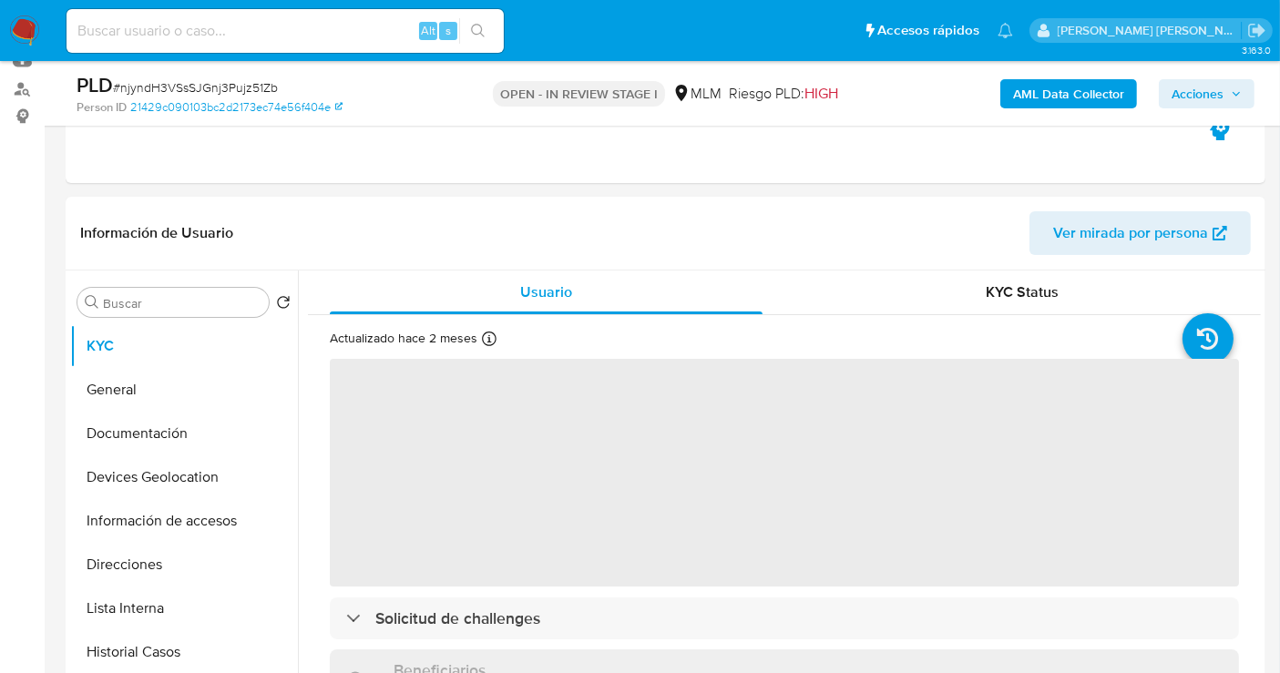
scroll to position [202, 0]
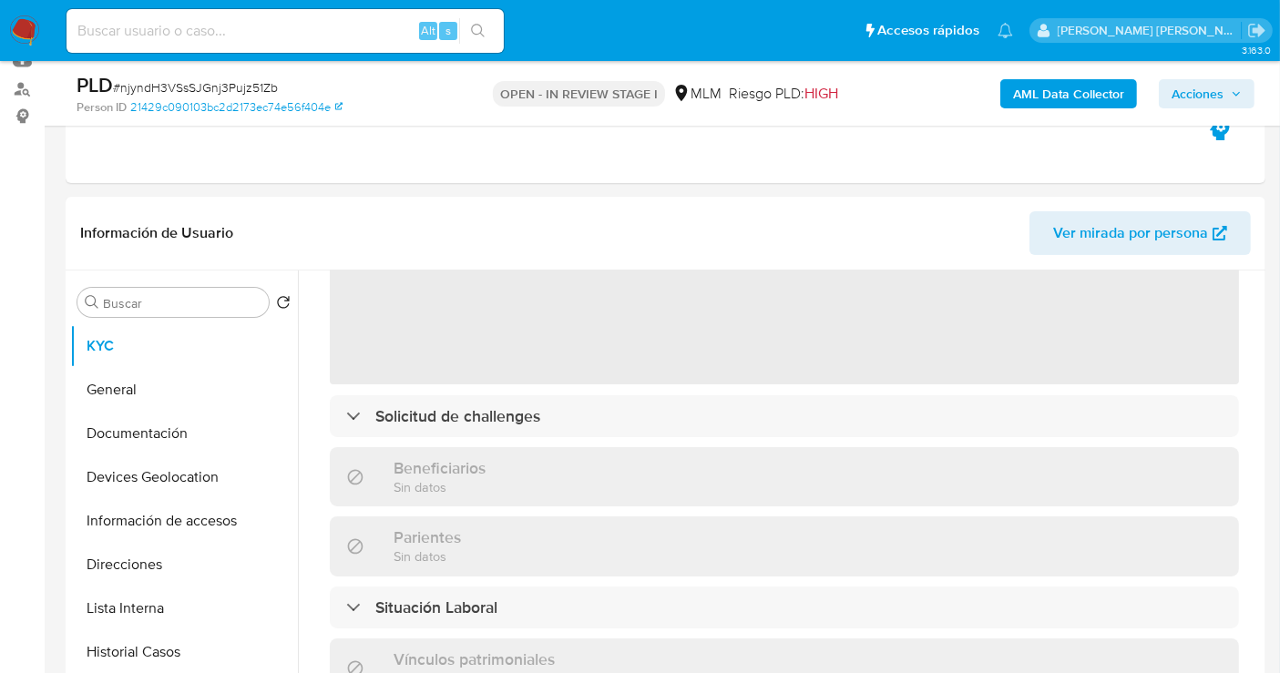
select select "10"
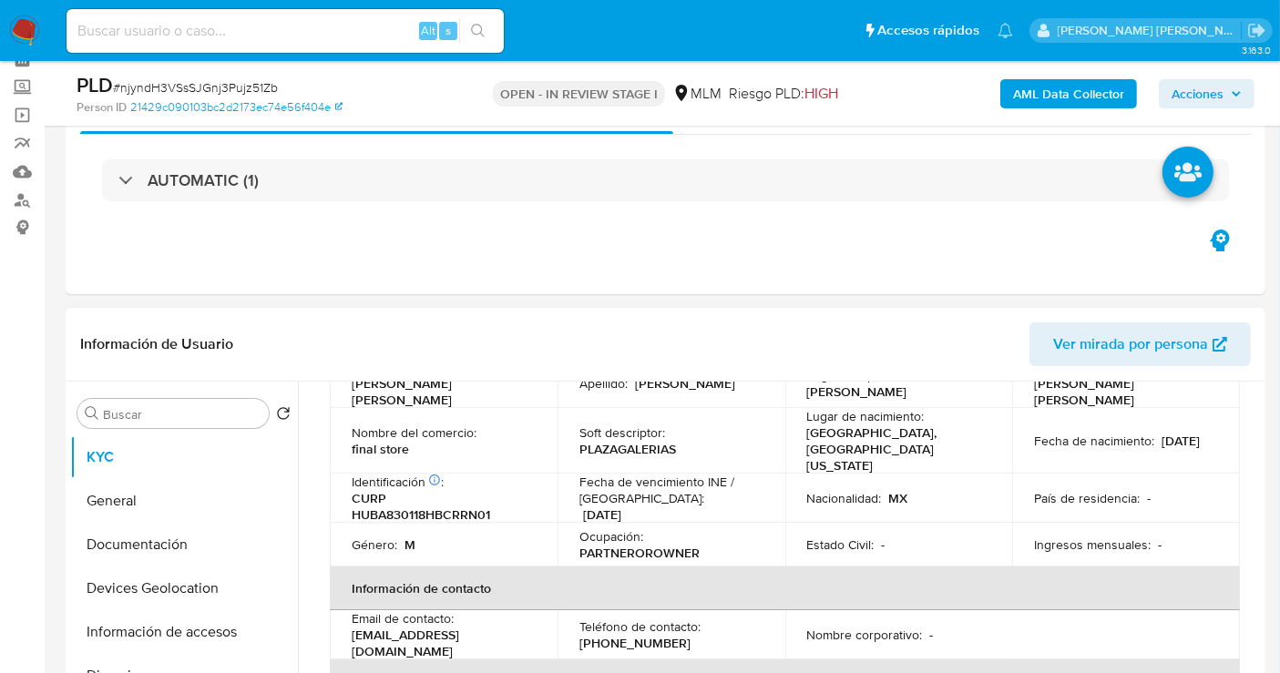
scroll to position [0, 0]
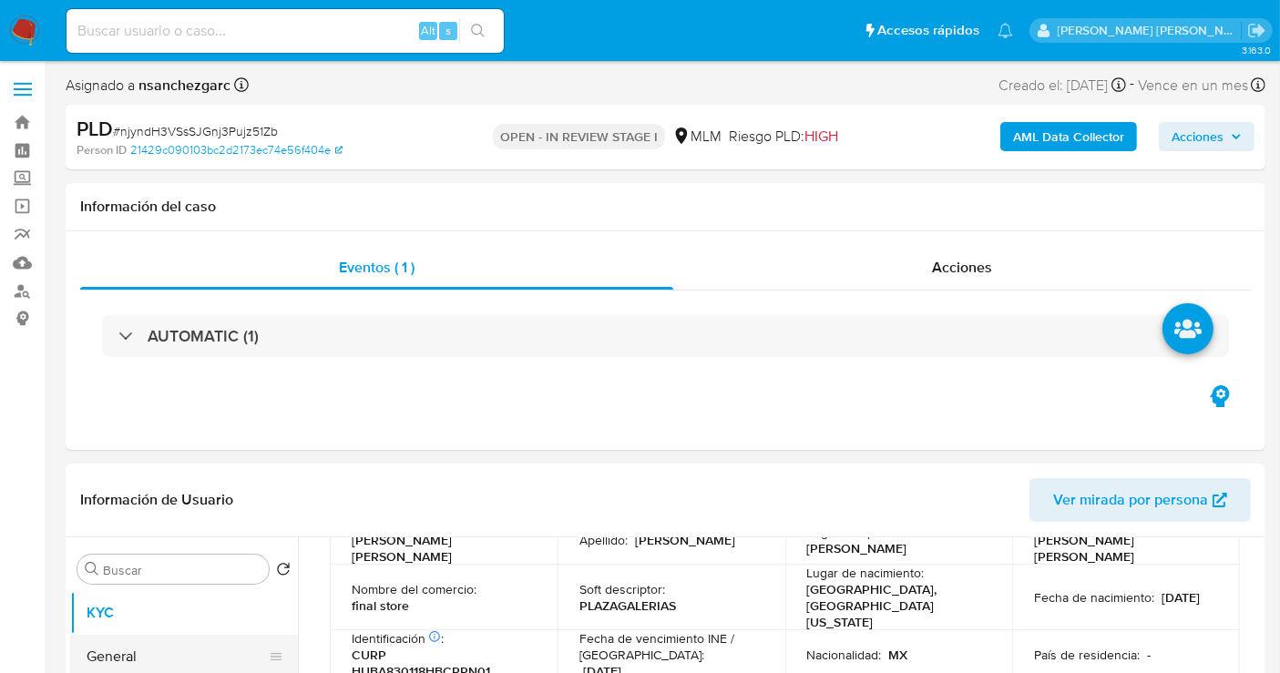
click at [111, 651] on button "General" at bounding box center [176, 657] width 213 height 44
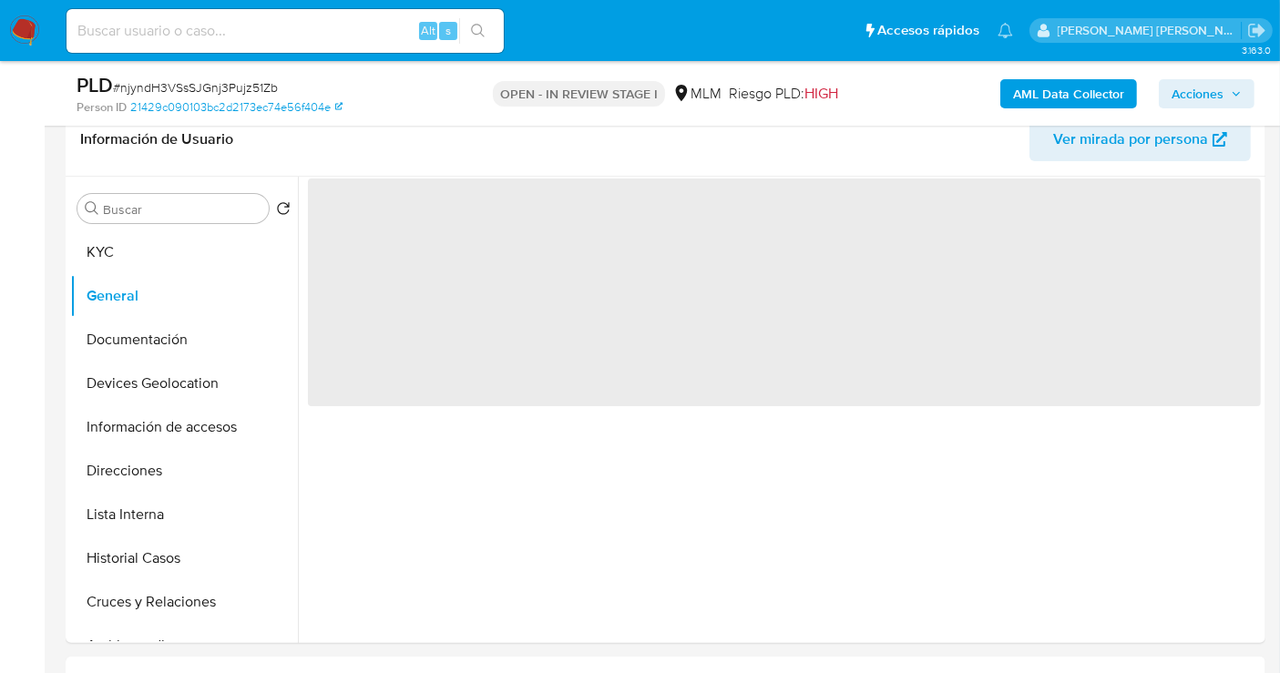
scroll to position [303, 0]
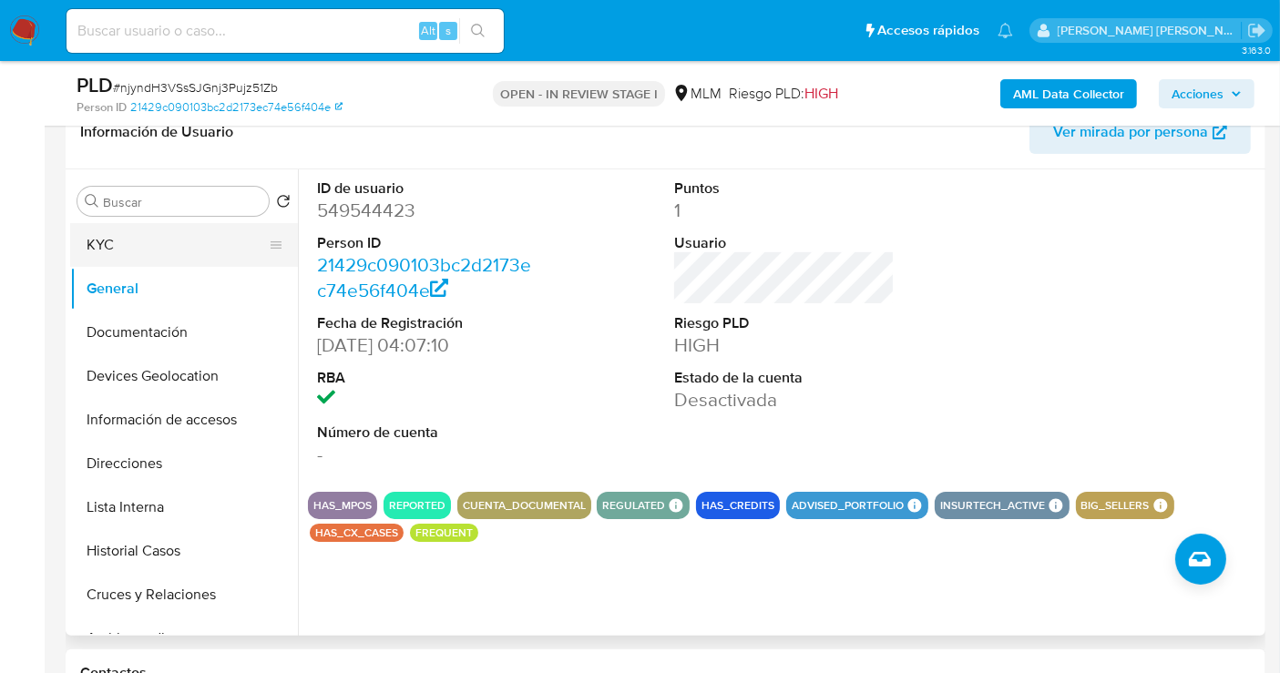
click at [126, 254] on button "KYC" at bounding box center [176, 245] width 213 height 44
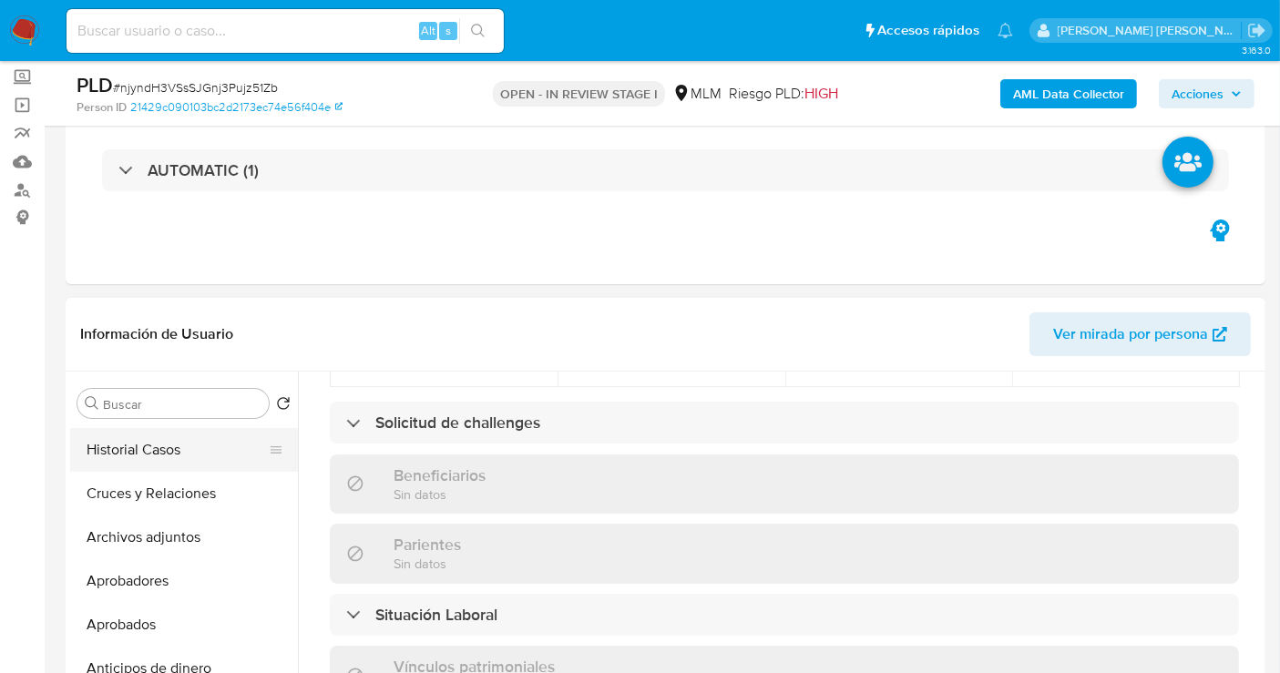
click at [148, 452] on button "Historial Casos" at bounding box center [176, 450] width 213 height 44
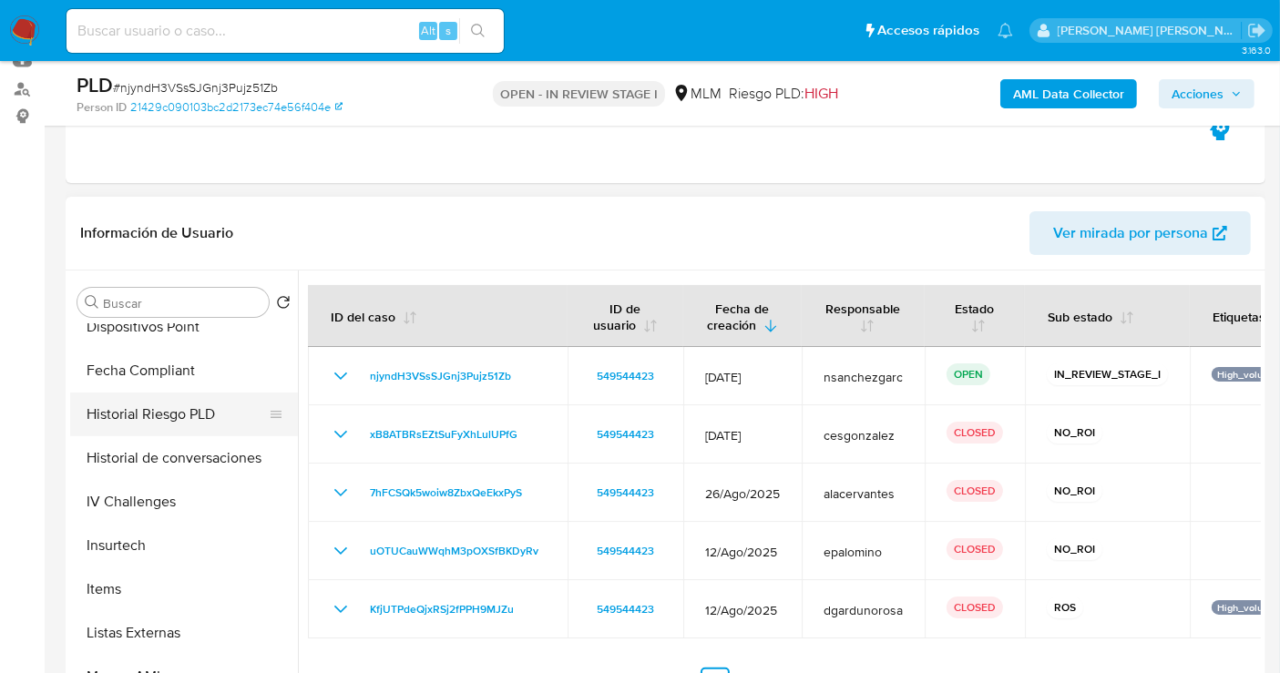
scroll to position [900, 0]
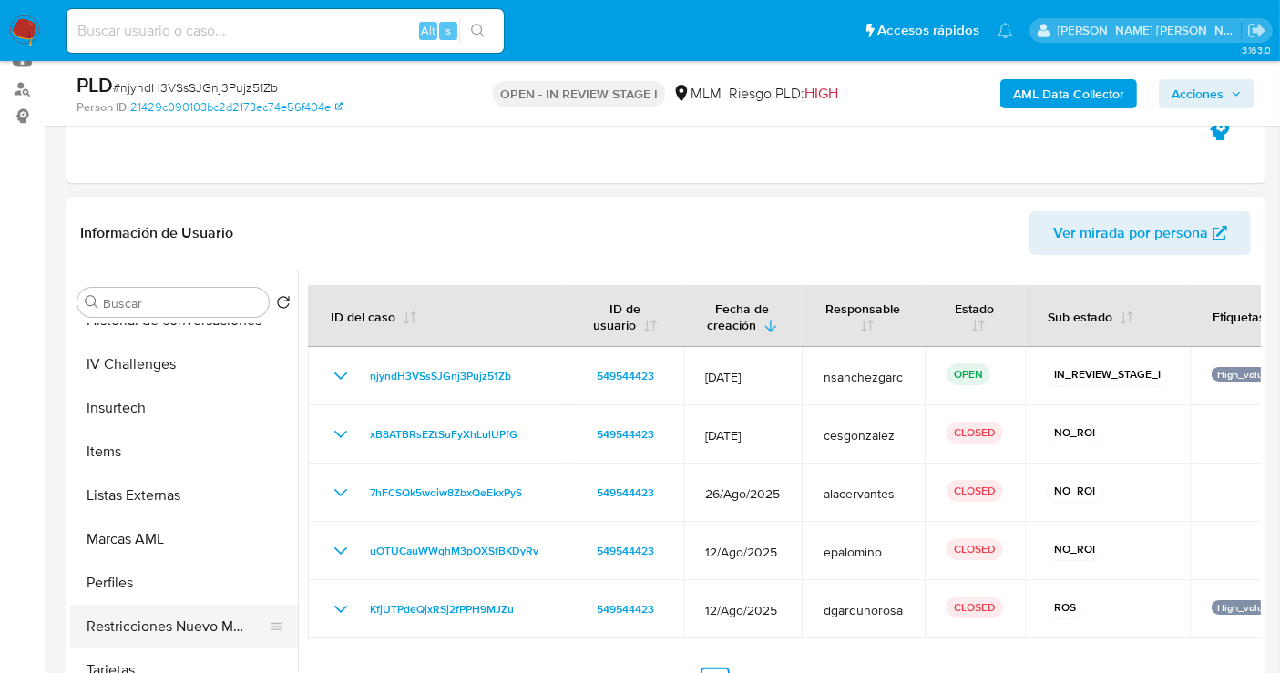
click at [109, 623] on button "Restricciones Nuevo Mundo" at bounding box center [176, 627] width 213 height 44
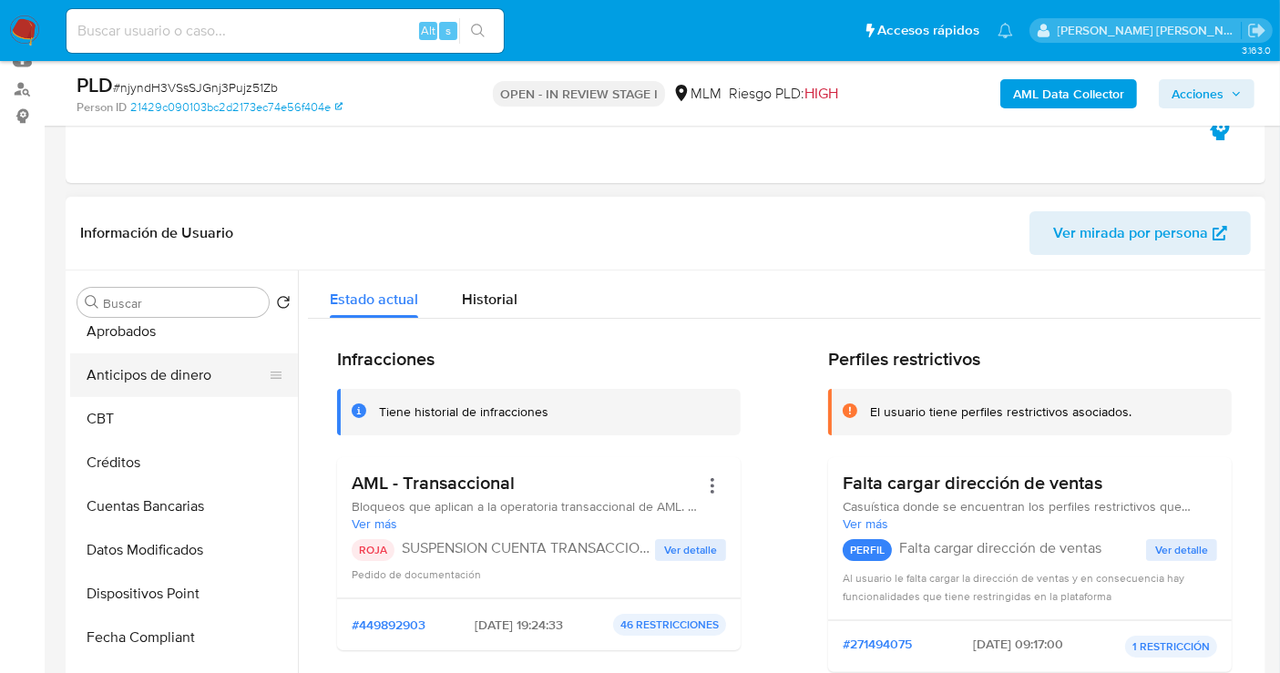
scroll to position [293, 0]
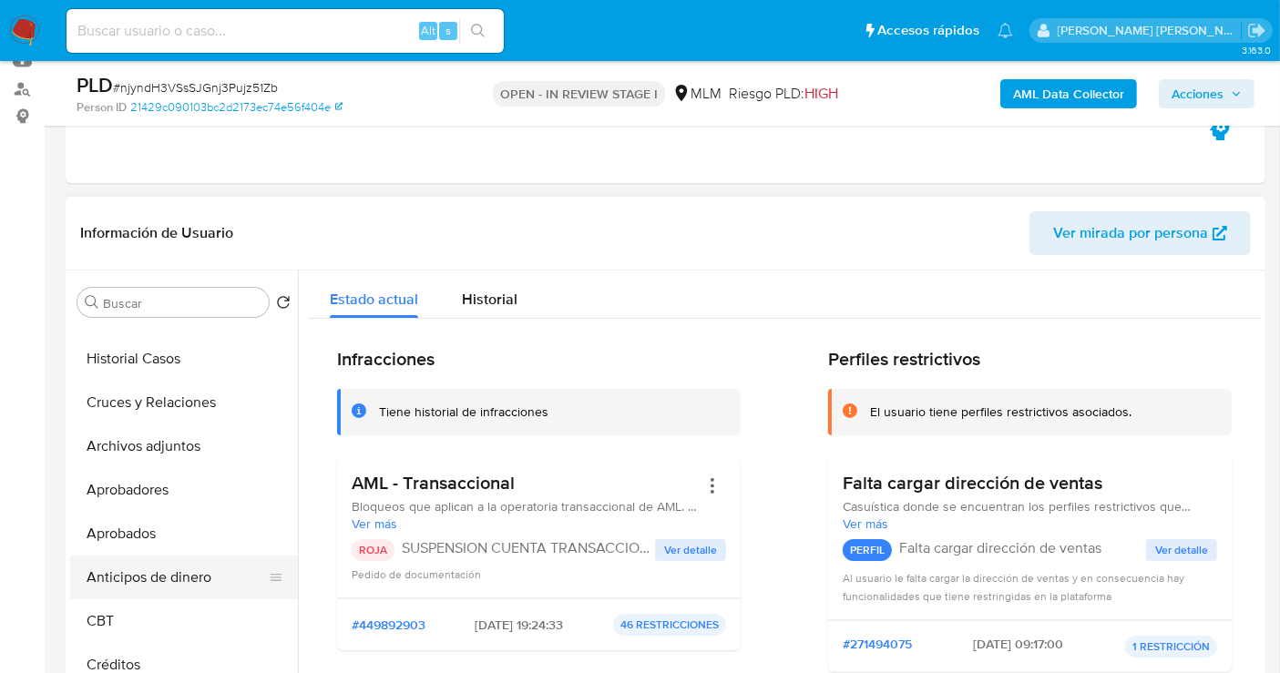
click at [124, 352] on button "Historial Casos" at bounding box center [184, 359] width 228 height 44
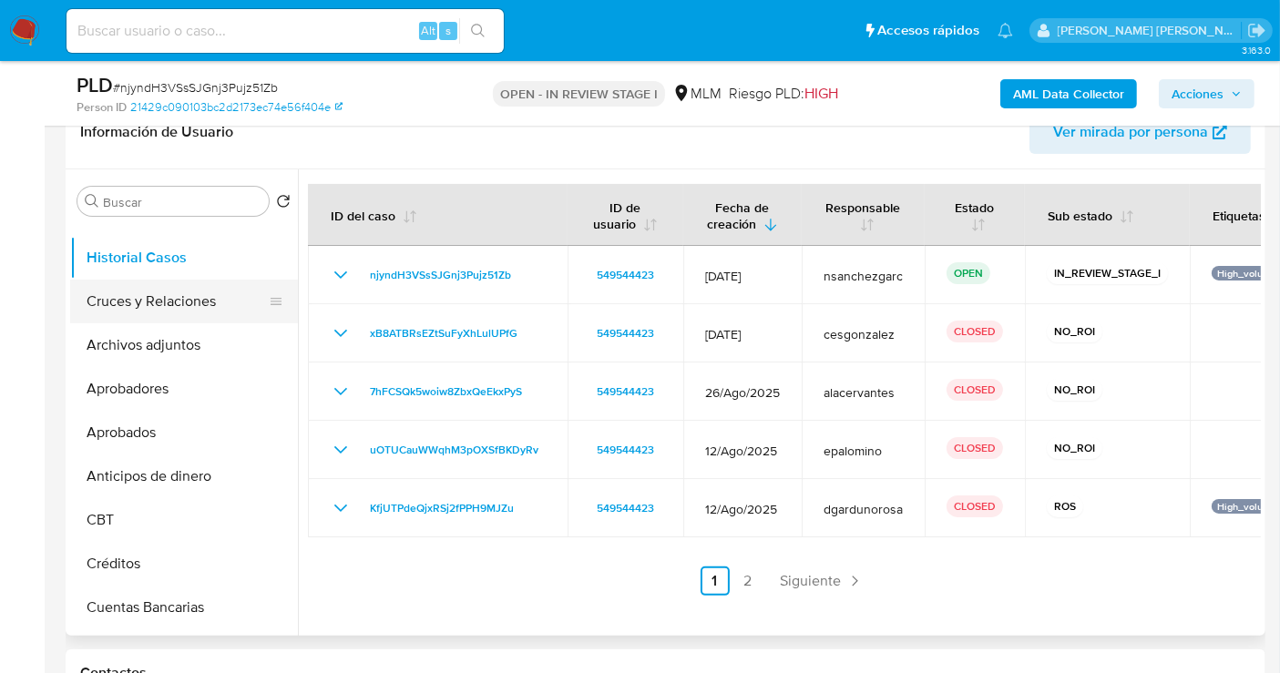
scroll to position [91, 0]
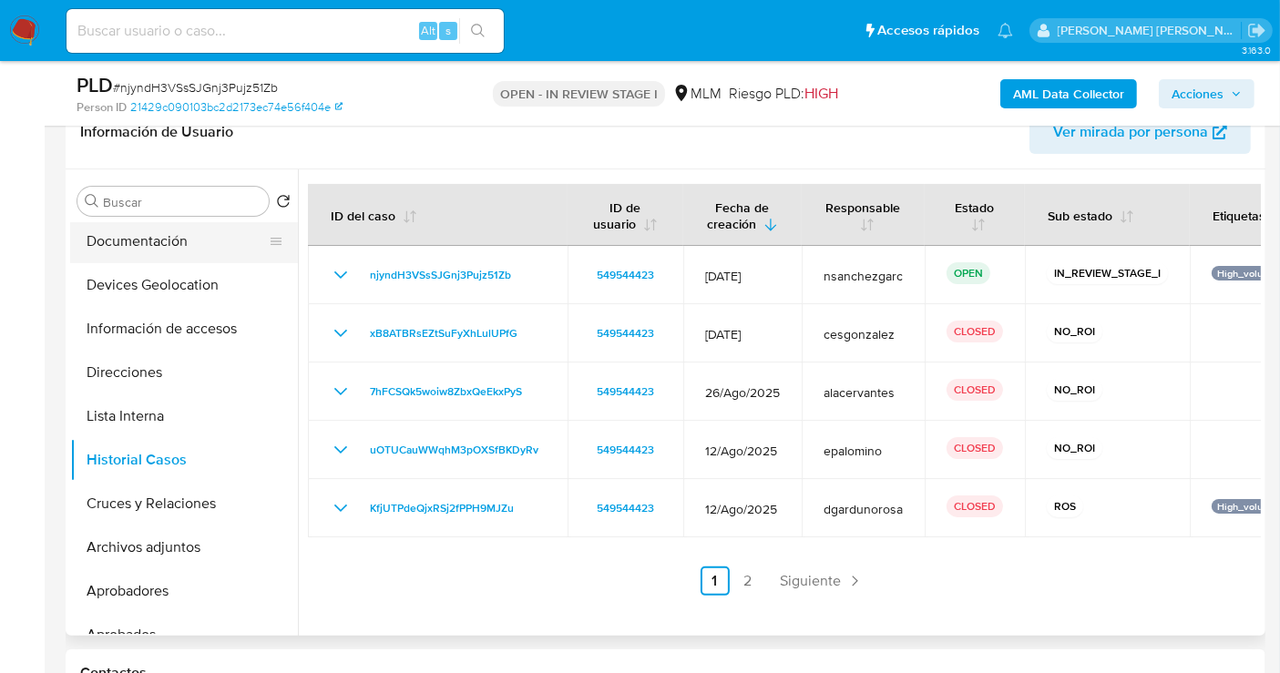
click at [128, 241] on button "Documentación" at bounding box center [176, 241] width 213 height 44
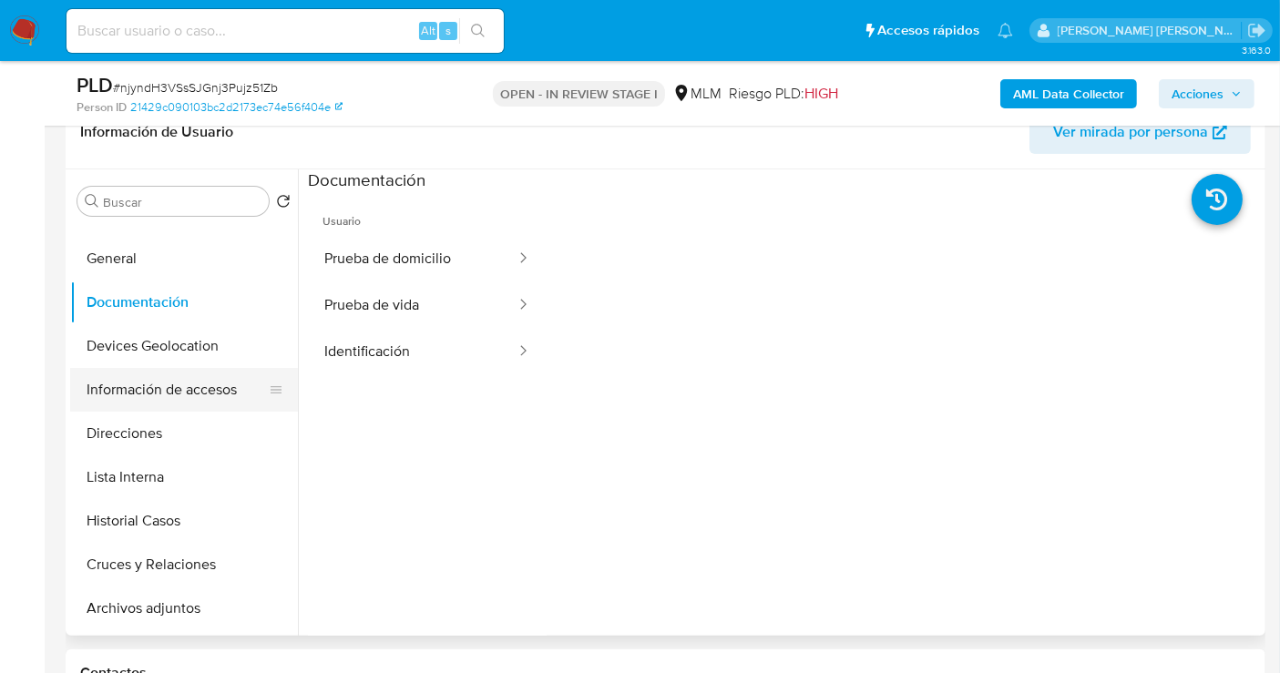
scroll to position [0, 0]
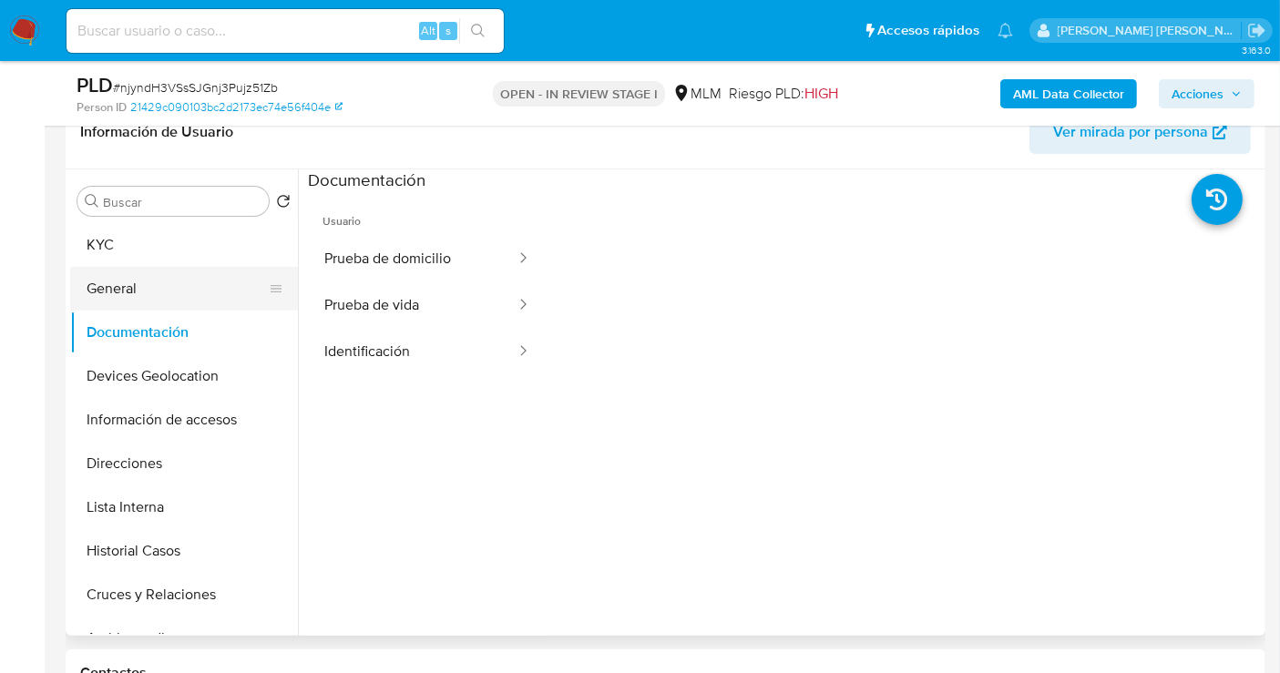
click at [119, 291] on button "General" at bounding box center [176, 289] width 213 height 44
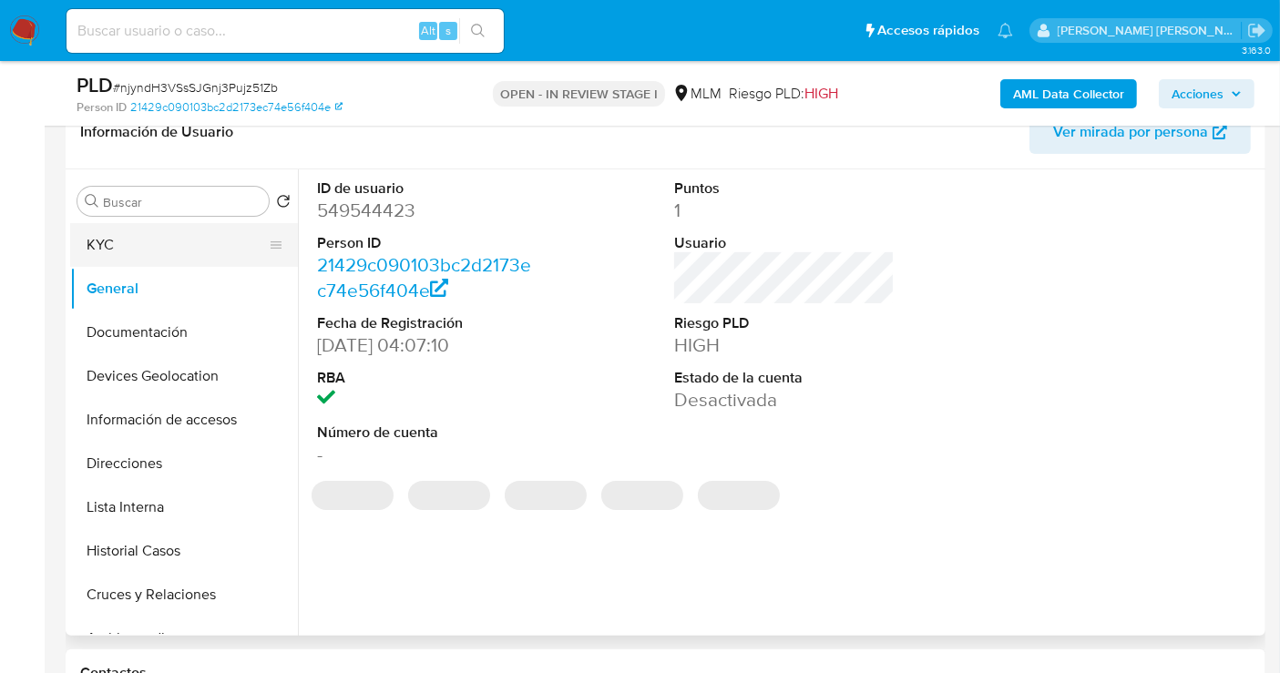
click at [128, 240] on button "KYC" at bounding box center [176, 245] width 213 height 44
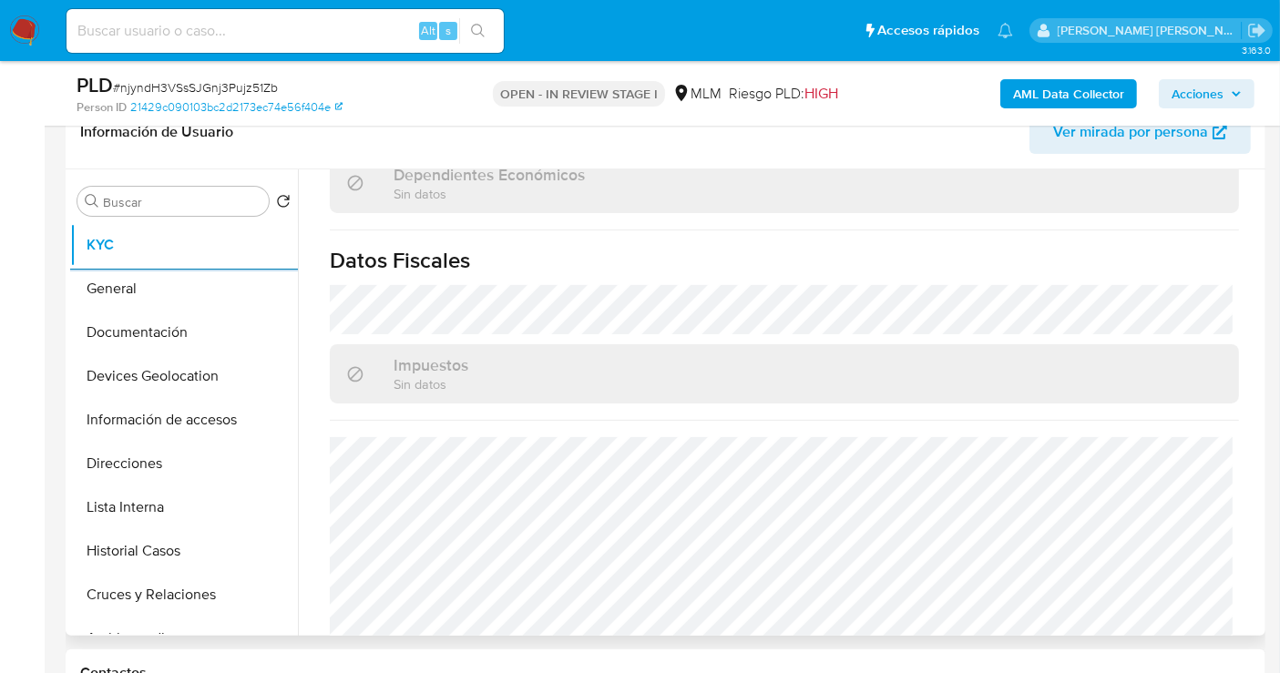
scroll to position [1170, 0]
click at [184, 337] on button "Documentación" at bounding box center [176, 333] width 213 height 44
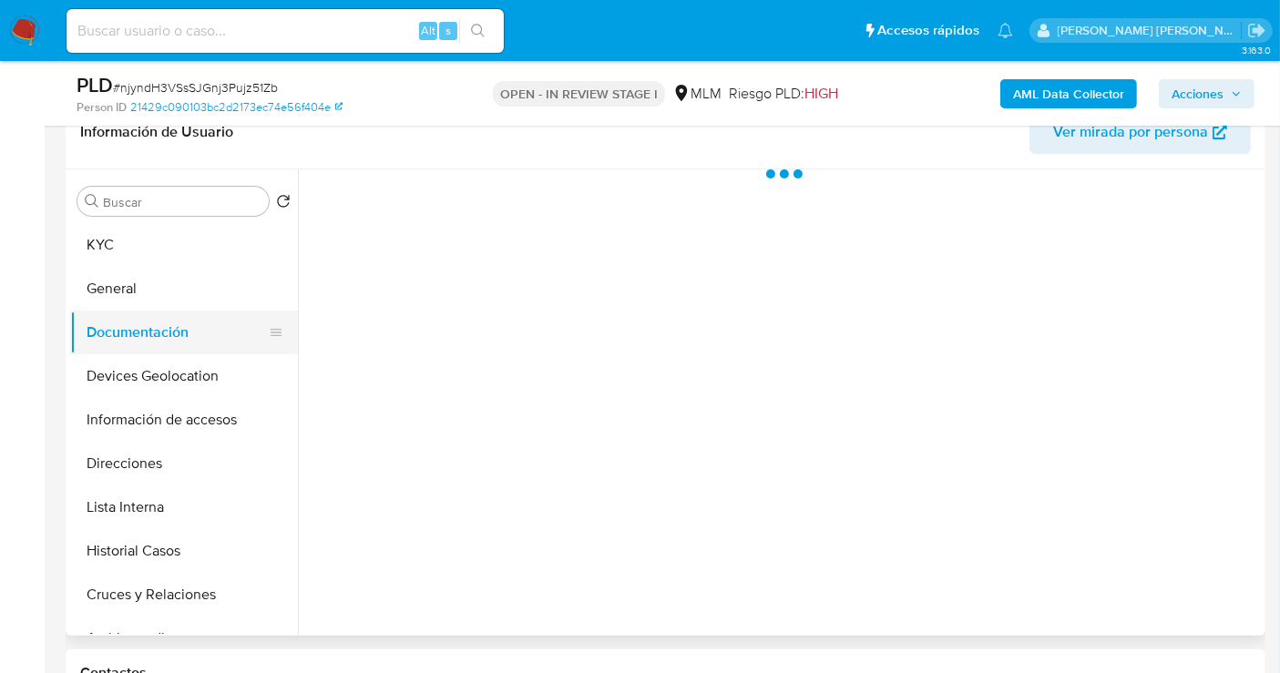
scroll to position [0, 0]
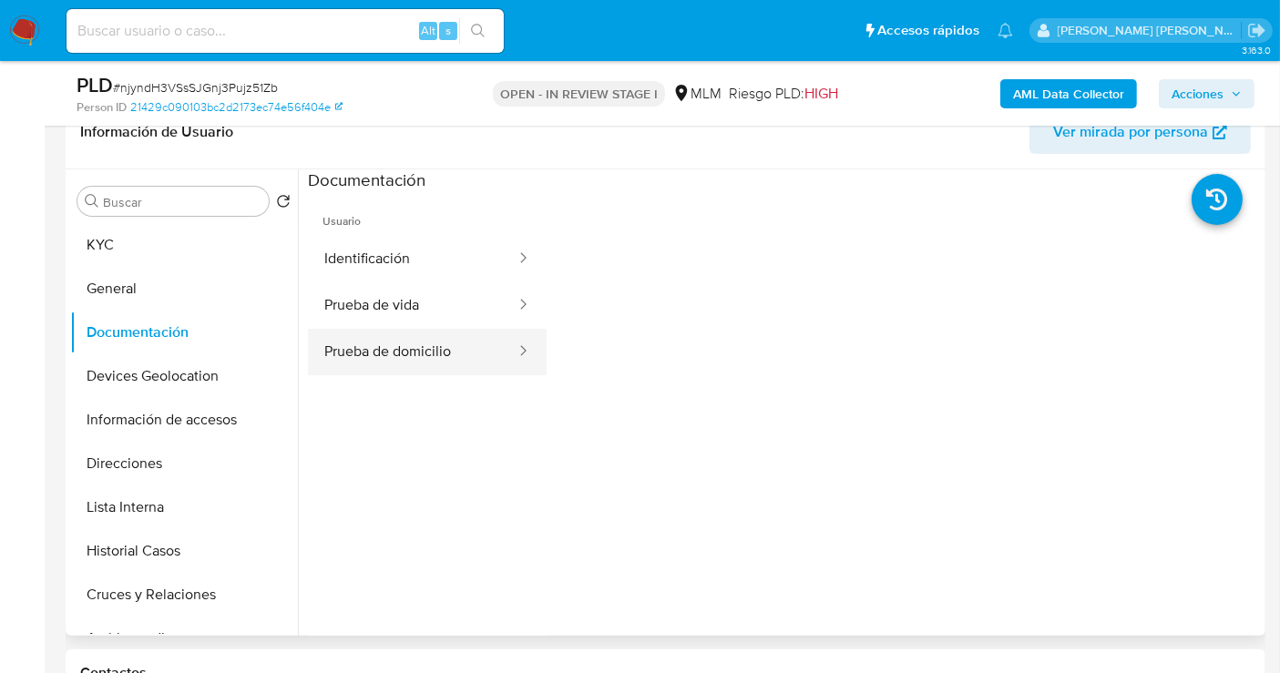
click at [379, 352] on button "Prueba de domicilio" at bounding box center [412, 352] width 209 height 46
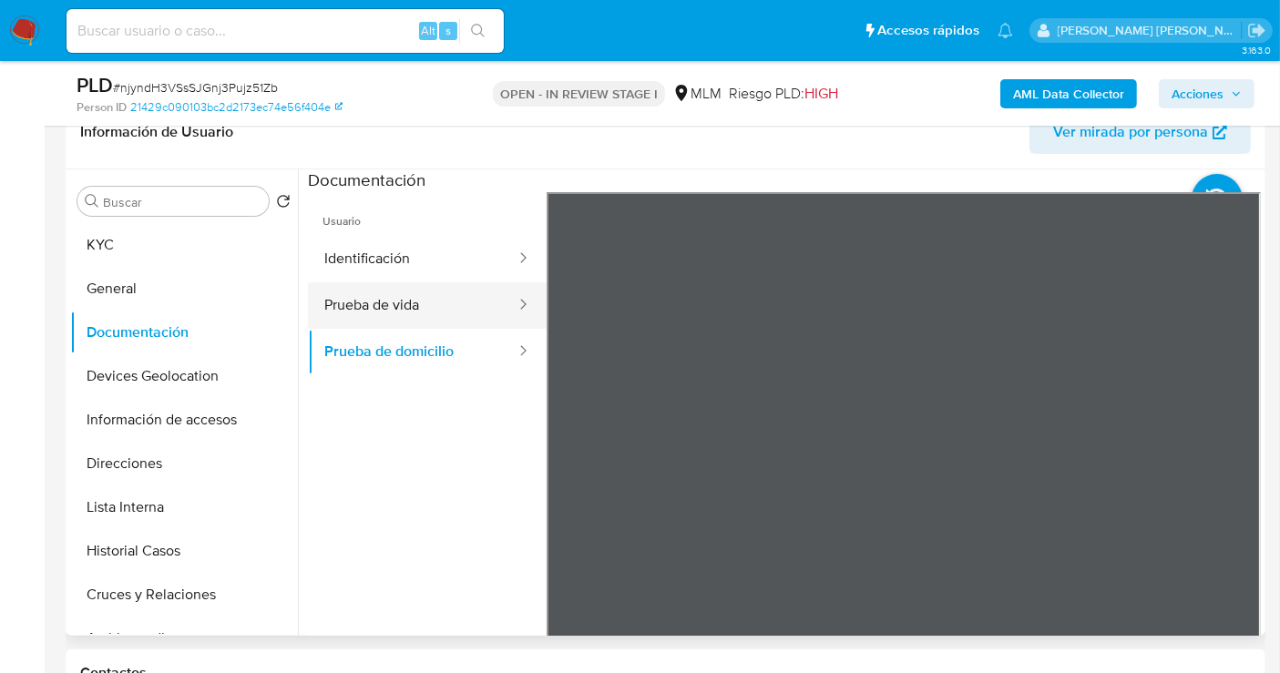
click at [381, 301] on button "Prueba de vida" at bounding box center [412, 305] width 209 height 46
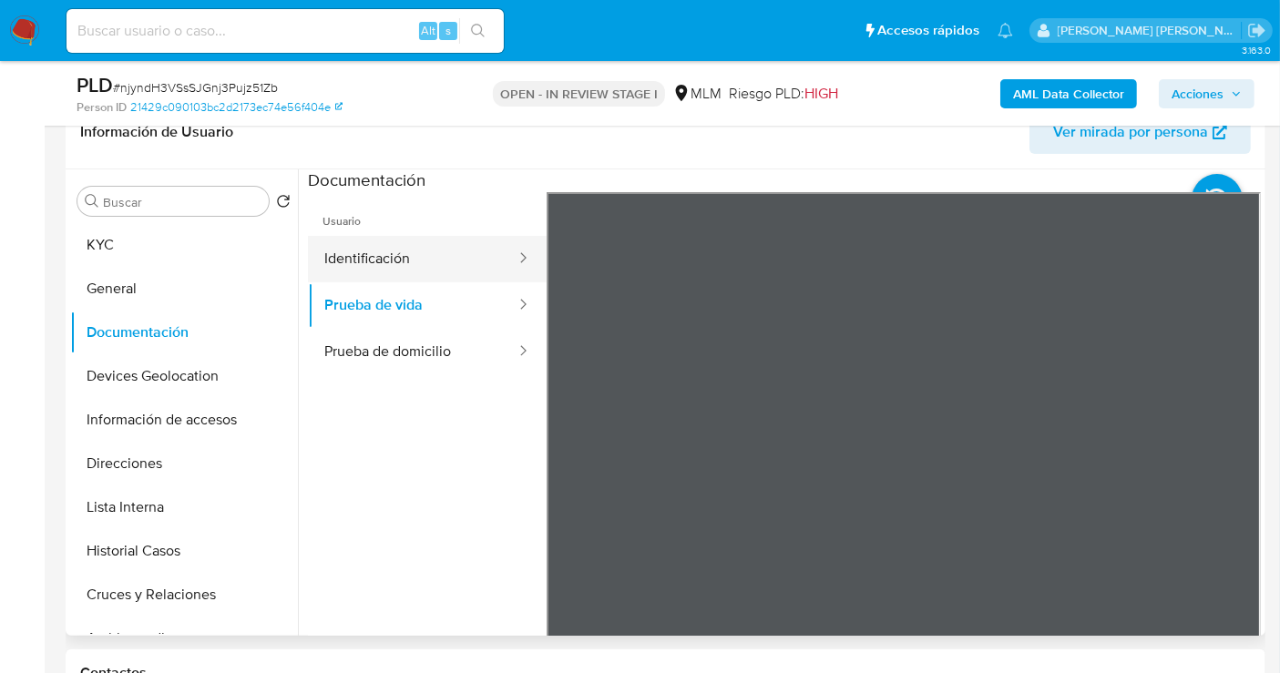
click at [336, 269] on button "Identificación" at bounding box center [412, 259] width 209 height 46
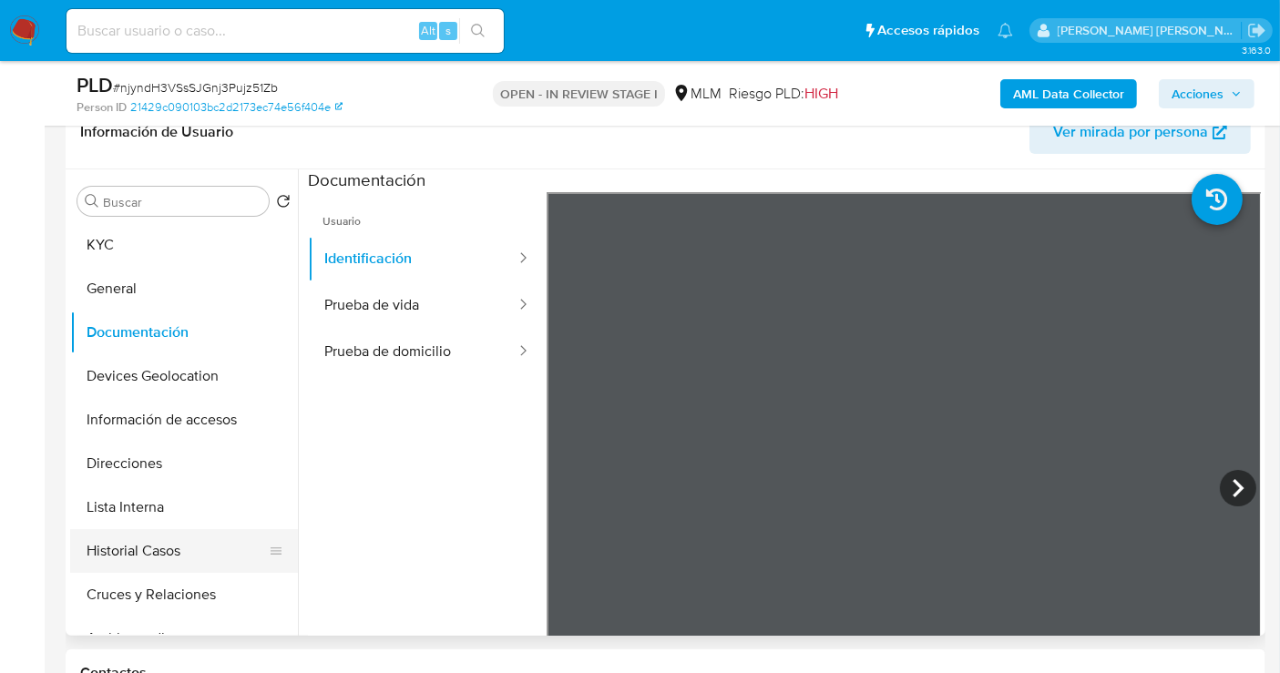
click at [146, 540] on button "Historial Casos" at bounding box center [176, 551] width 213 height 44
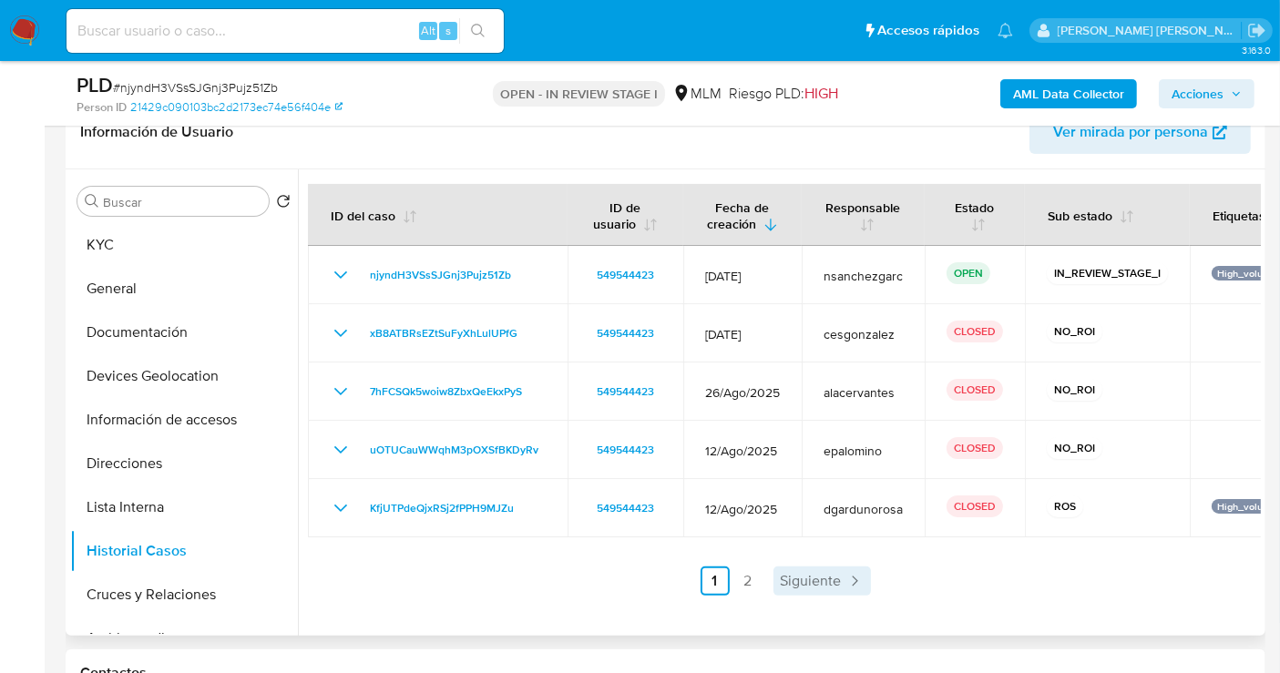
click at [793, 576] on span "Siguiente" at bounding box center [810, 581] width 61 height 15
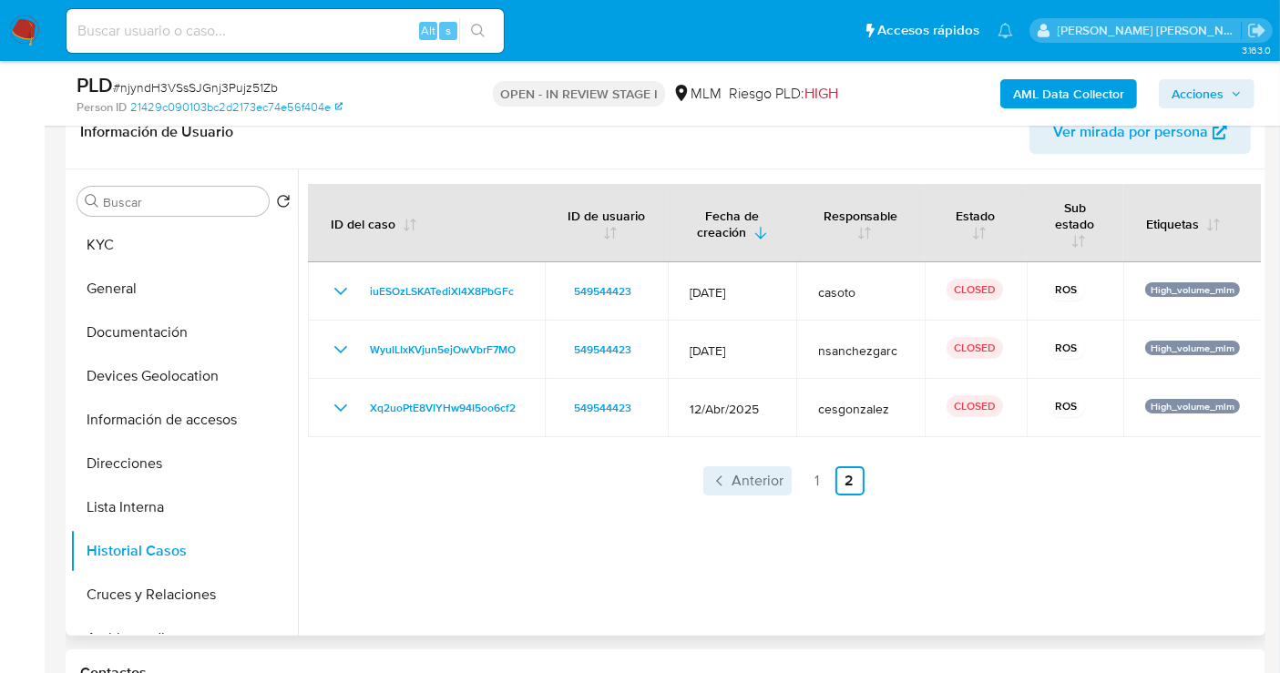
click at [774, 482] on span "Anterior" at bounding box center [758, 481] width 52 height 15
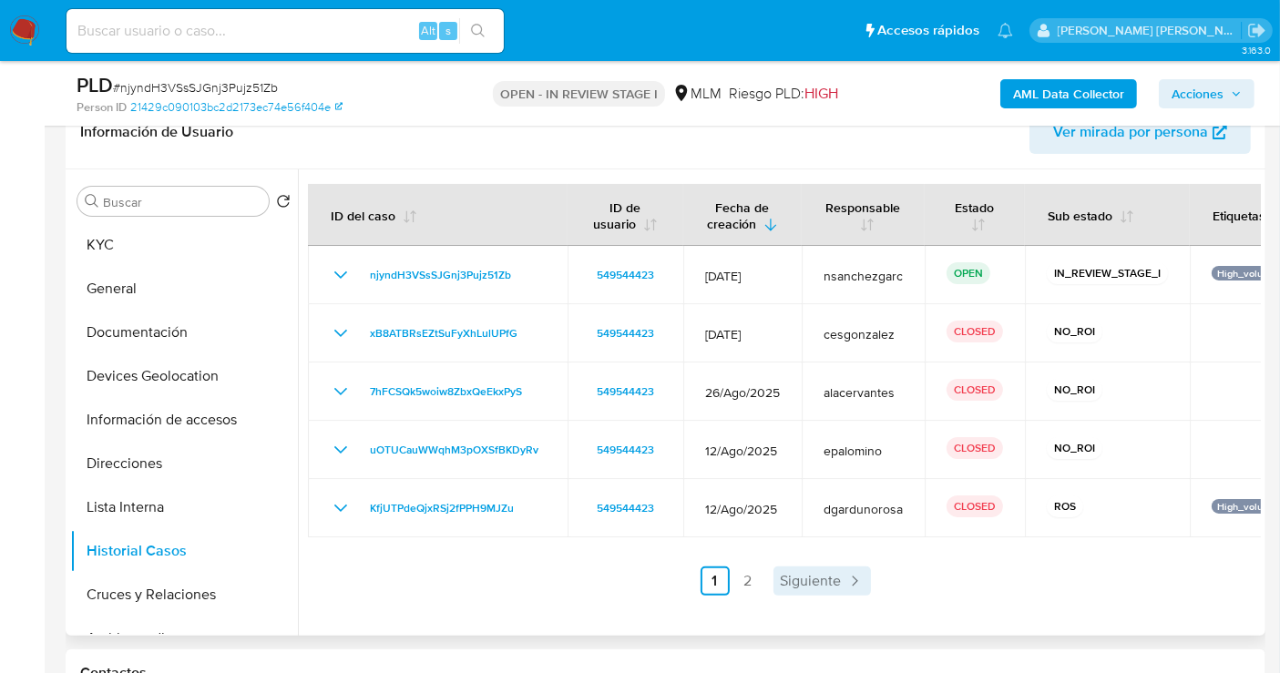
click at [811, 588] on span "Siguiente" at bounding box center [810, 581] width 61 height 15
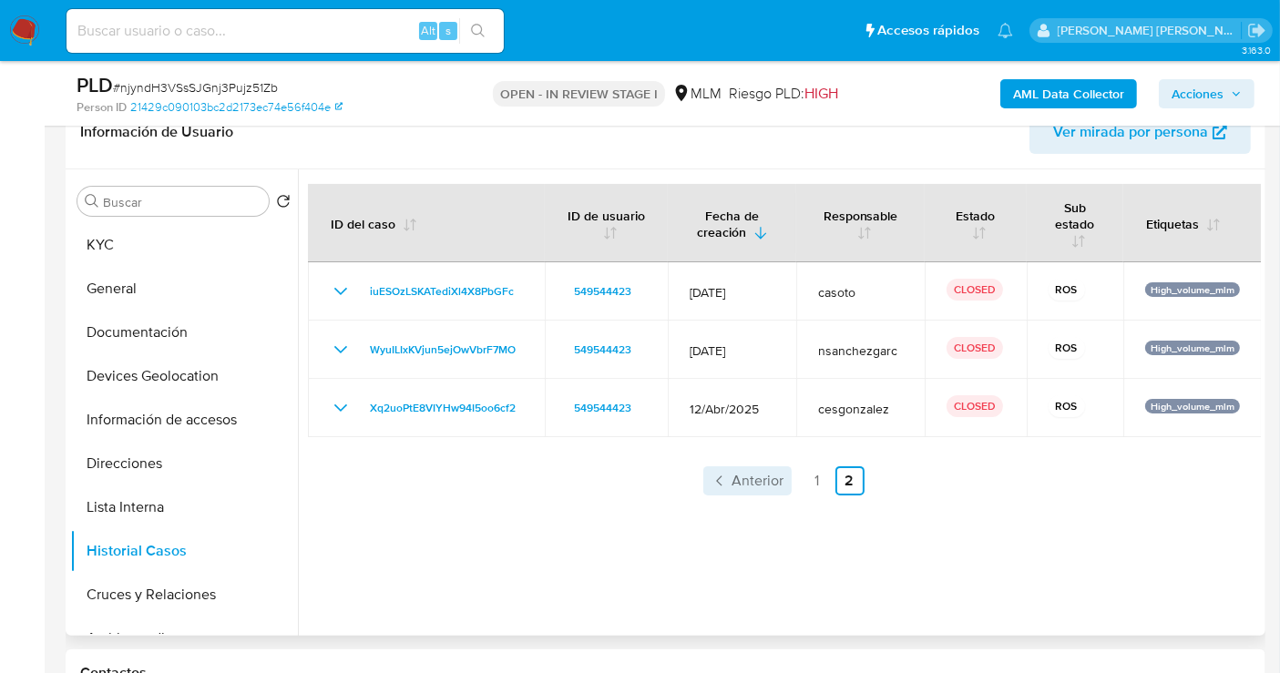
click at [743, 483] on span "Anterior" at bounding box center [758, 481] width 52 height 15
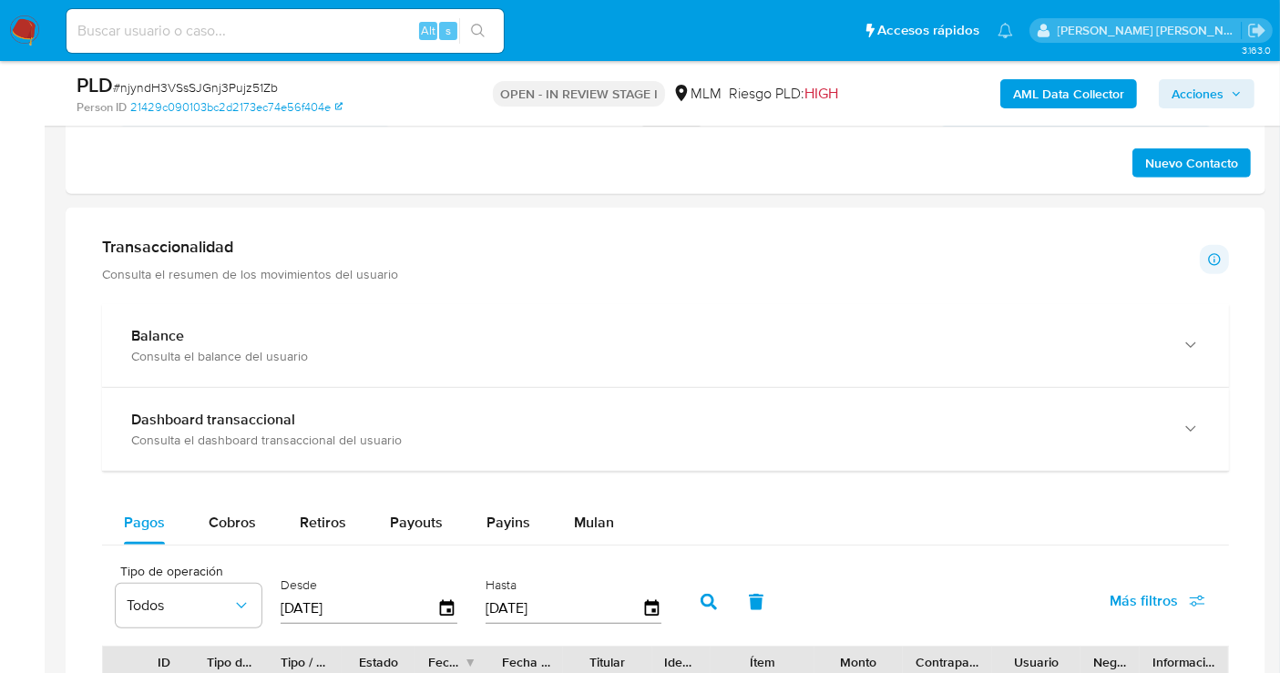
scroll to position [1113, 0]
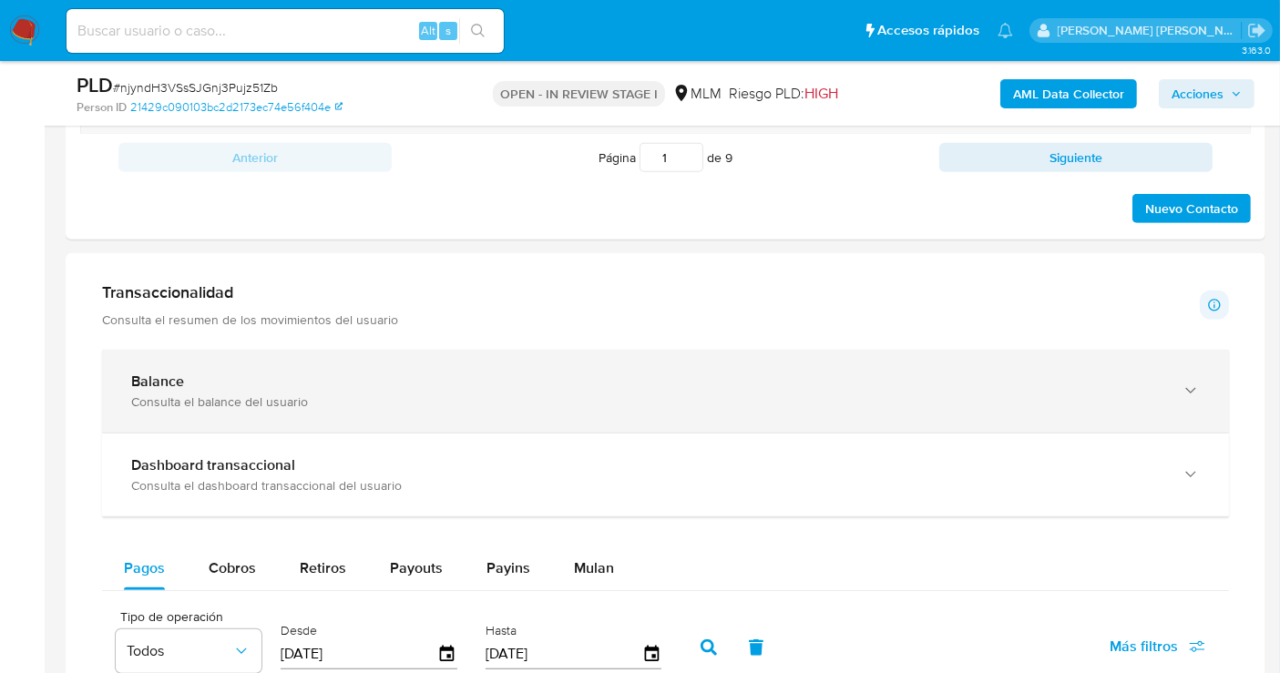
click at [296, 398] on div "Consulta el balance del usuario" at bounding box center [647, 401] width 1032 height 16
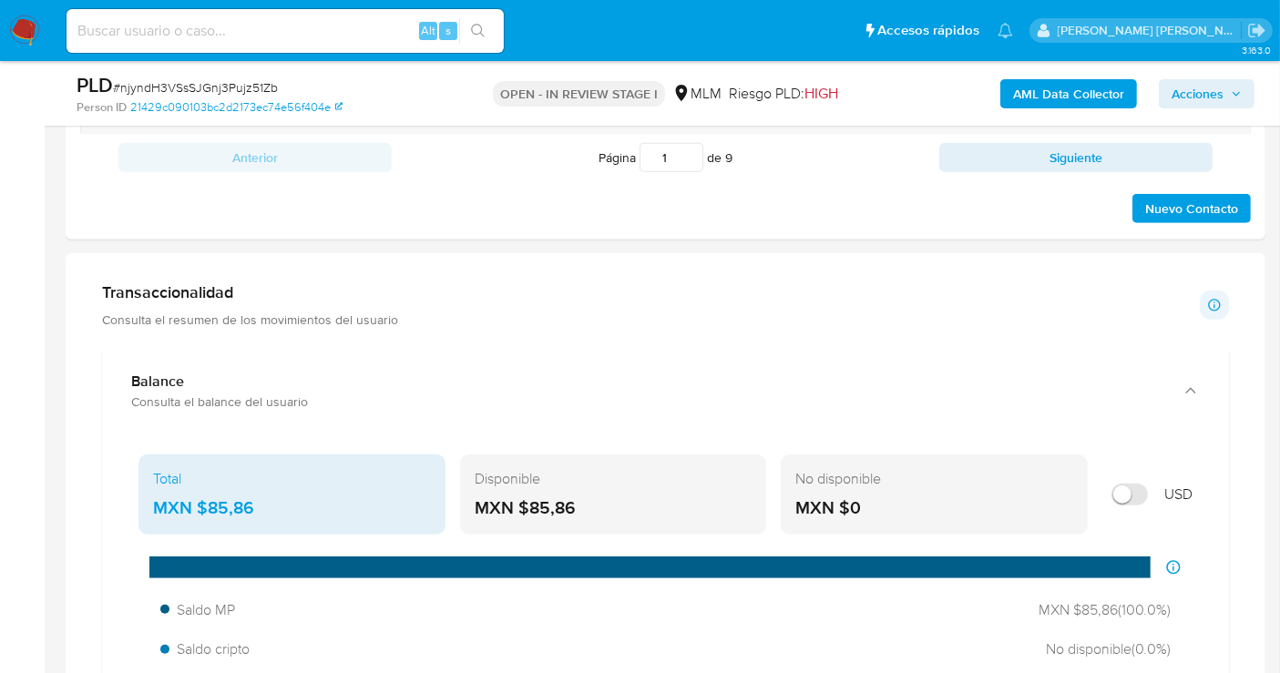
scroll to position [1214, 0]
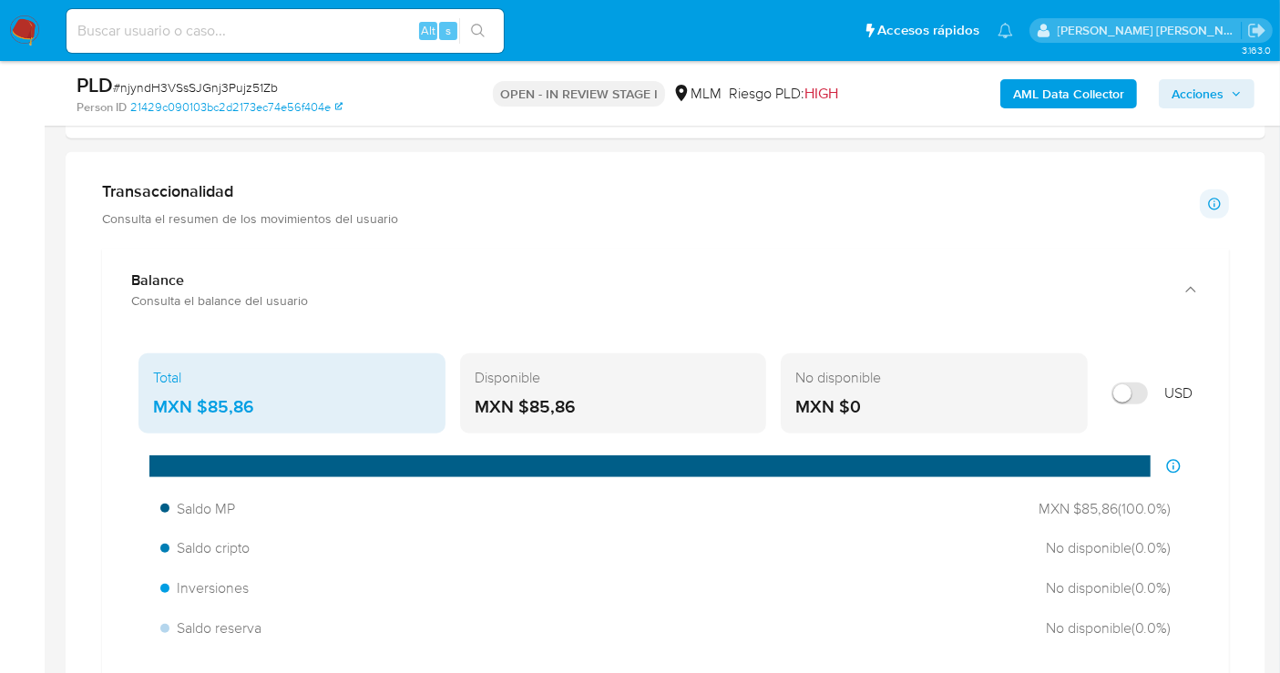
click at [241, 402] on div "MXN $85,86" at bounding box center [292, 407] width 278 height 24
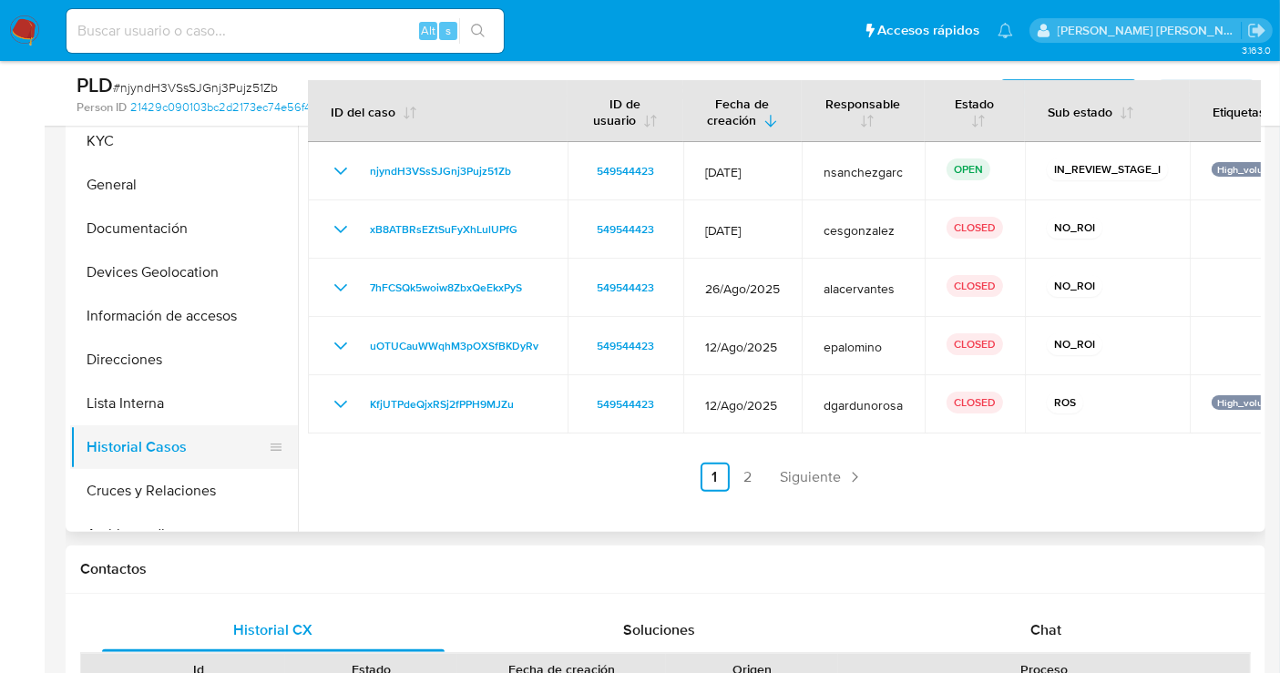
scroll to position [404, 0]
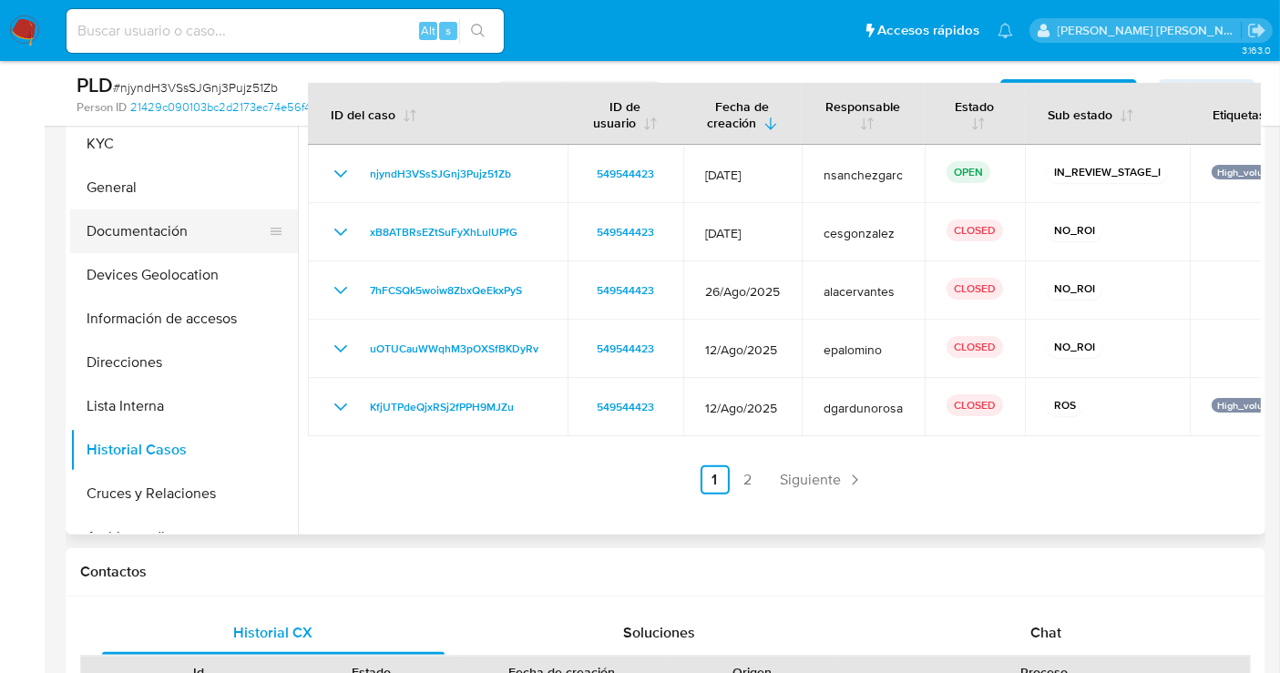
click at [148, 230] on button "Documentación" at bounding box center [176, 231] width 213 height 44
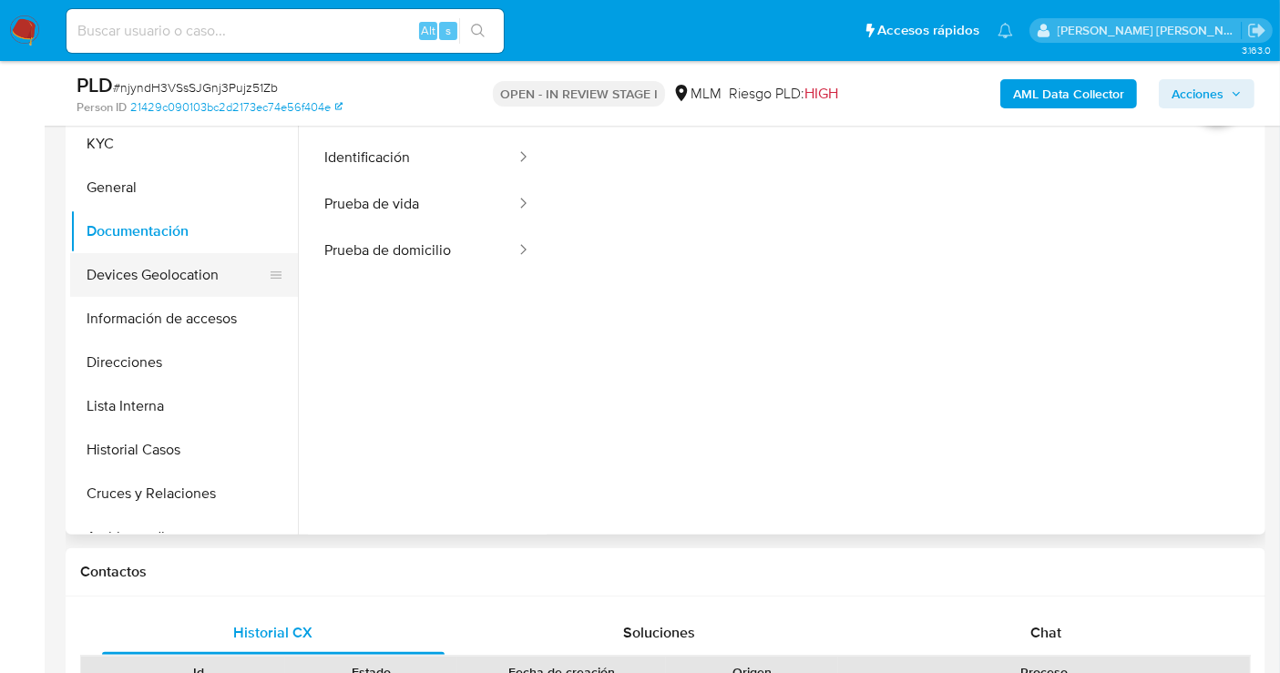
click at [161, 280] on button "Devices Geolocation" at bounding box center [176, 275] width 213 height 44
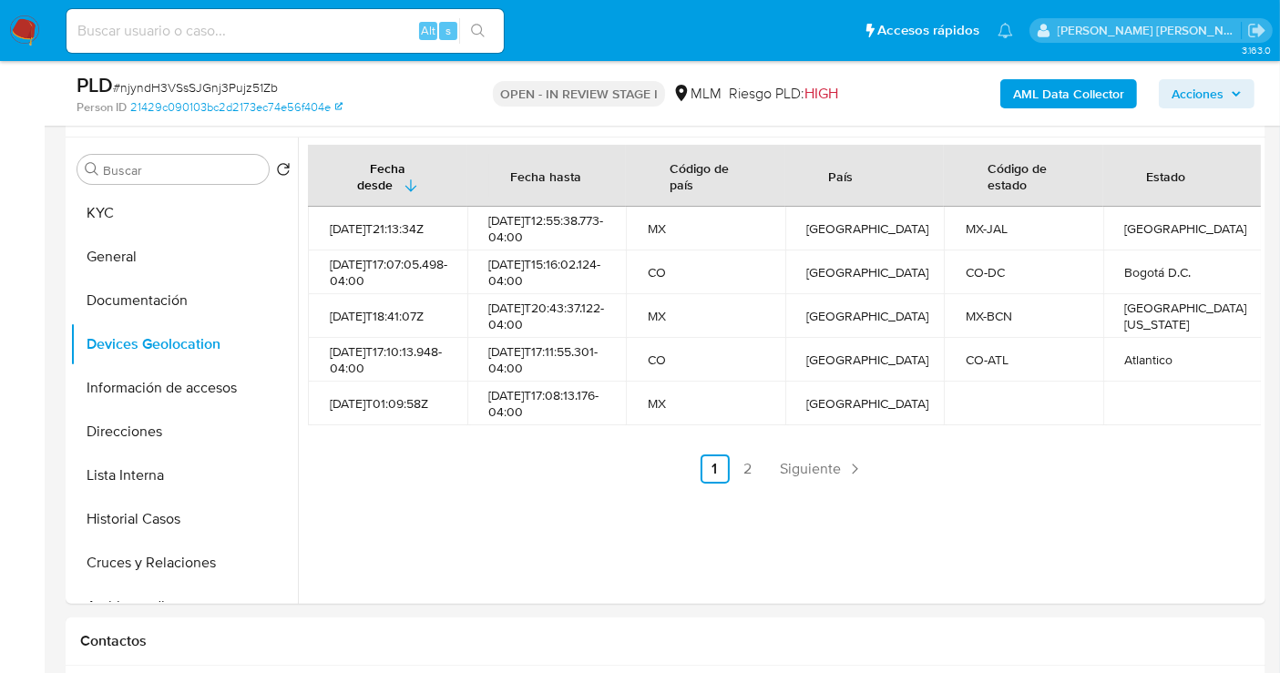
scroll to position [303, 0]
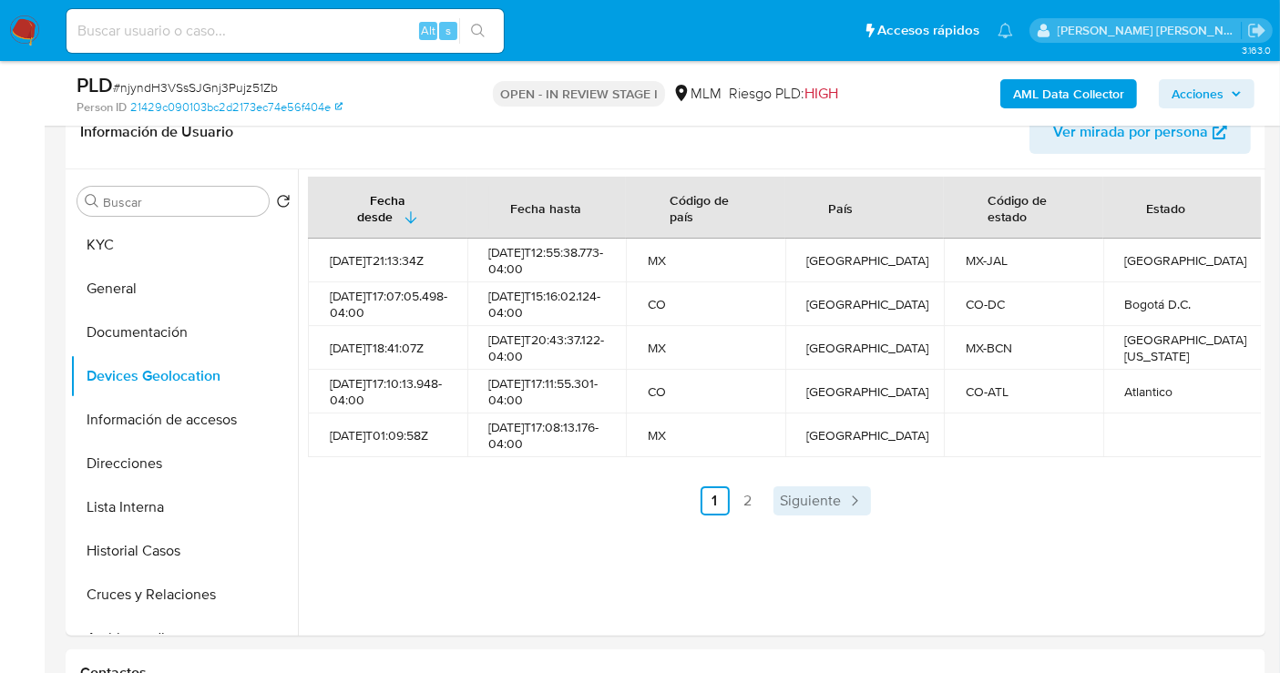
click at [791, 508] on span "Siguiente" at bounding box center [810, 501] width 61 height 15
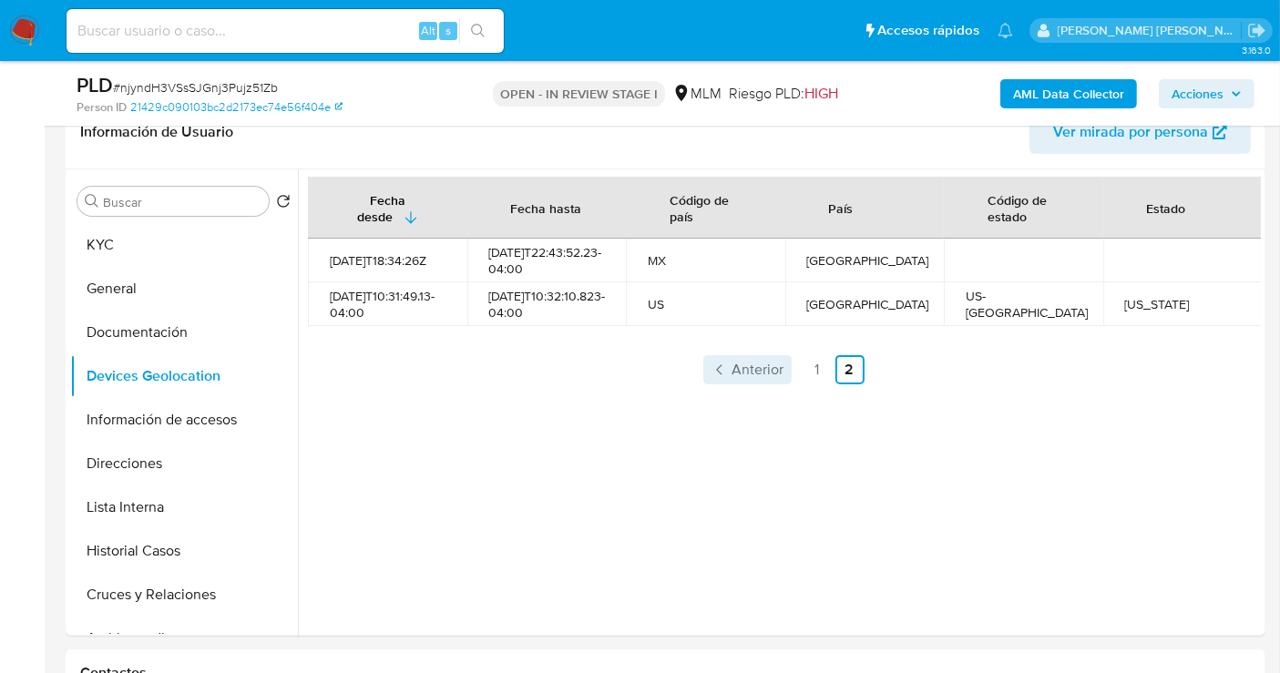
click at [757, 377] on span "Anterior" at bounding box center [758, 369] width 52 height 15
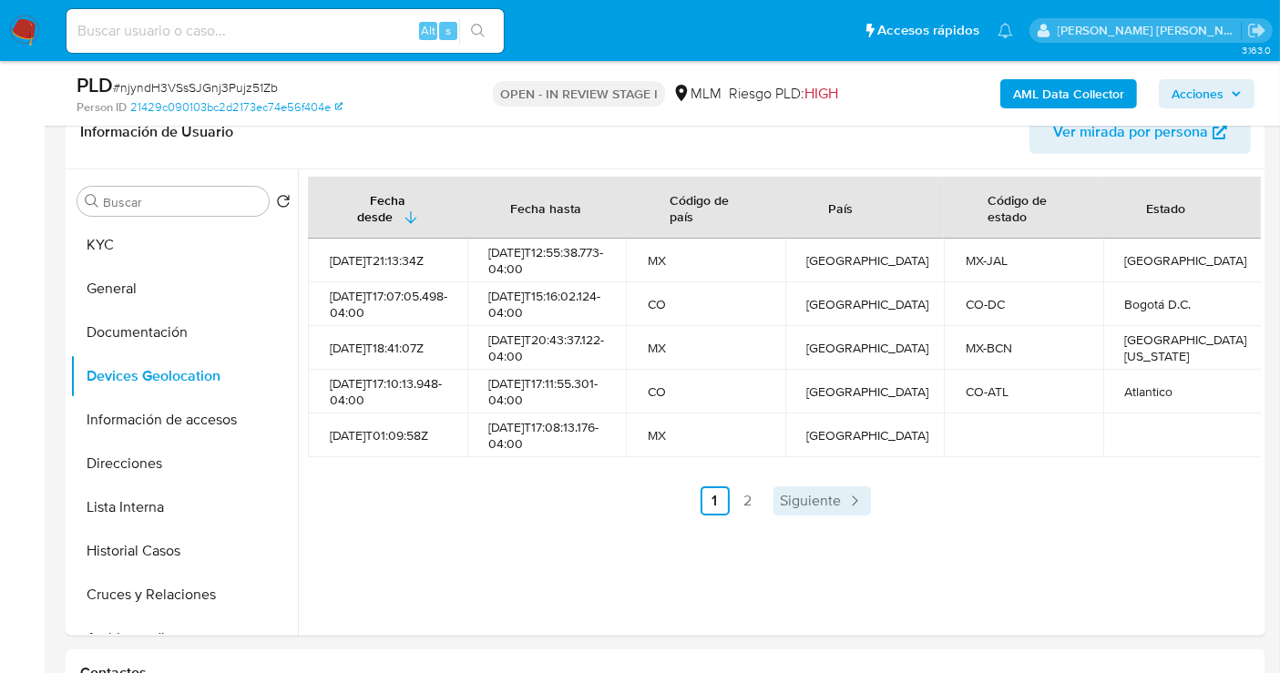
click at [806, 508] on span "Siguiente" at bounding box center [810, 501] width 61 height 15
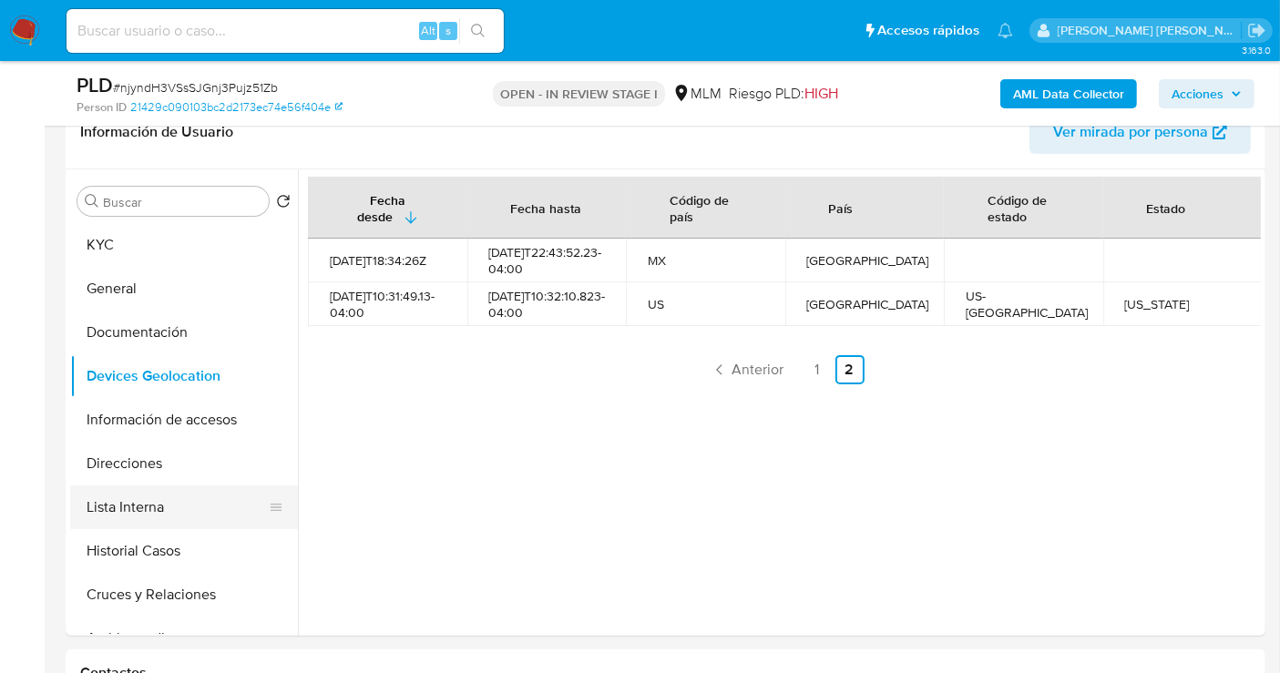
click at [135, 510] on button "Lista Interna" at bounding box center [176, 507] width 213 height 44
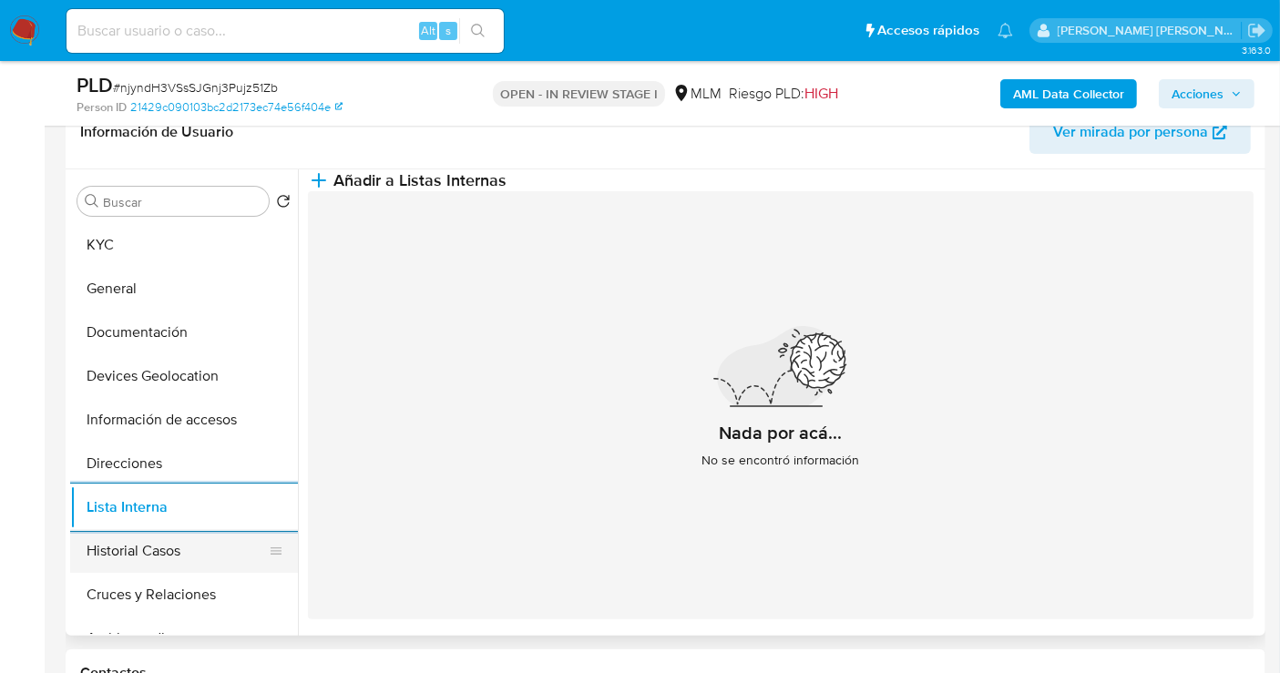
click at [146, 554] on button "Historial Casos" at bounding box center [176, 551] width 213 height 44
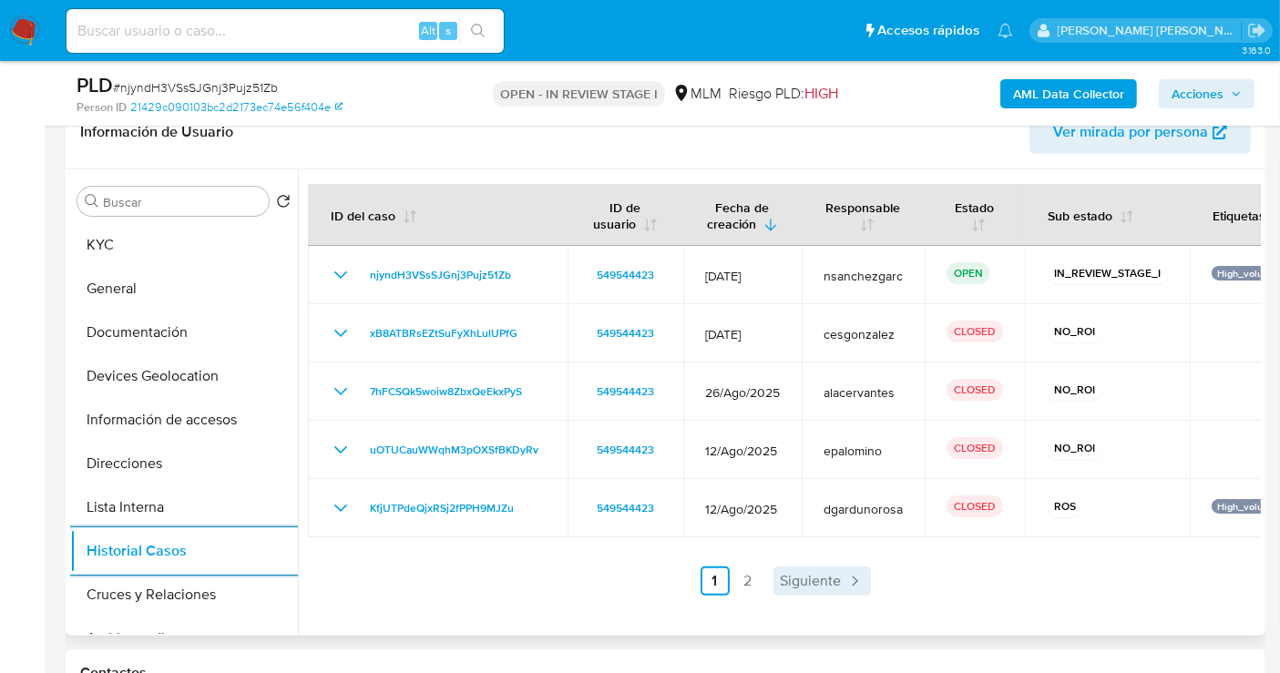
click at [806, 587] on span "Siguiente" at bounding box center [810, 581] width 61 height 15
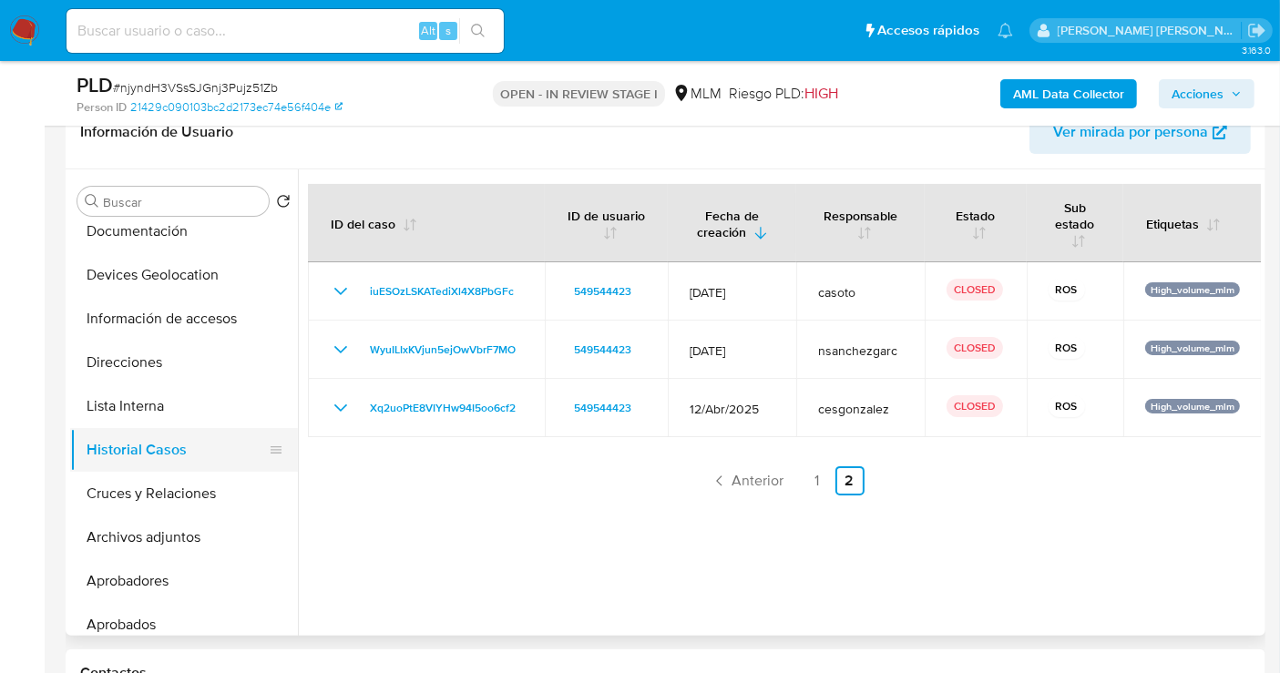
scroll to position [202, 0]
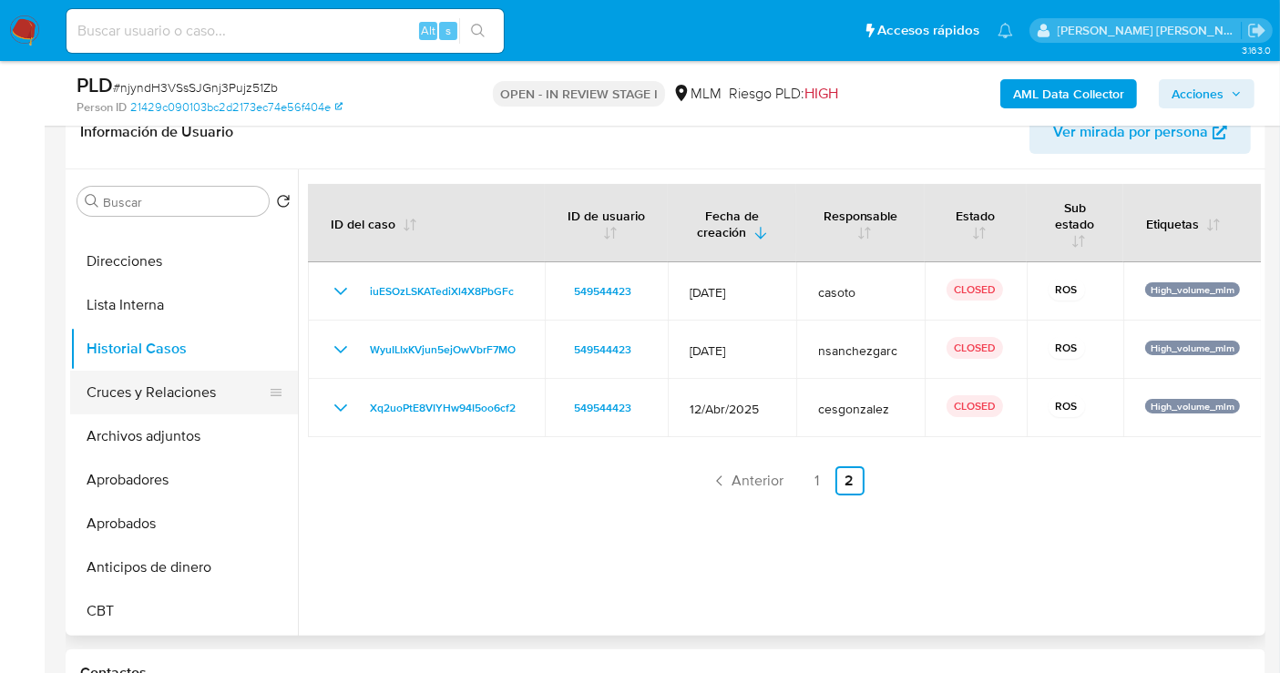
click at [153, 399] on button "Cruces y Relaciones" at bounding box center [176, 393] width 213 height 44
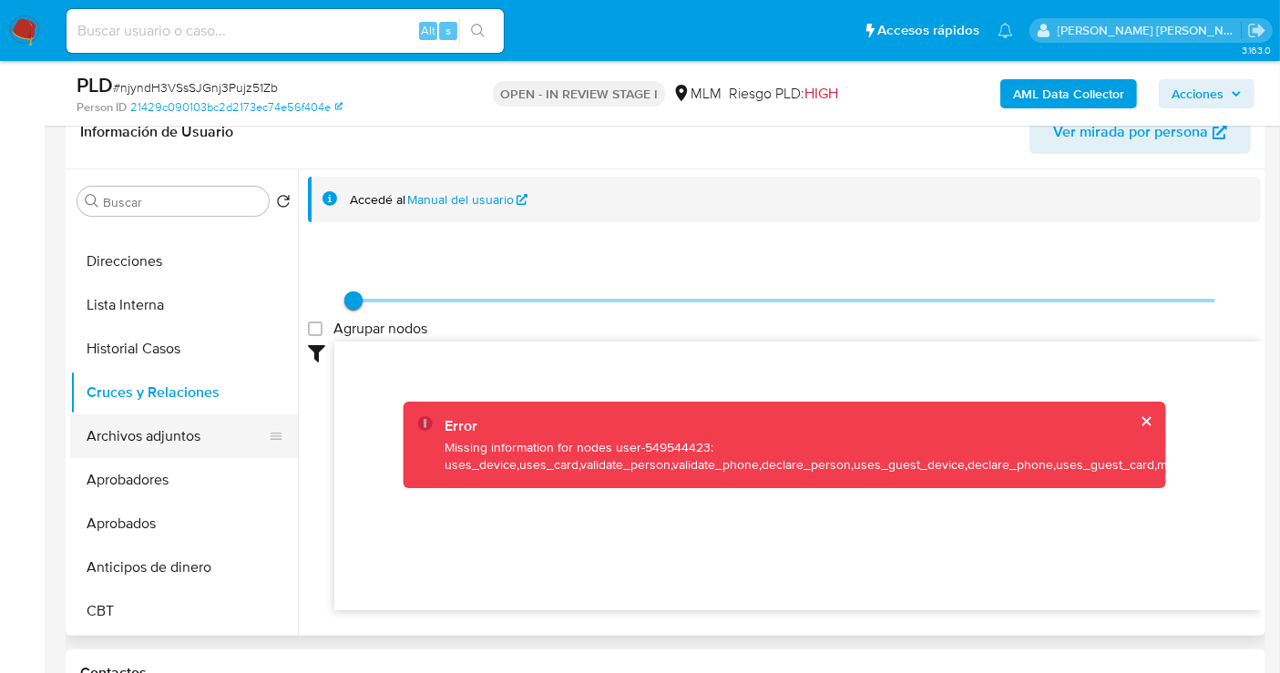
click at [148, 431] on button "Archivos adjuntos" at bounding box center [176, 436] width 213 height 44
